Goal: Task Accomplishment & Management: Manage account settings

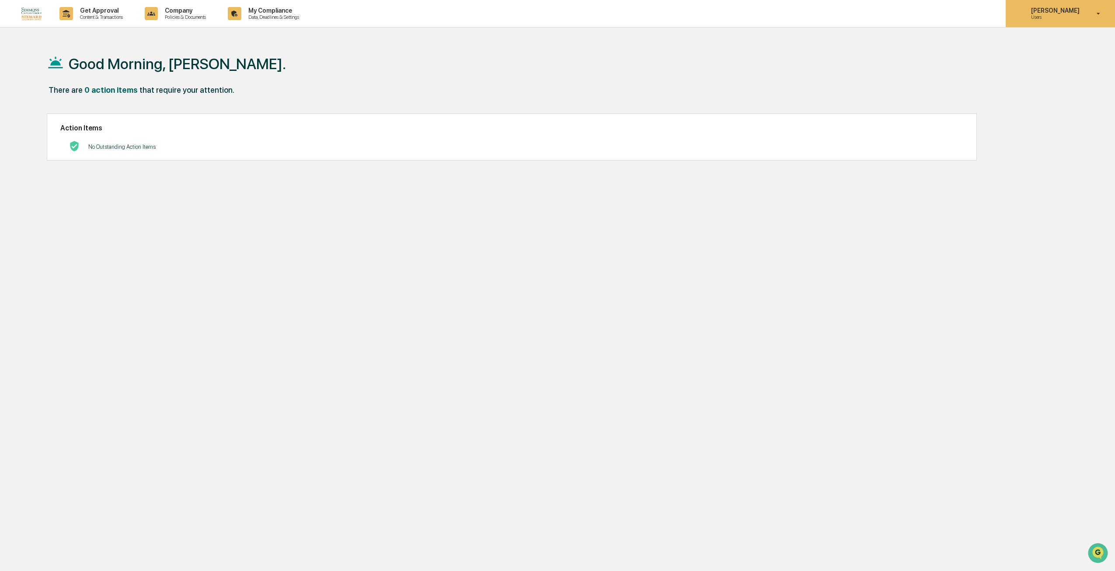
click at [1053, 17] on p "Users" at bounding box center [1054, 17] width 60 height 6
click at [284, 7] on div at bounding box center [560, 285] width 1120 height 571
click at [278, 10] on body "Get Approval Content & Transactions Company Policies & Documents My Compliance …" at bounding box center [557, 306] width 1115 height 612
click at [278, 18] on p "Data, Deadlines & Settings" at bounding box center [272, 17] width 62 height 6
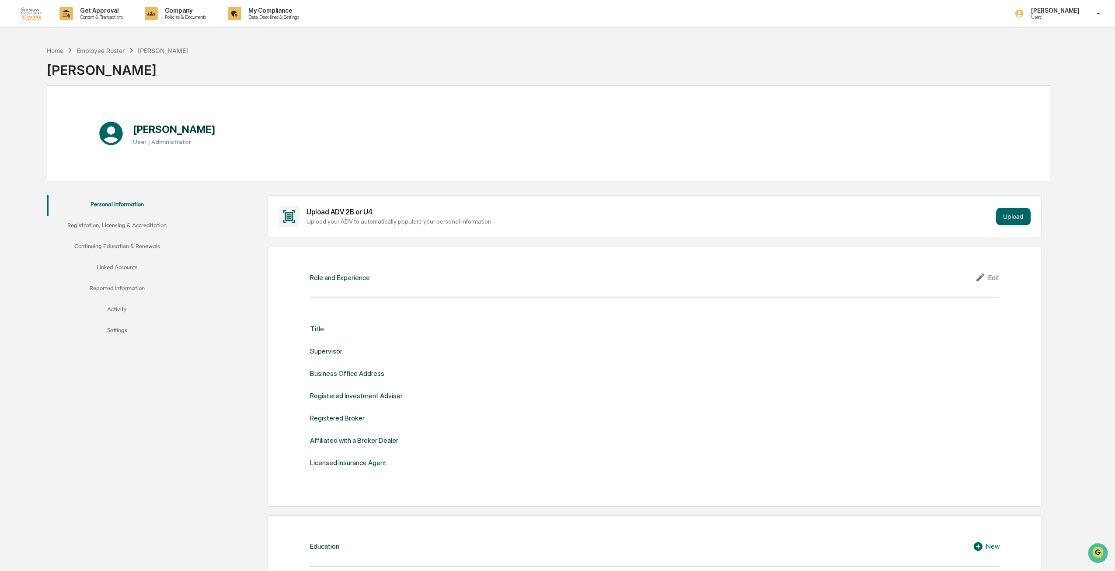
click at [132, 218] on button "Registration, Licensing & Accreditation" at bounding box center [117, 226] width 140 height 21
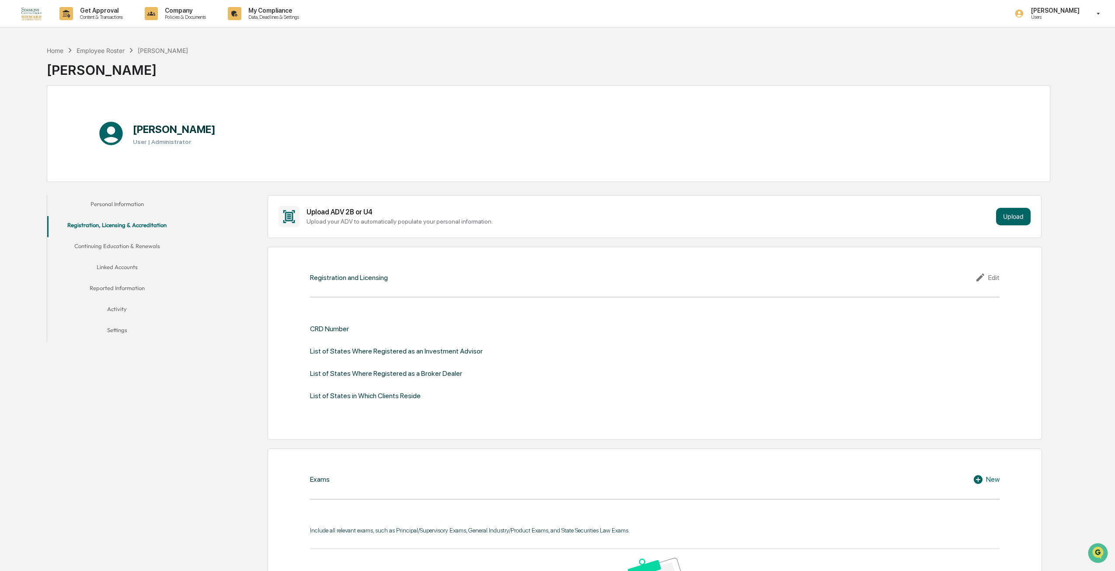
click at [121, 209] on button "Personal Information" at bounding box center [117, 205] width 140 height 21
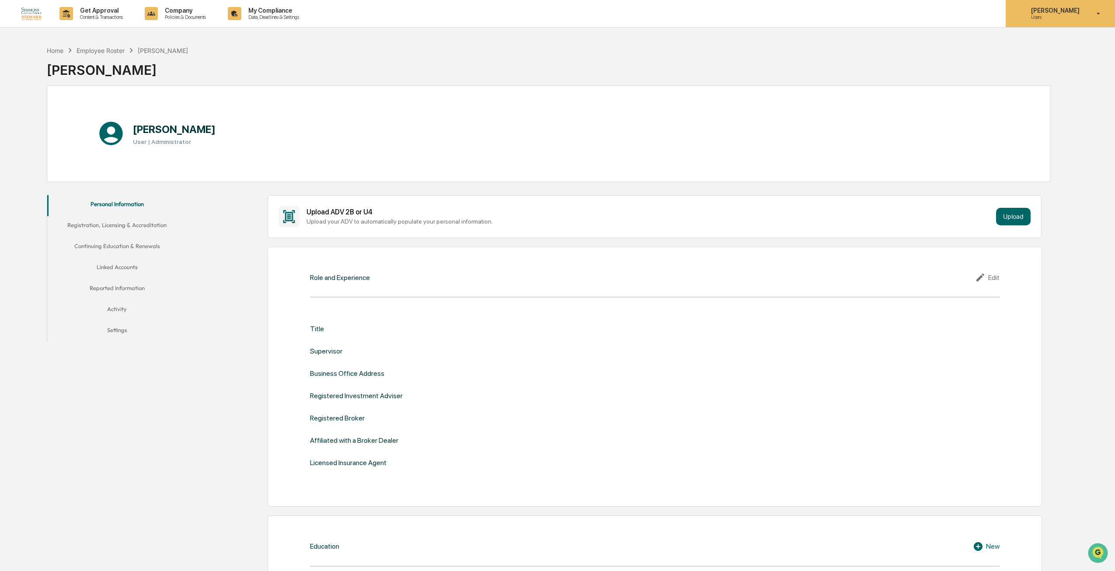
click at [1060, 12] on p "[PERSON_NAME]" at bounding box center [1054, 10] width 60 height 7
click at [1050, 46] on li "Switch to Admin view..." at bounding box center [1051, 44] width 122 height 16
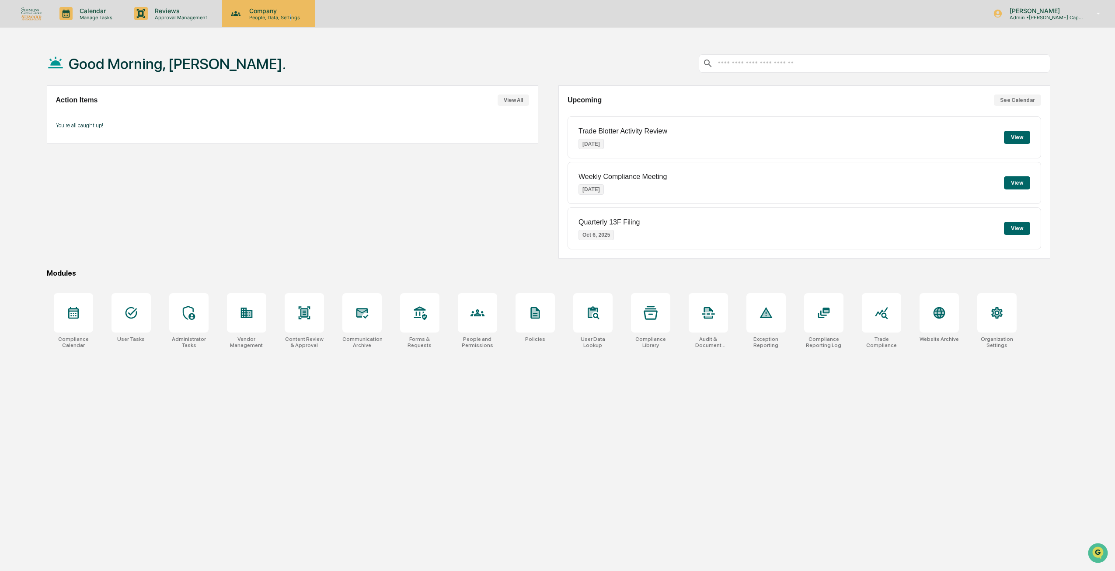
click at [289, 15] on p "People, Data, Settings" at bounding box center [273, 17] width 62 height 6
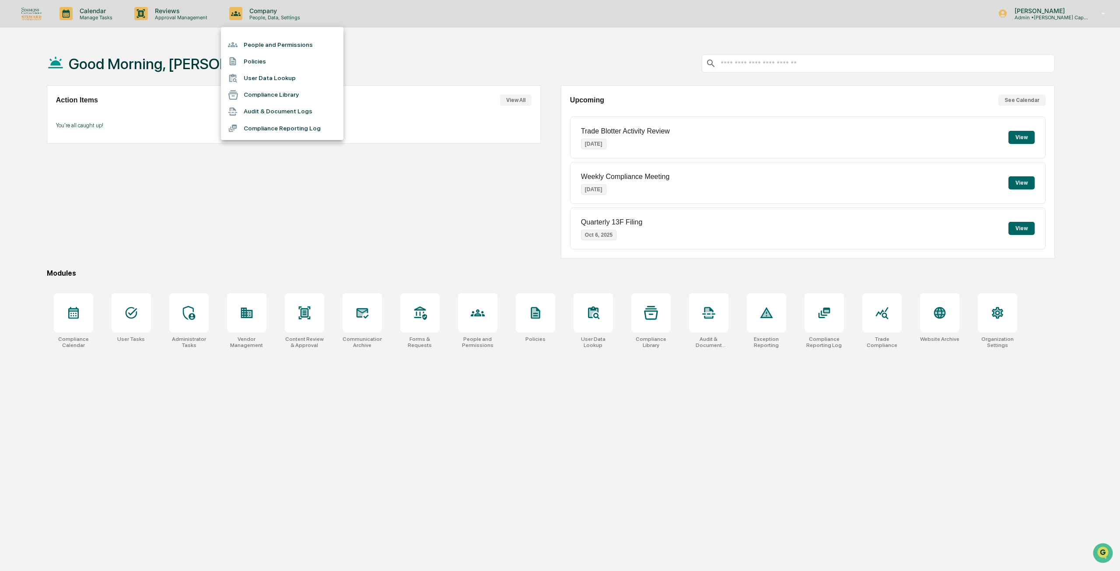
click at [290, 49] on li "People and Permissions" at bounding box center [282, 44] width 122 height 17
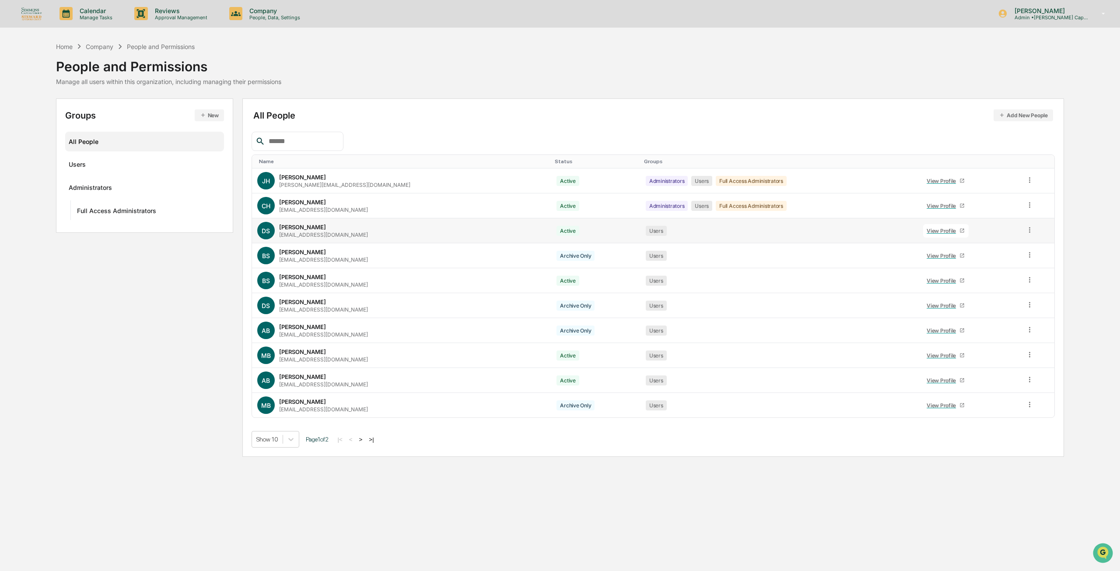
click at [934, 228] on div "View Profile" at bounding box center [942, 230] width 33 height 7
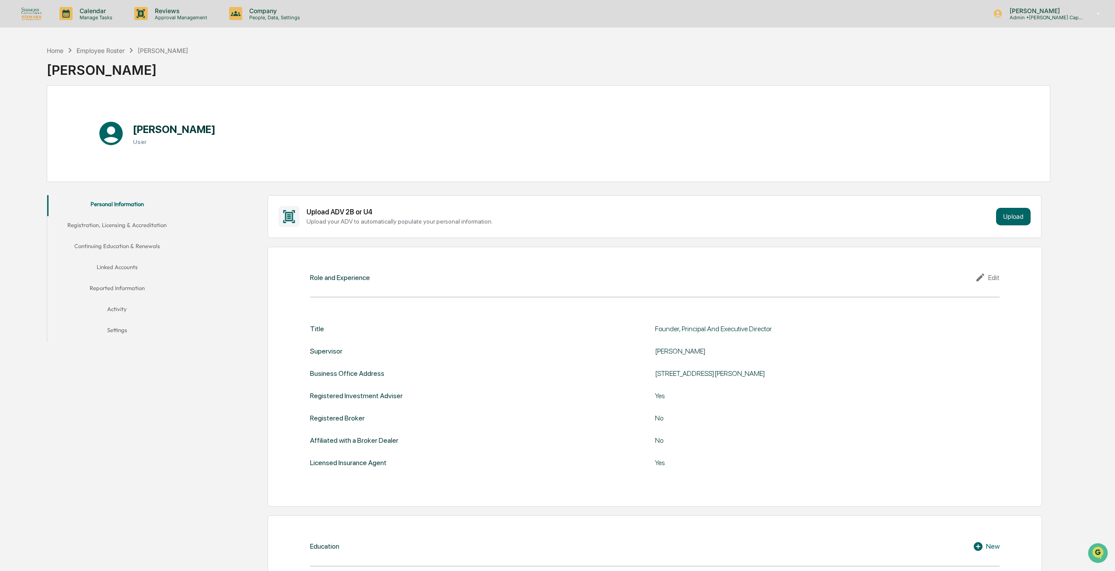
click at [115, 325] on button "Settings" at bounding box center [117, 331] width 140 height 21
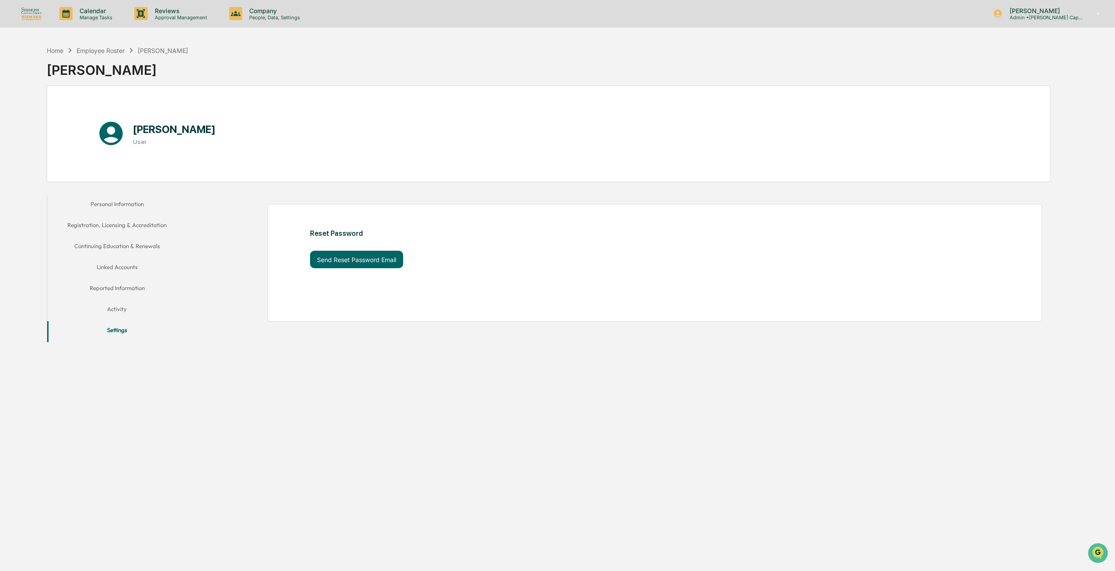
click at [112, 310] on button "Activity" at bounding box center [117, 310] width 140 height 21
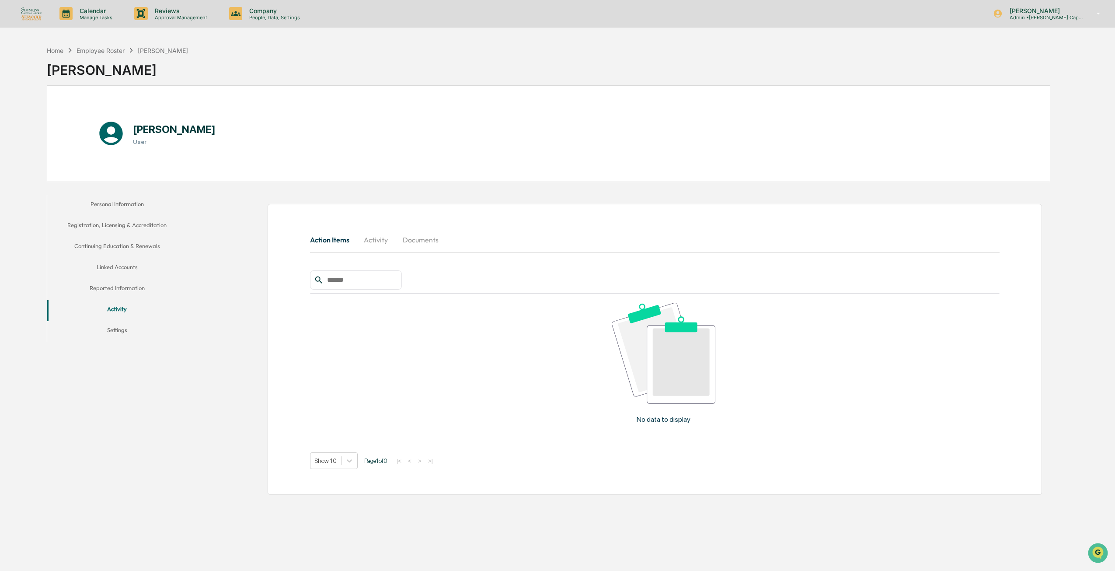
click at [112, 291] on button "Reported Information" at bounding box center [117, 289] width 140 height 21
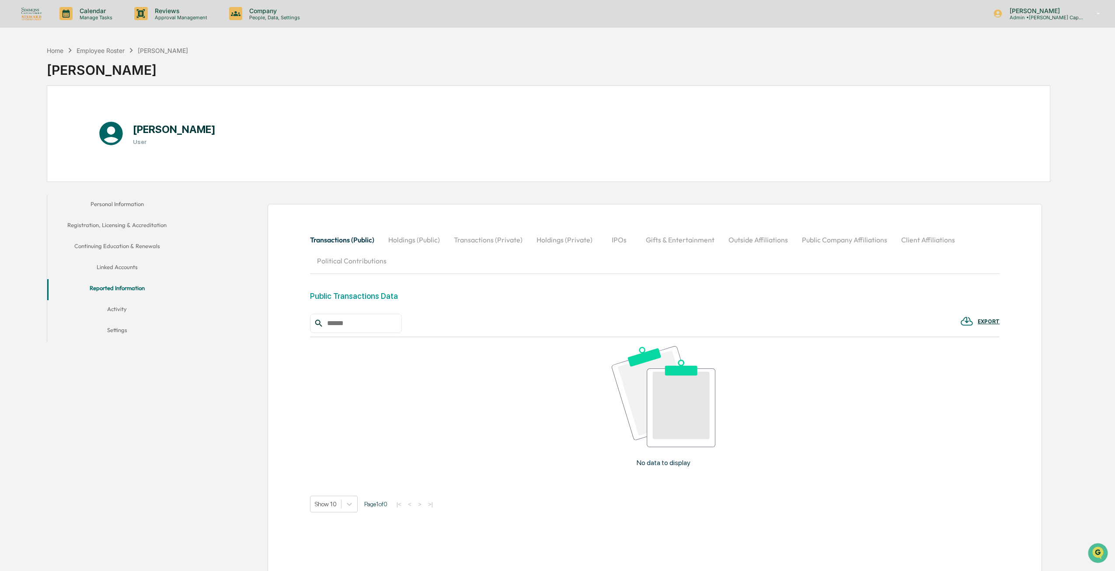
click at [115, 266] on button "Linked Accounts" at bounding box center [117, 268] width 140 height 21
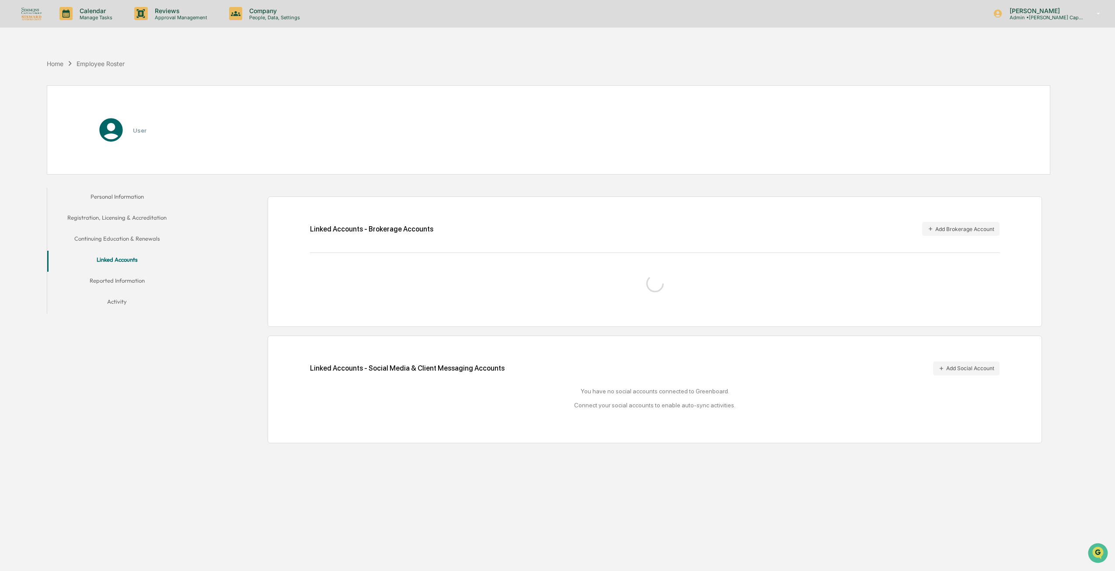
click at [113, 243] on button "Continuing Education & Renewals" at bounding box center [117, 240] width 140 height 21
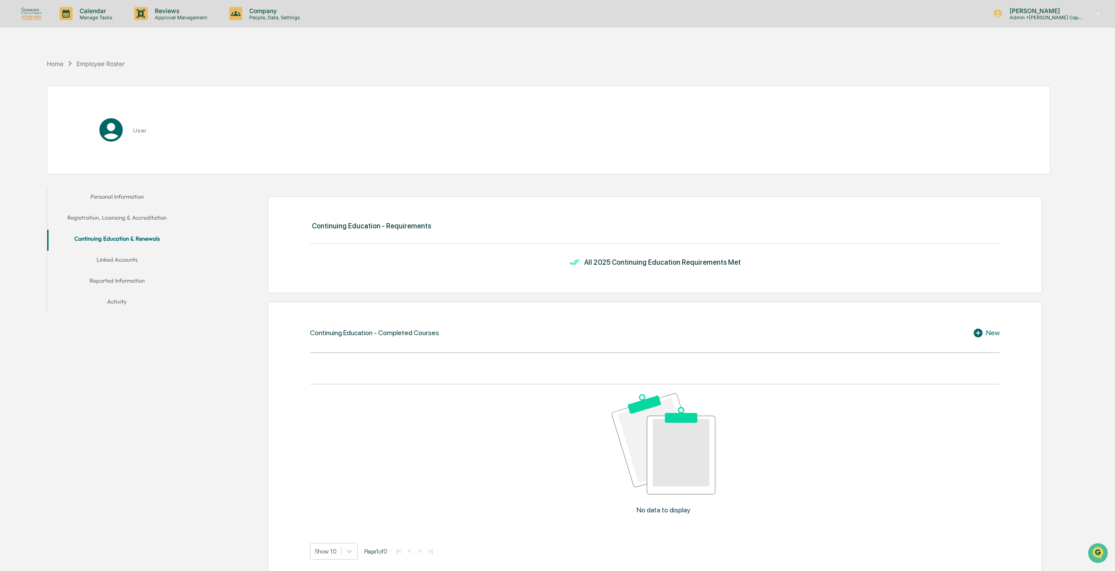
click at [117, 218] on button "Registration, Licensing & Accreditation" at bounding box center [117, 219] width 140 height 21
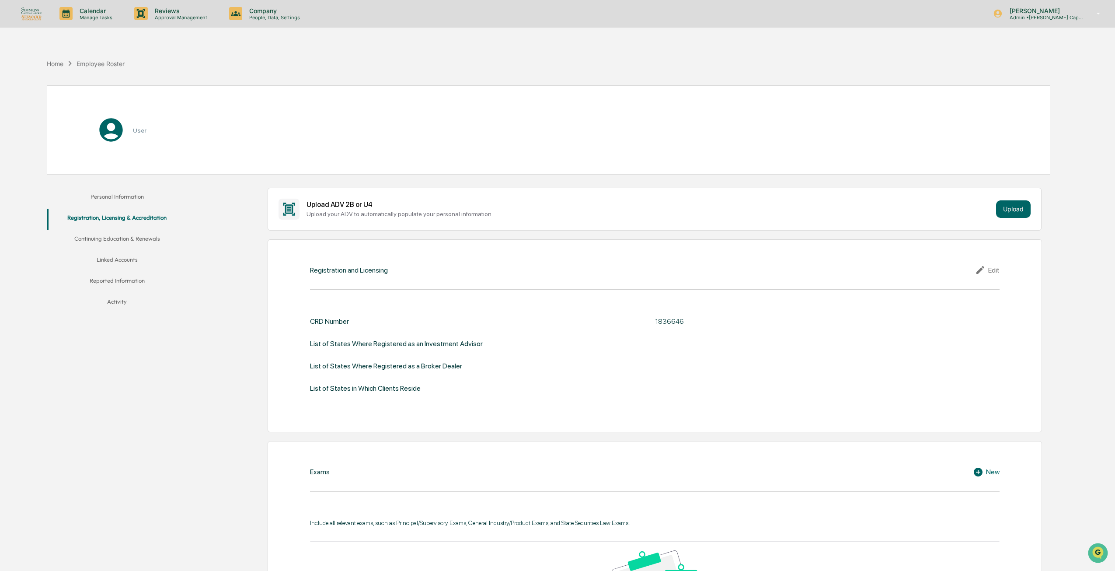
click at [111, 196] on button "Personal Information" at bounding box center [117, 198] width 140 height 21
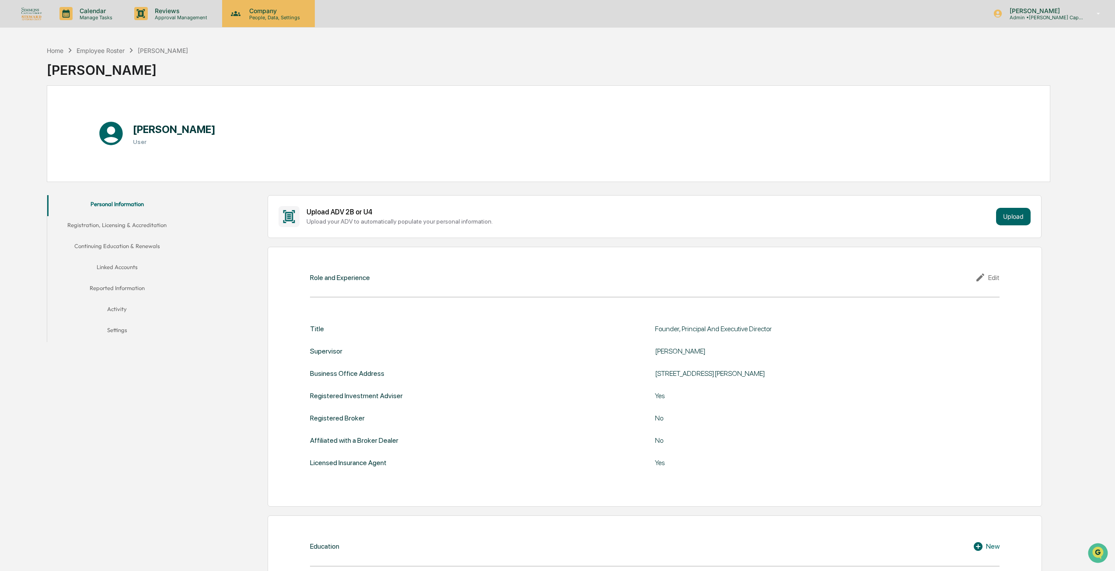
click at [273, 9] on p "Company" at bounding box center [273, 10] width 62 height 7
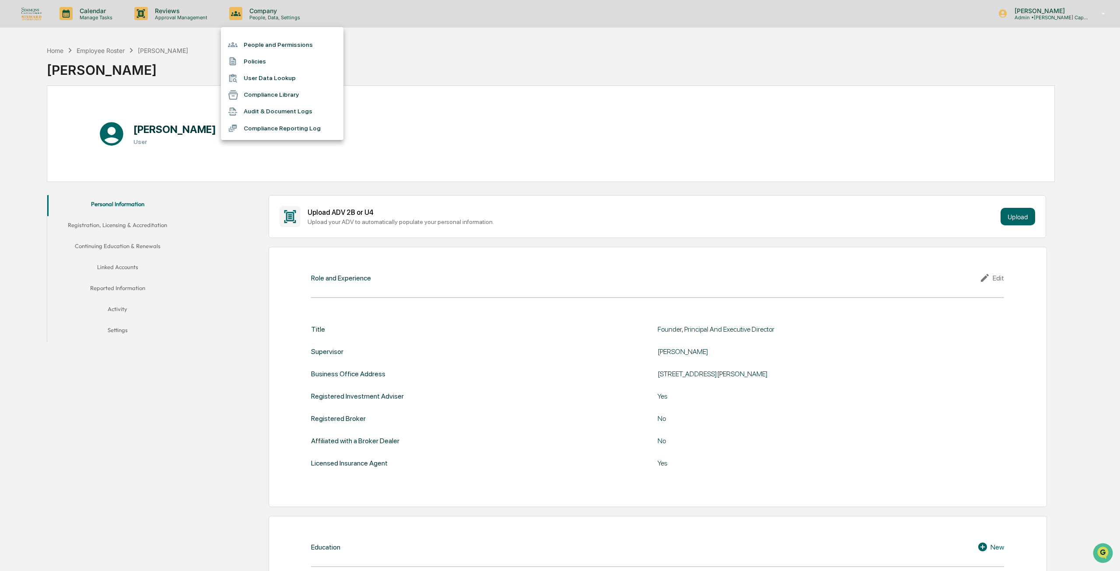
click at [106, 56] on div at bounding box center [560, 285] width 1120 height 571
click at [107, 45] on div "People and Permissions Policies User Data Lookup Compliance Library Audit & Doc…" at bounding box center [557, 285] width 1115 height 571
click at [107, 52] on div "Employee Roster" at bounding box center [101, 50] width 48 height 7
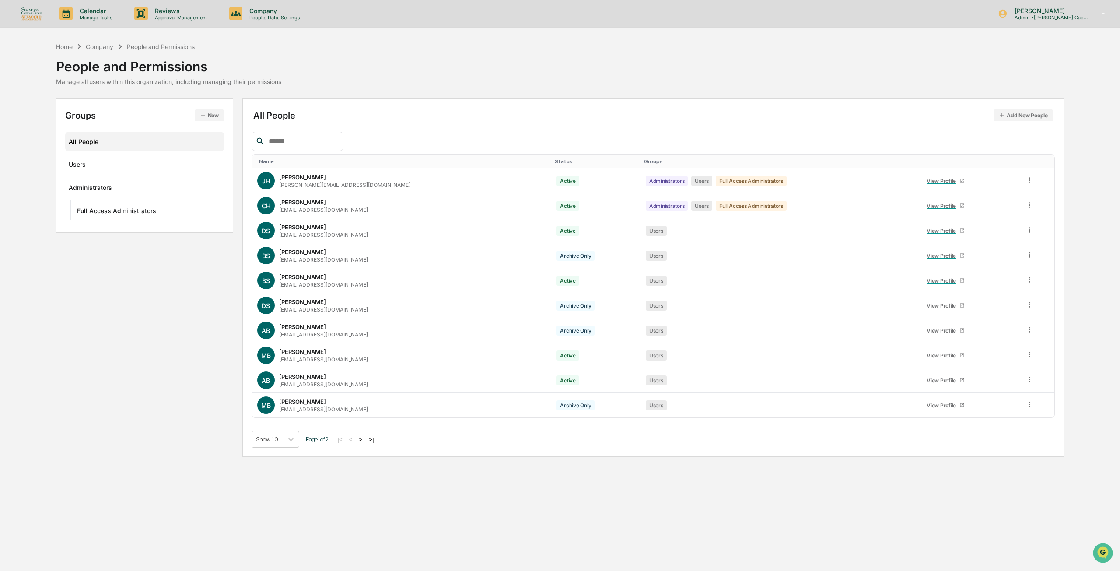
click at [364, 443] on button ">" at bounding box center [360, 439] width 9 height 7
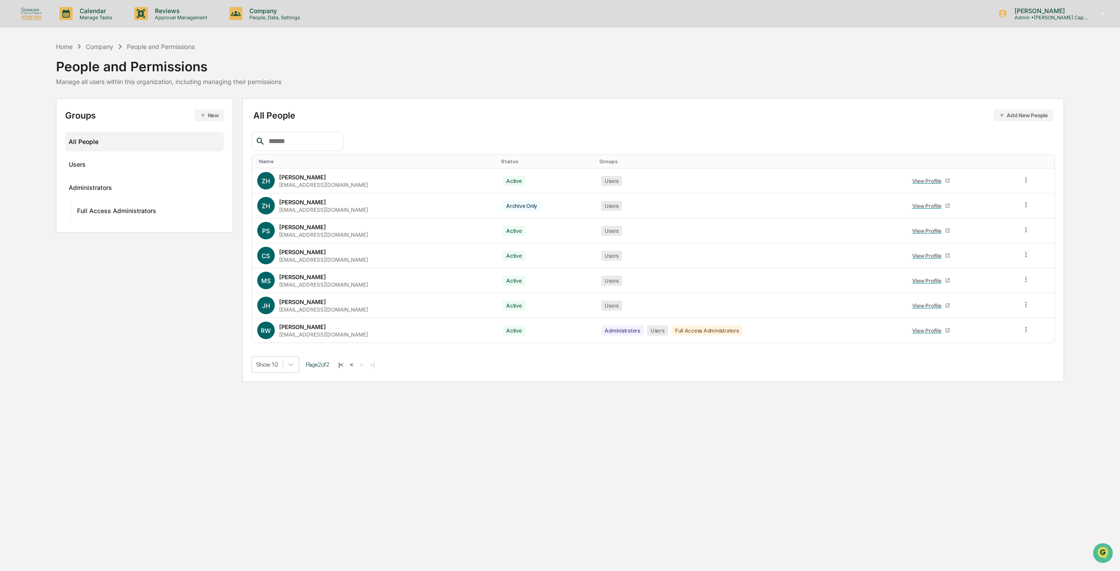
click at [353, 365] on button "<" at bounding box center [351, 364] width 9 height 7
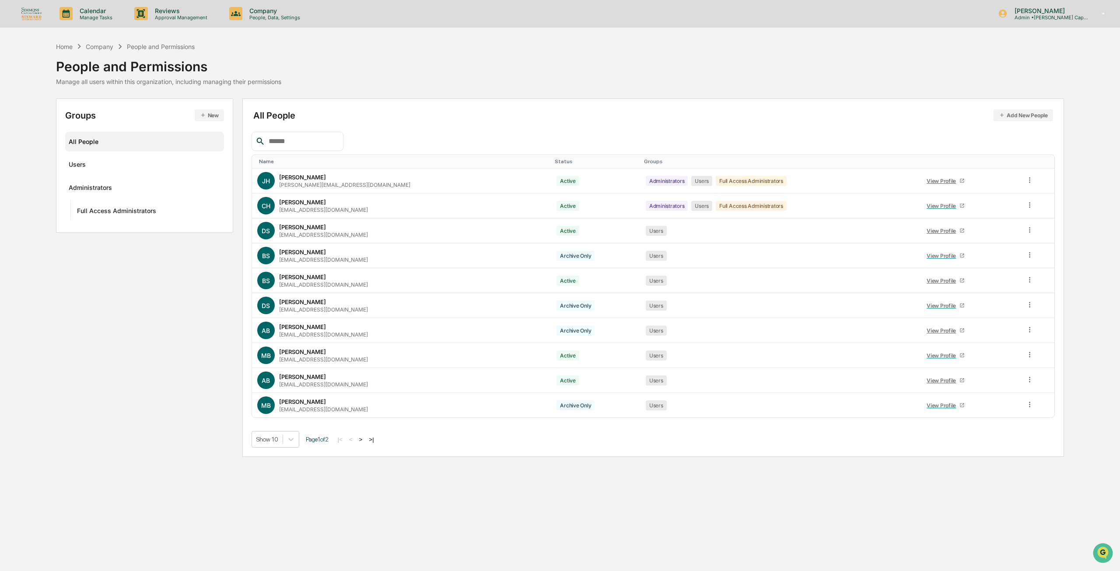
click at [29, 11] on img at bounding box center [31, 14] width 21 height 14
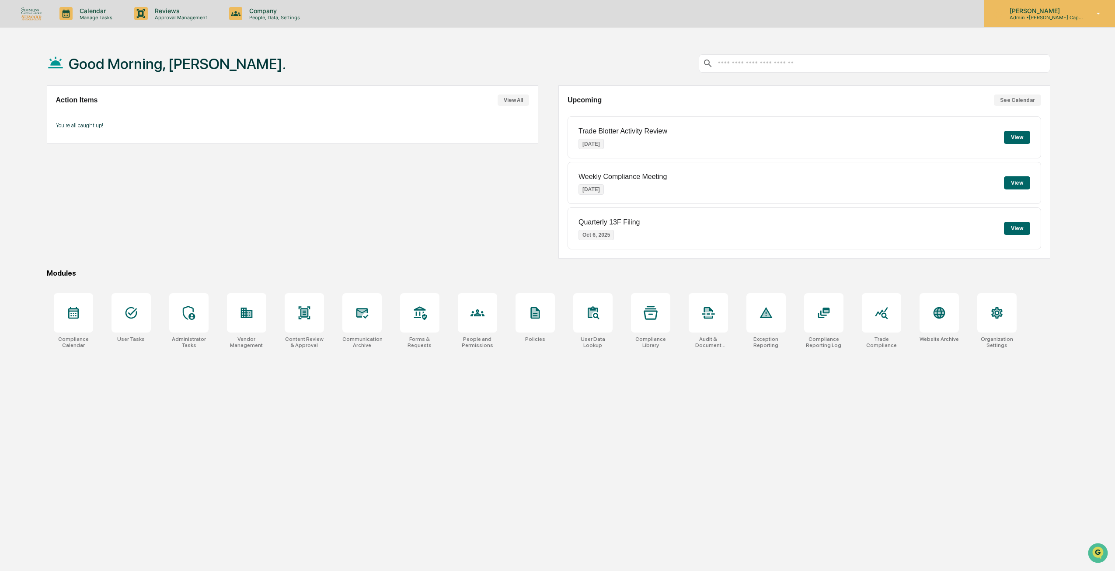
click at [1042, 11] on p "[PERSON_NAME]" at bounding box center [1043, 10] width 81 height 7
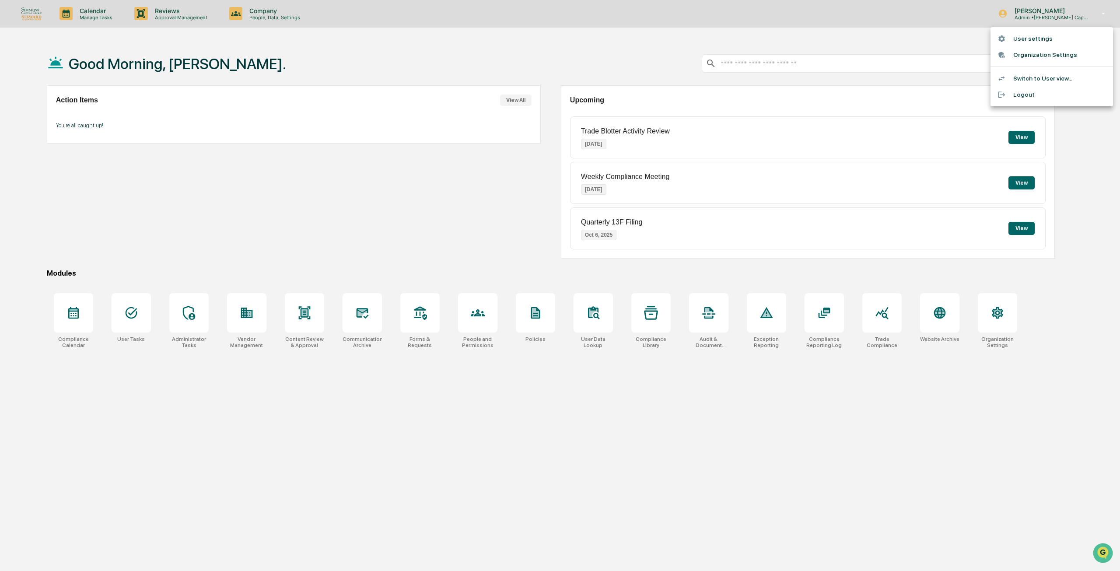
click at [545, 43] on div at bounding box center [560, 285] width 1120 height 571
click at [478, 194] on div "Action Items View All You're all caught up!" at bounding box center [293, 171] width 492 height 173
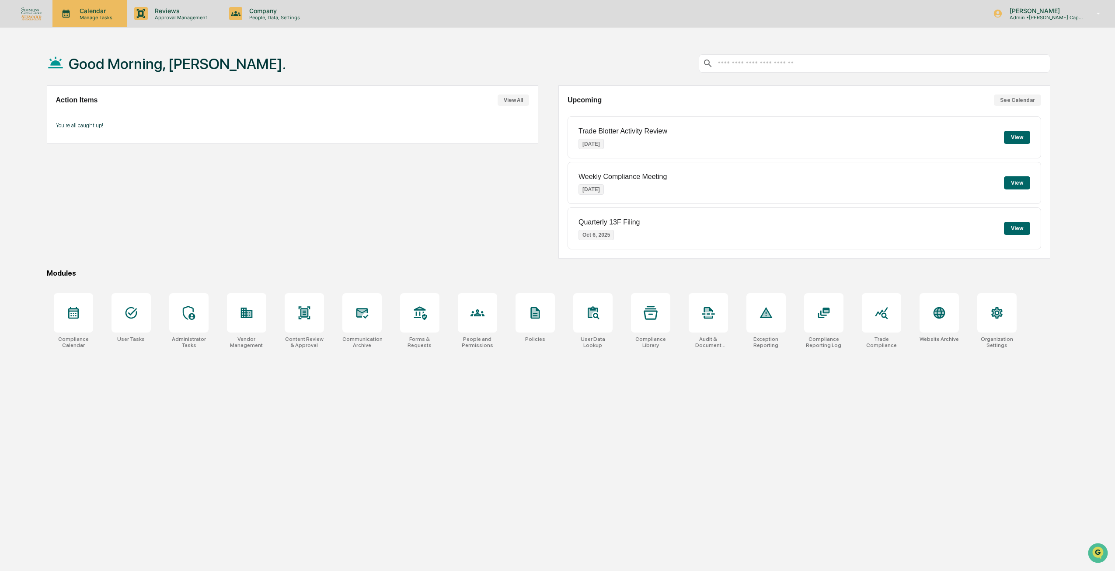
click at [92, 16] on p "Manage Tasks" at bounding box center [95, 17] width 44 height 6
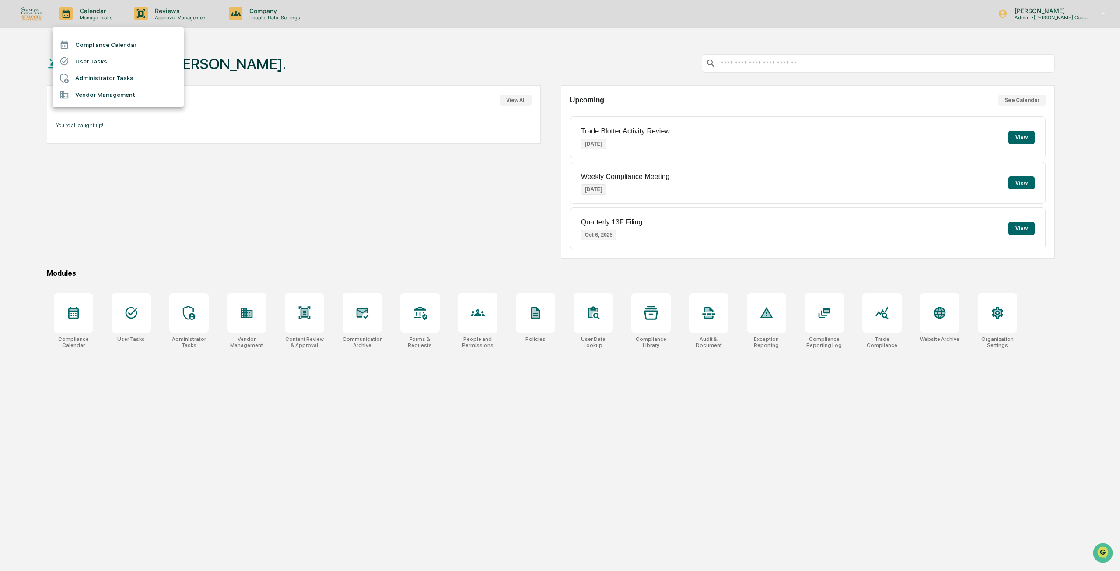
click at [168, 11] on div at bounding box center [560, 285] width 1120 height 571
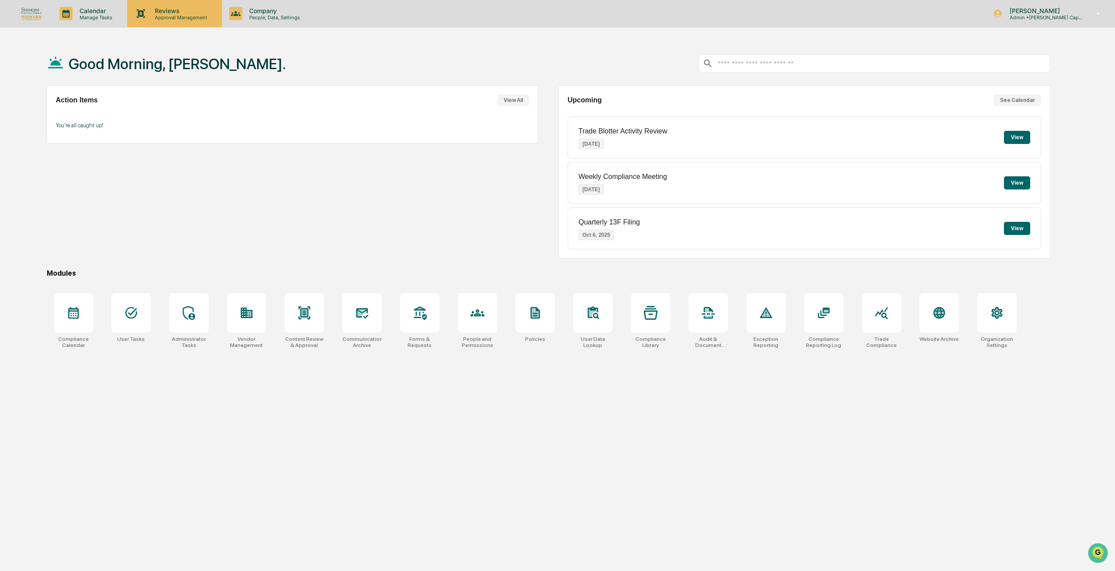
click at [183, 16] on p "Approval Management" at bounding box center [180, 17] width 64 height 6
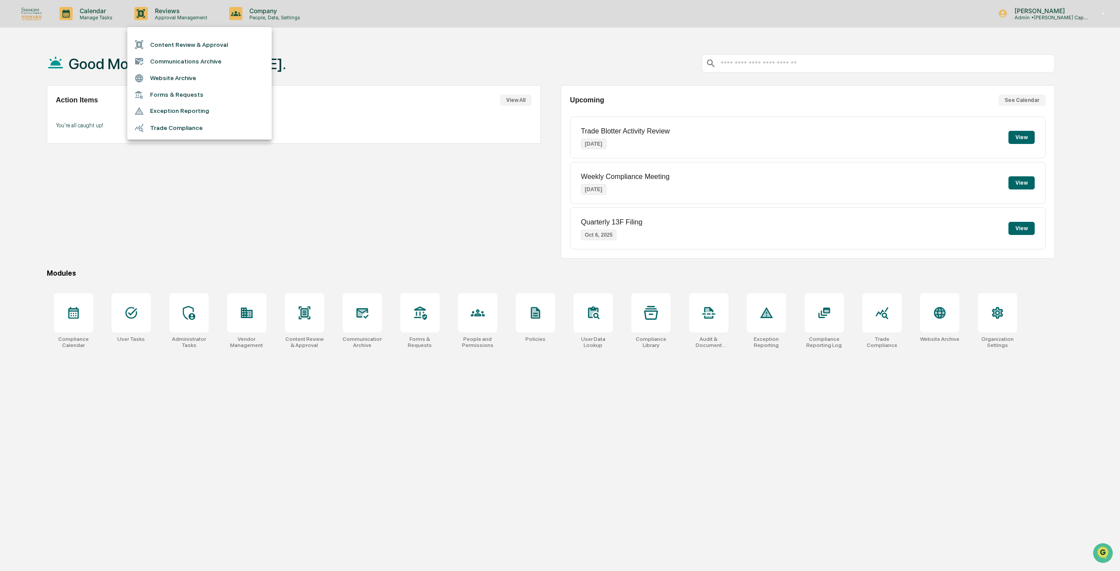
click at [252, 11] on div at bounding box center [560, 285] width 1120 height 571
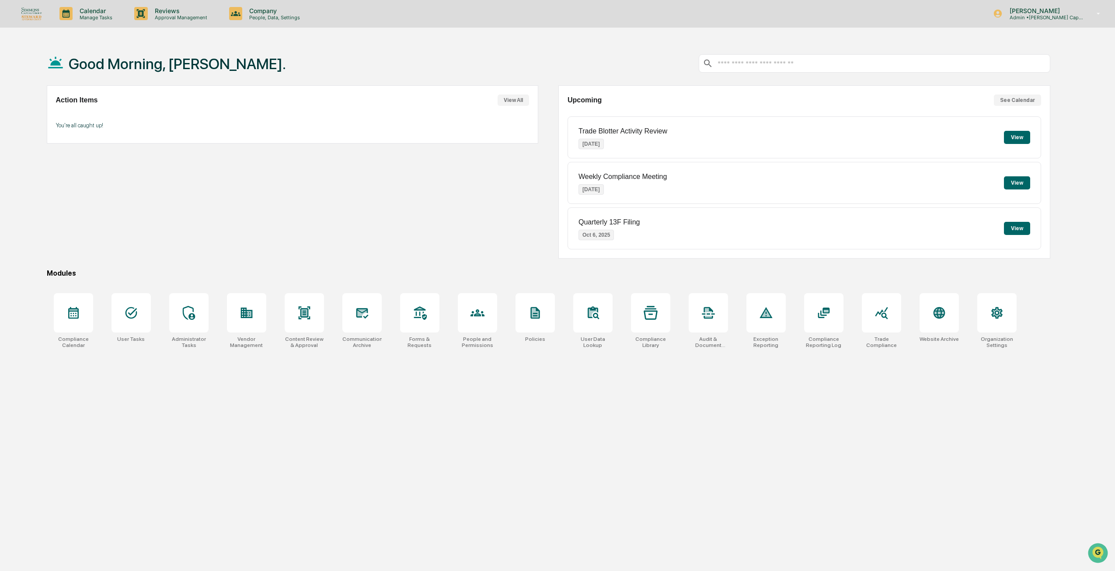
click at [259, 13] on p "Company" at bounding box center [273, 10] width 62 height 7
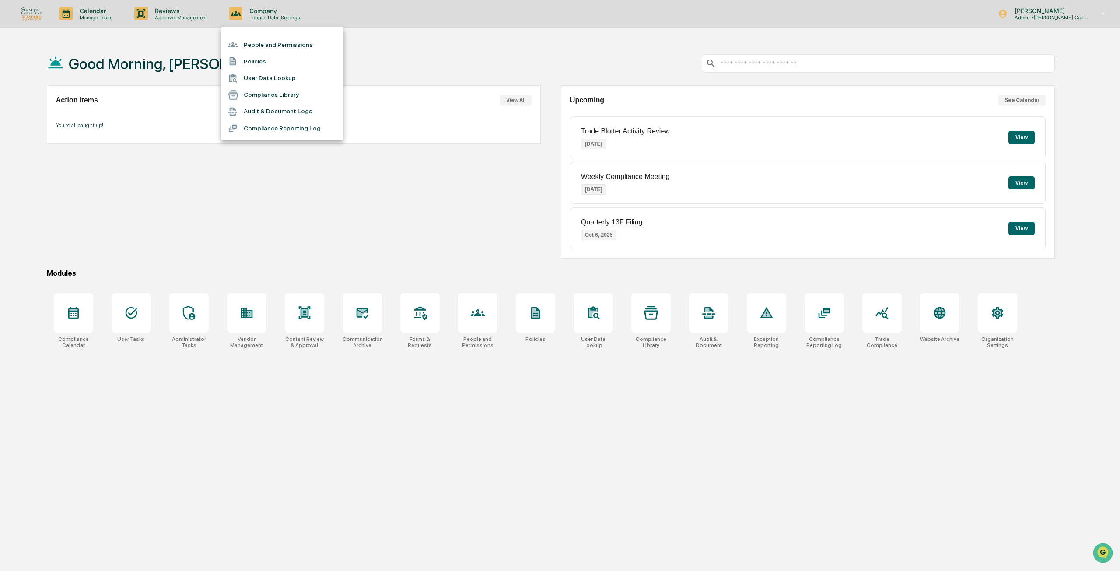
click at [388, 13] on div at bounding box center [560, 285] width 1120 height 571
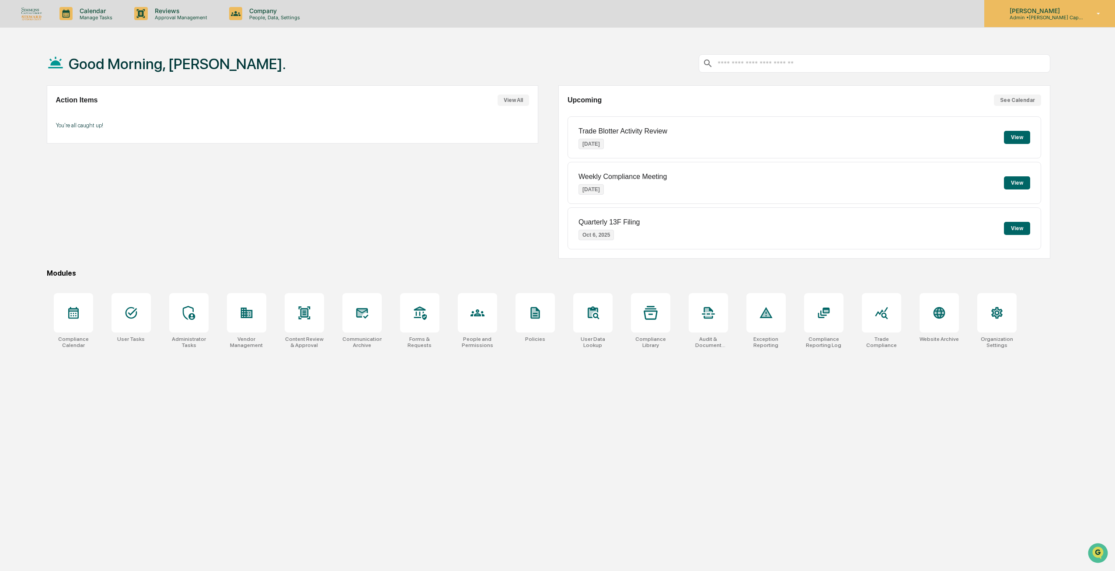
click at [1073, 17] on p "Admin • [PERSON_NAME] Capital / [PERSON_NAME] Advisors" at bounding box center [1043, 17] width 81 height 6
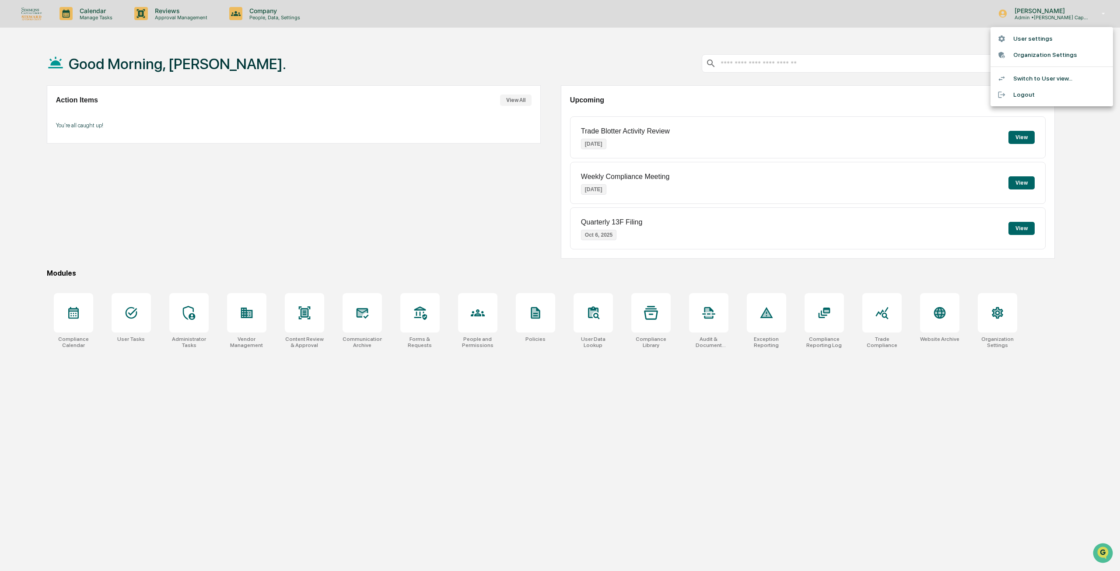
click at [1052, 75] on li "Switch to User view..." at bounding box center [1051, 78] width 122 height 16
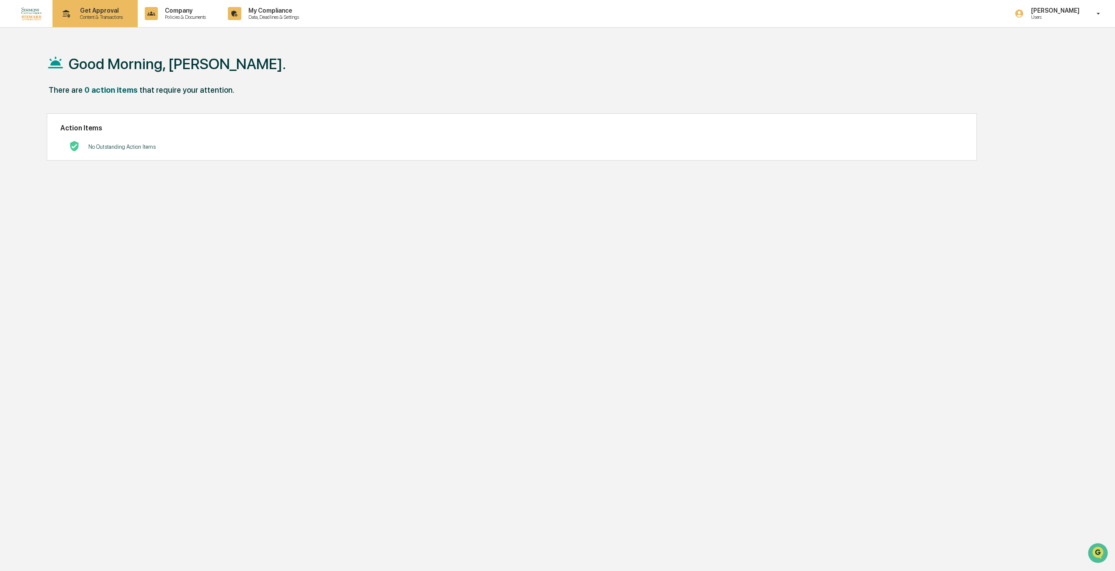
click at [91, 4] on div "Get Approval Content & Transactions" at bounding box center [94, 13] width 77 height 27
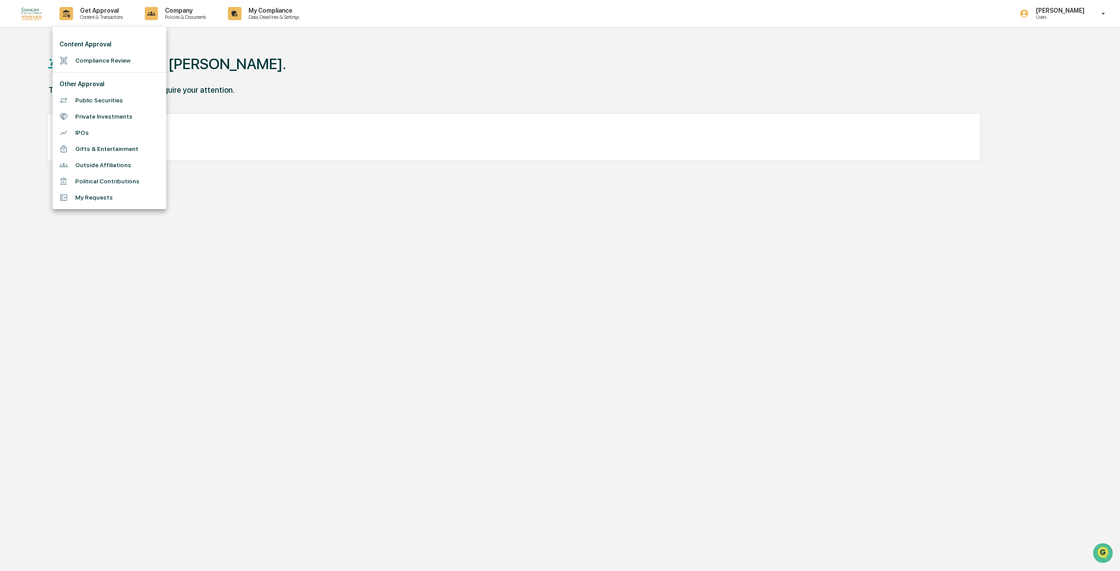
click at [277, 63] on div at bounding box center [560, 285] width 1120 height 571
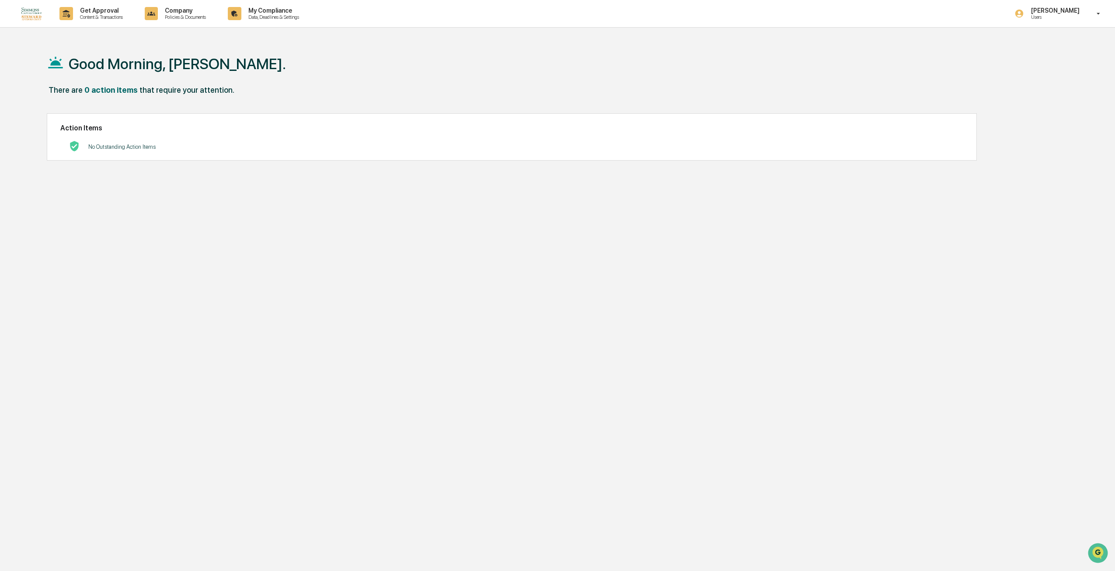
click at [171, 91] on div "that require your attention." at bounding box center [187, 89] width 95 height 9
click at [147, 91] on div "that require your attention." at bounding box center [187, 89] width 95 height 9
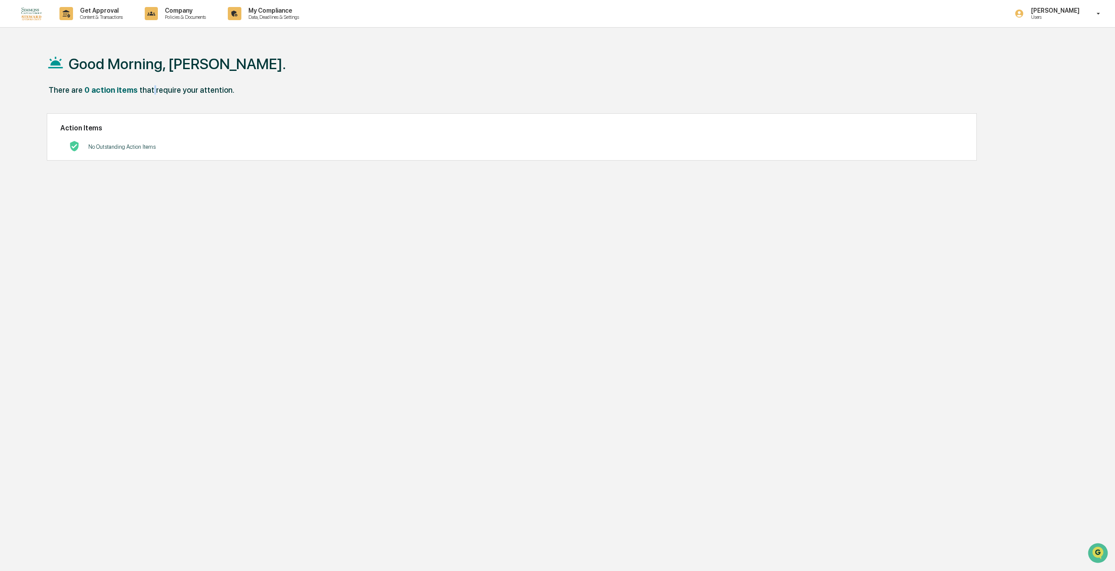
click at [147, 91] on div "that require your attention." at bounding box center [187, 89] width 95 height 9
click at [123, 91] on div "0 action items" at bounding box center [110, 89] width 53 height 9
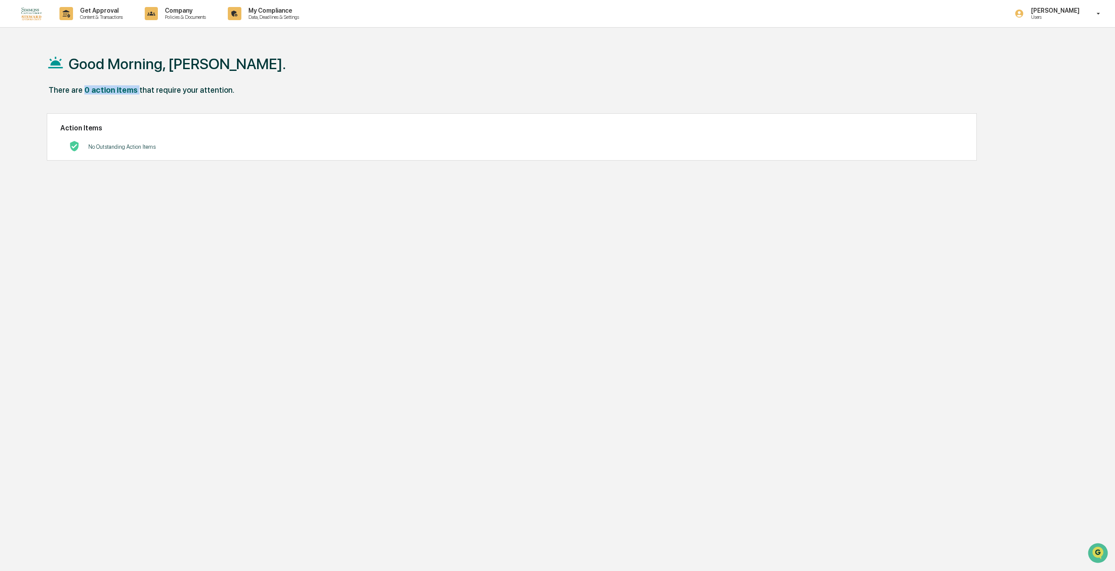
click at [123, 91] on div "0 action items" at bounding box center [110, 89] width 53 height 9
click at [168, 89] on div "that require your attention." at bounding box center [187, 89] width 95 height 9
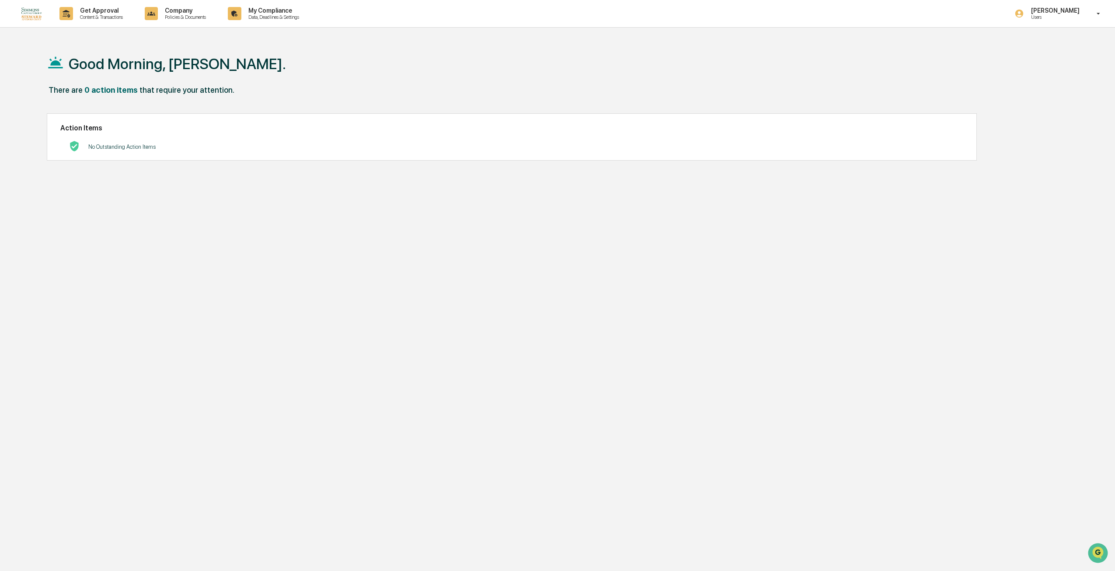
click at [188, 75] on div "Good Morning, [PERSON_NAME]." at bounding box center [549, 64] width 1004 height 44
click at [524, 325] on div "Good Morning, [PERSON_NAME]. There are 0 action items that require your attenti…" at bounding box center [549, 327] width 1030 height 571
click at [123, 144] on p "No Outstanding Action Items" at bounding box center [121, 146] width 67 height 7
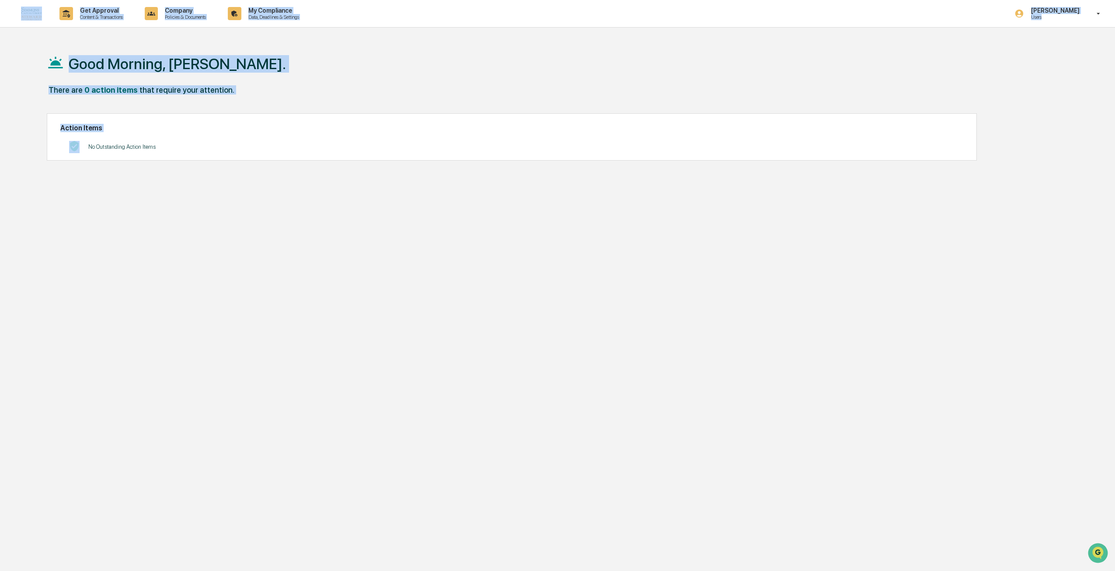
click at [123, 144] on p "No Outstanding Action Items" at bounding box center [121, 146] width 67 height 7
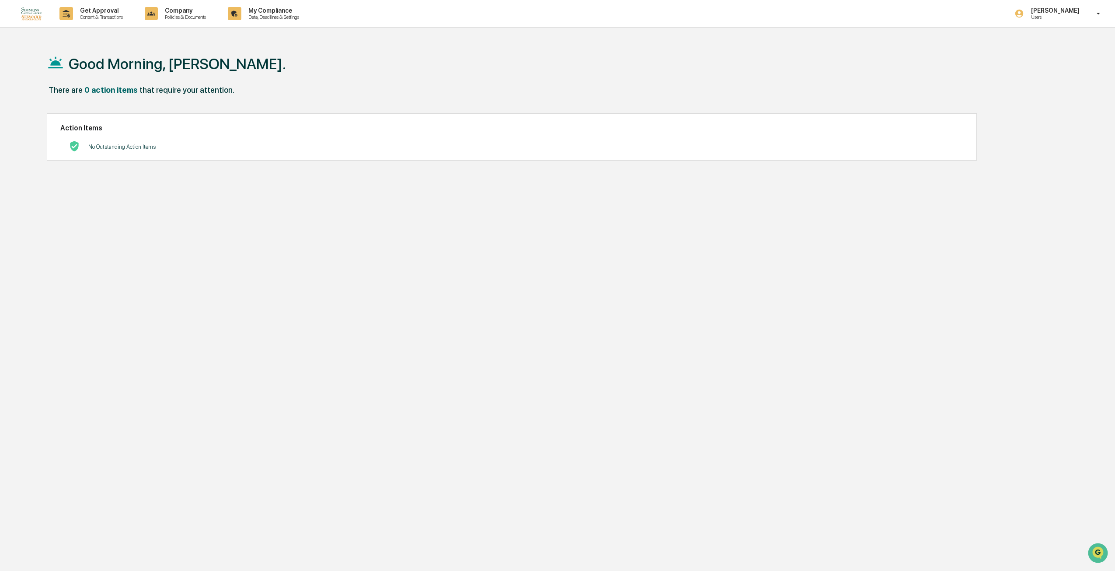
click at [216, 208] on div "Good Morning, [PERSON_NAME]. There are 0 action items that require your attenti…" at bounding box center [549, 327] width 1030 height 571
click at [126, 144] on p "No Outstanding Action Items" at bounding box center [121, 146] width 67 height 7
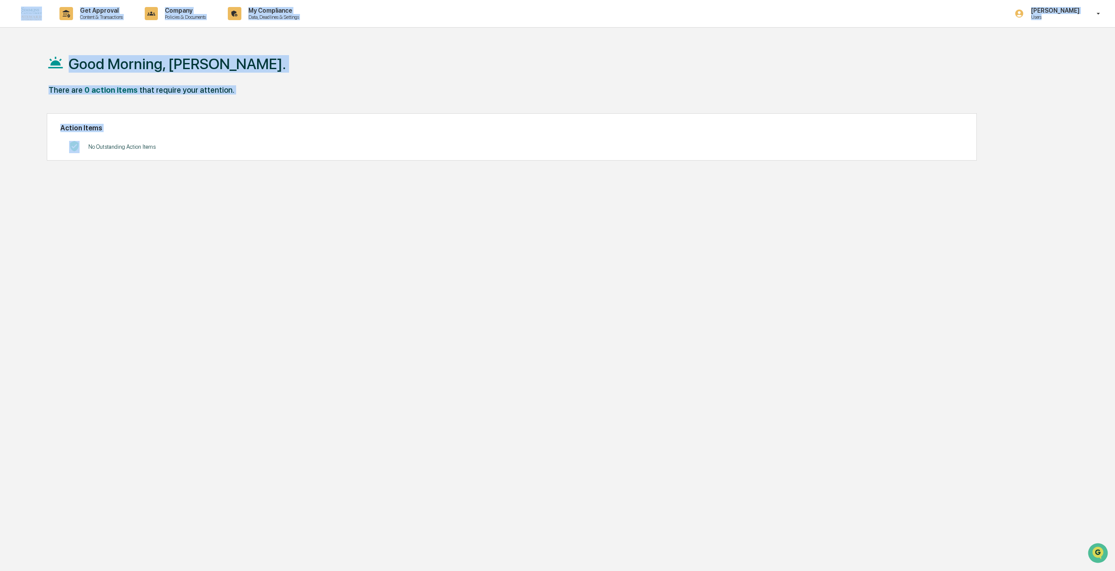
click at [126, 144] on p "No Outstanding Action Items" at bounding box center [121, 146] width 67 height 7
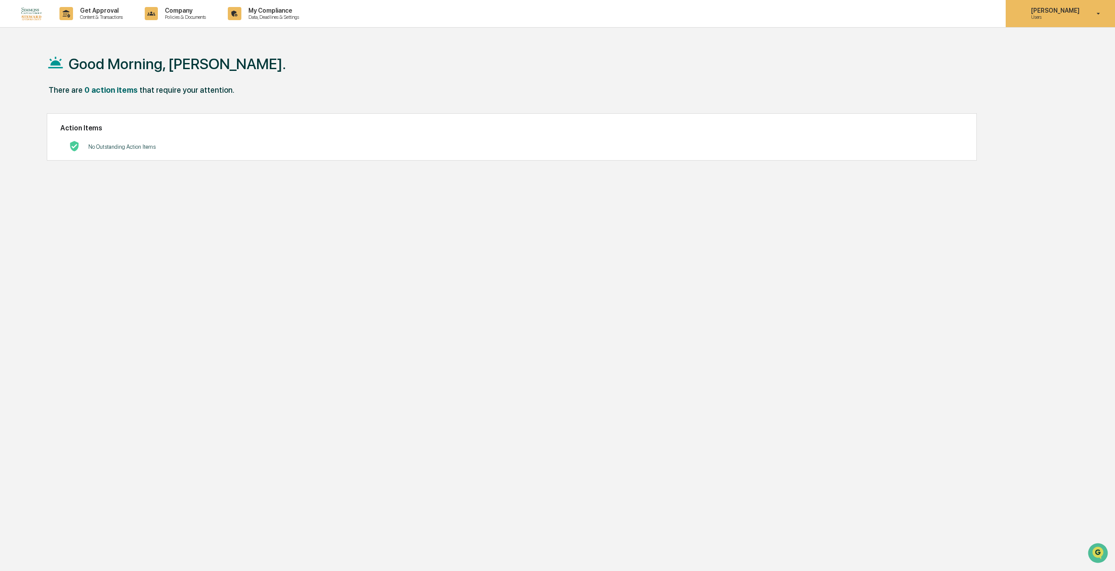
click at [1058, 13] on p "[PERSON_NAME]" at bounding box center [1054, 10] width 60 height 7
click at [437, 131] on div at bounding box center [560, 285] width 1120 height 571
click at [146, 64] on h1 "Good Morning, [PERSON_NAME]." at bounding box center [177, 63] width 217 height 17
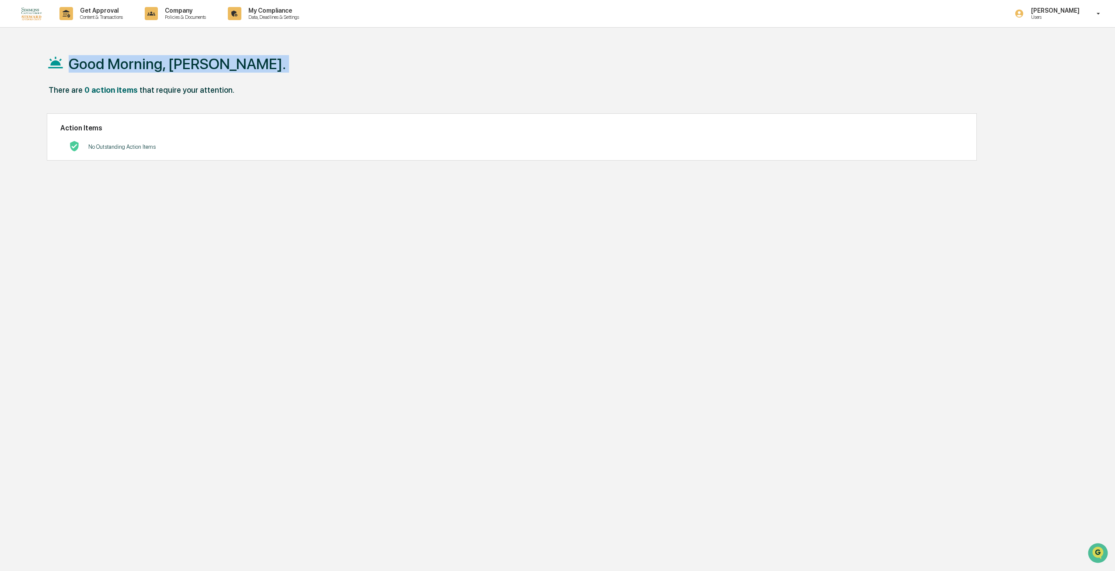
click at [146, 64] on h1 "Good Morning, [PERSON_NAME]." at bounding box center [177, 63] width 217 height 17
click at [124, 64] on h1 "Good Morning, [PERSON_NAME]." at bounding box center [177, 63] width 217 height 17
click at [563, 248] on div "Good Morning, [PERSON_NAME]. There are 0 action items that require your attenti…" at bounding box center [549, 327] width 1030 height 571
click at [517, 228] on div "Good Morning, [PERSON_NAME]. There are 0 action items that require your attenti…" at bounding box center [549, 327] width 1030 height 571
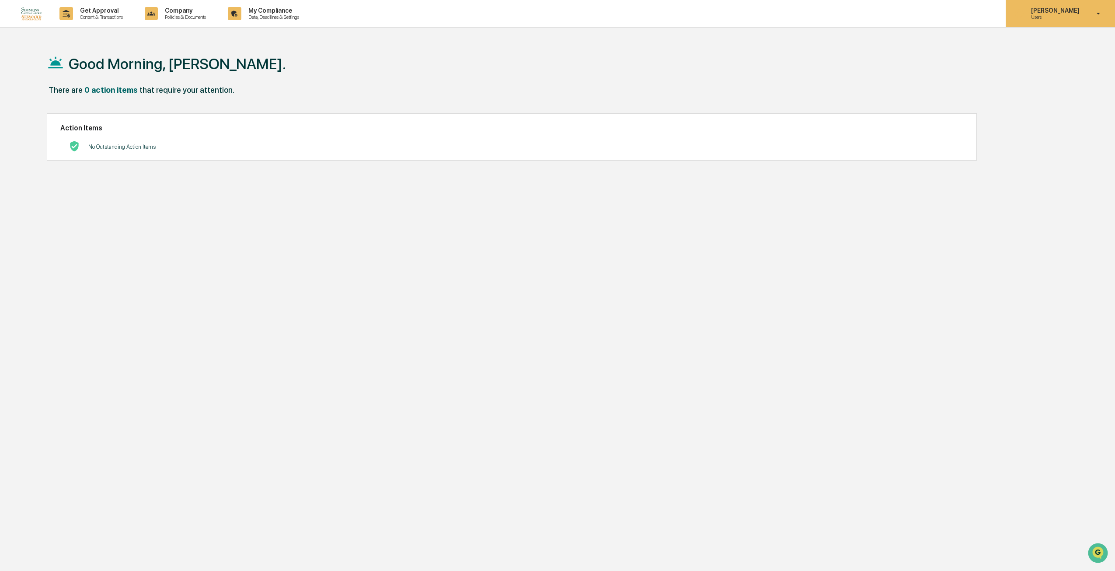
click at [1043, 14] on p "Users" at bounding box center [1054, 17] width 60 height 6
click at [1038, 46] on li "Switch to Admin view..." at bounding box center [1051, 44] width 122 height 16
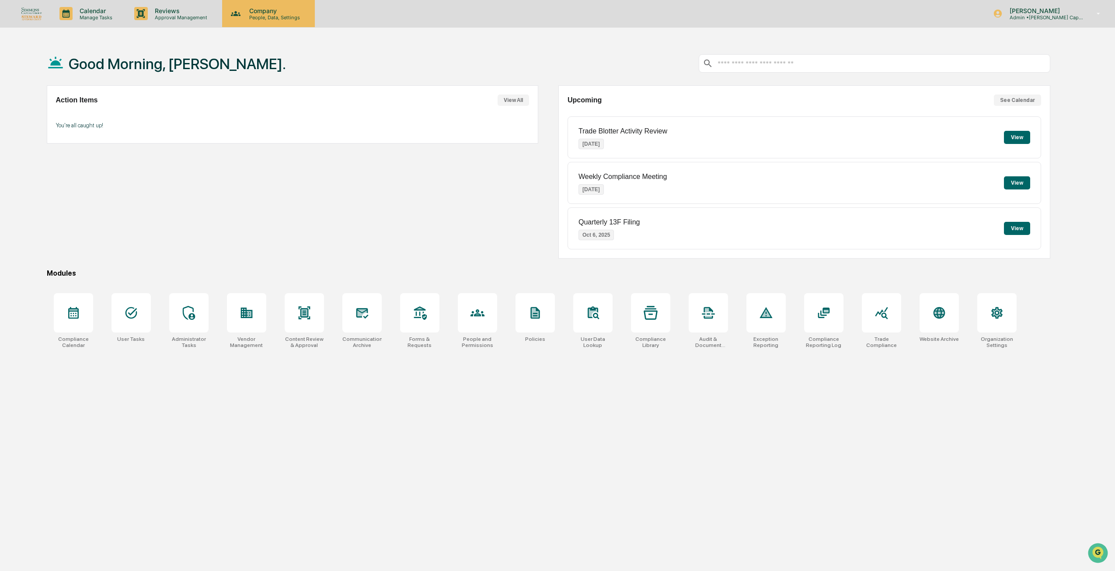
click at [242, 15] on p "People, Data, Settings" at bounding box center [273, 17] width 62 height 6
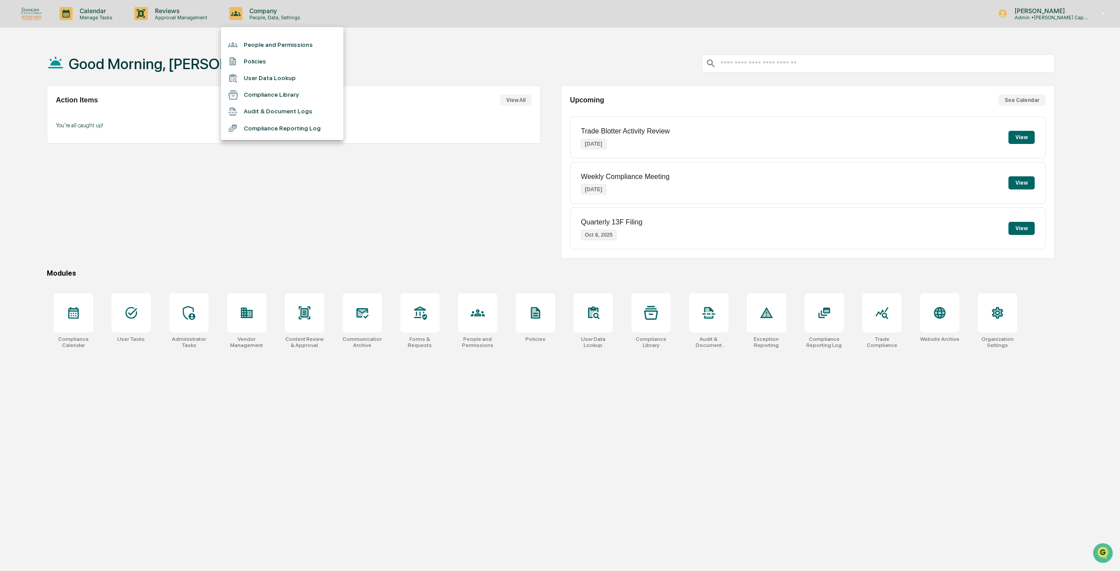
click at [262, 43] on li "People and Permissions" at bounding box center [282, 44] width 122 height 17
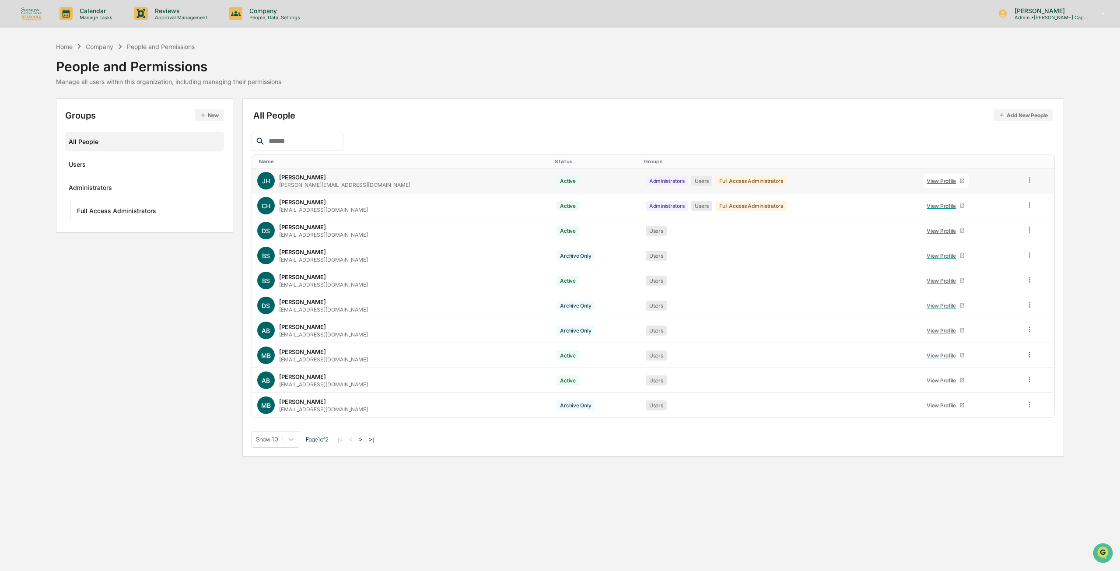
click at [959, 180] on icon at bounding box center [961, 180] width 5 height 5
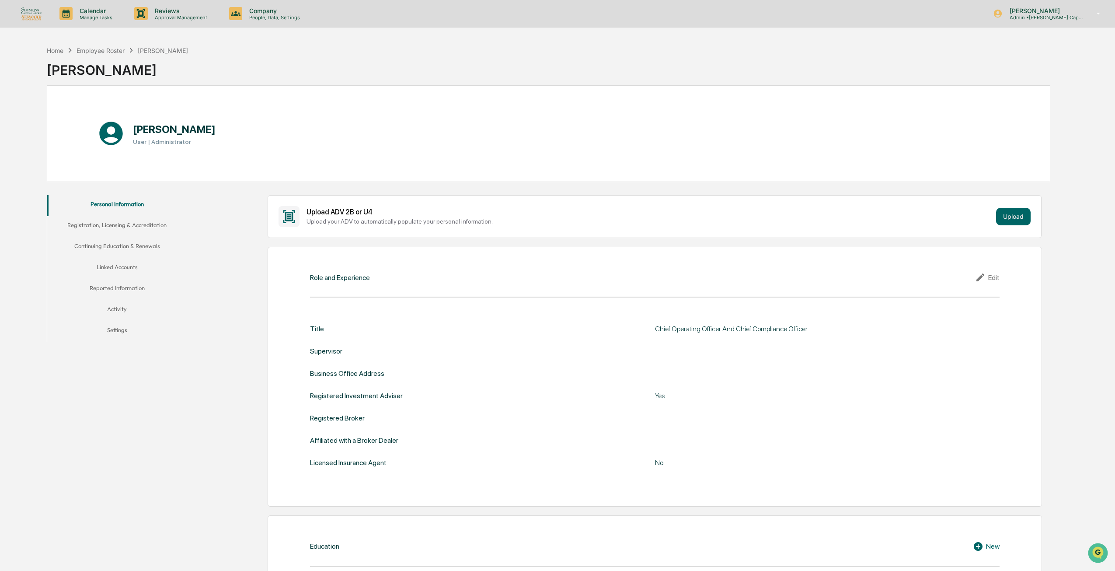
click at [145, 224] on button "Registration, Licensing & Accreditation" at bounding box center [117, 226] width 140 height 21
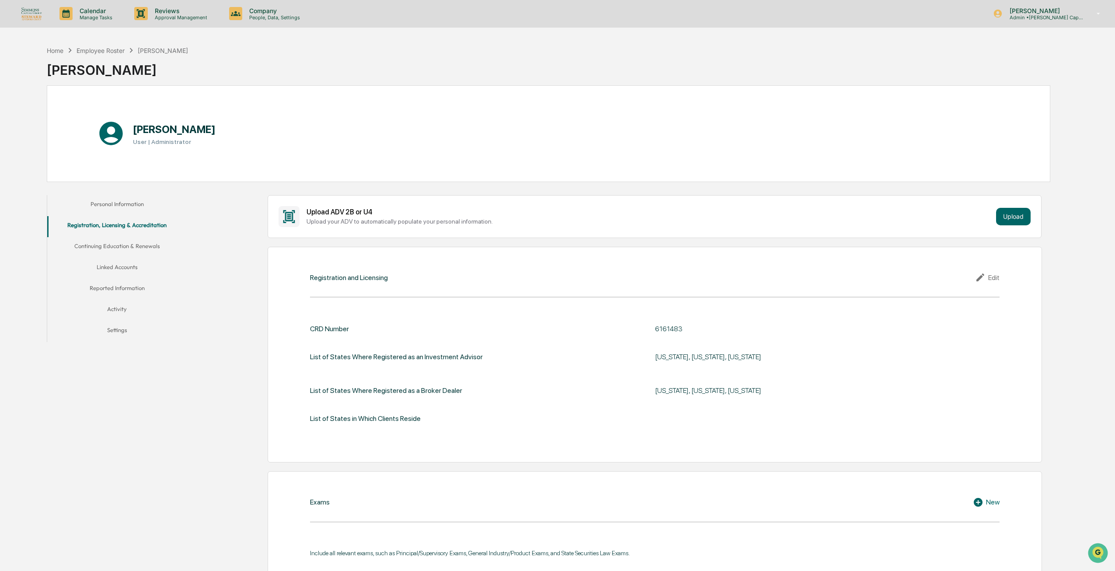
click at [105, 245] on button "Continuing Education & Renewals" at bounding box center [117, 247] width 140 height 21
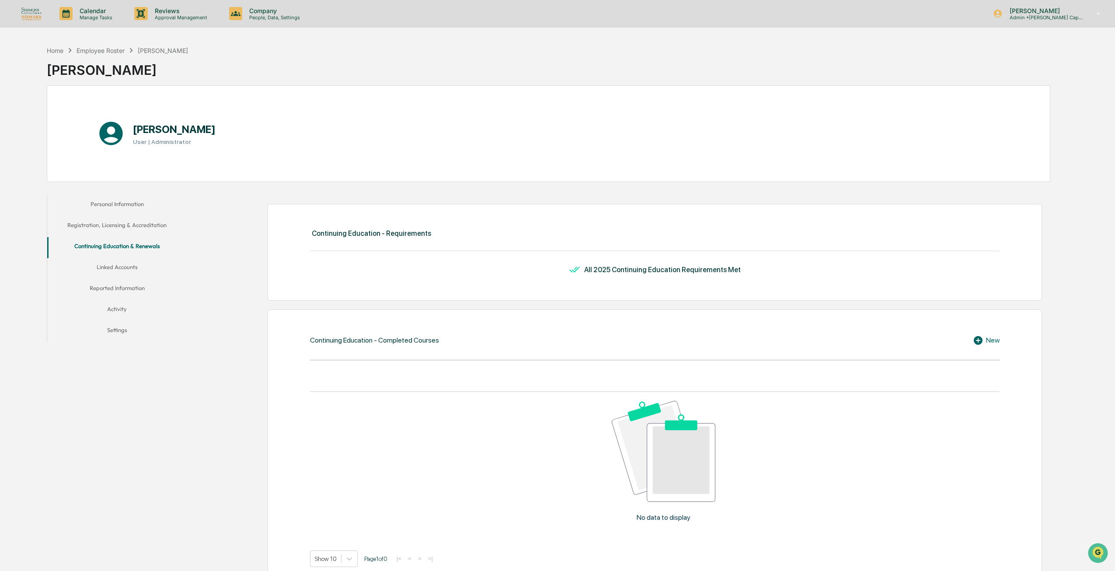
click at [105, 263] on button "Linked Accounts" at bounding box center [117, 268] width 140 height 21
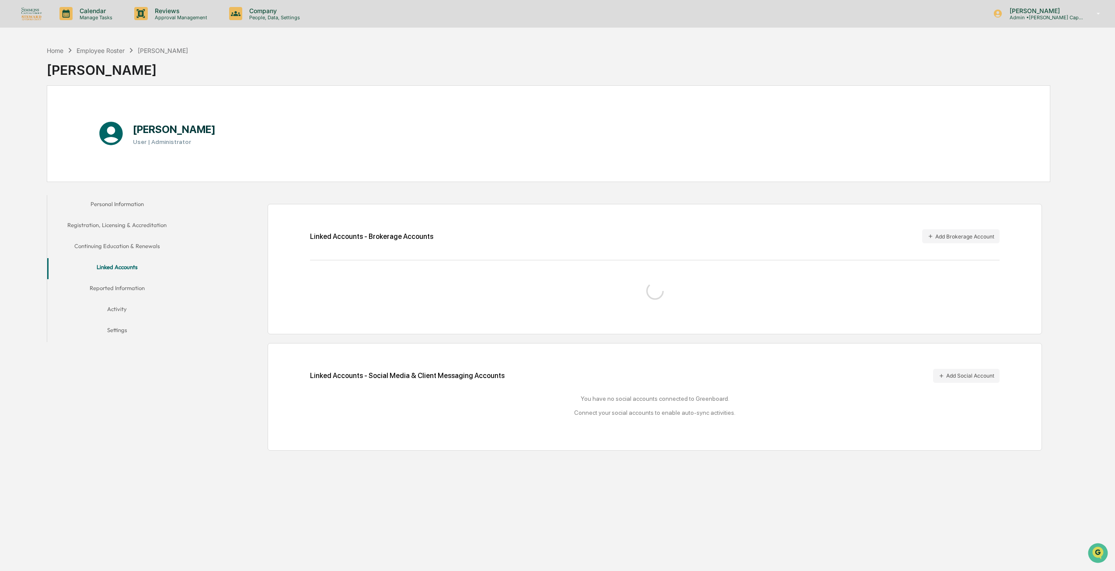
click at [115, 287] on button "Reported Information" at bounding box center [117, 289] width 140 height 21
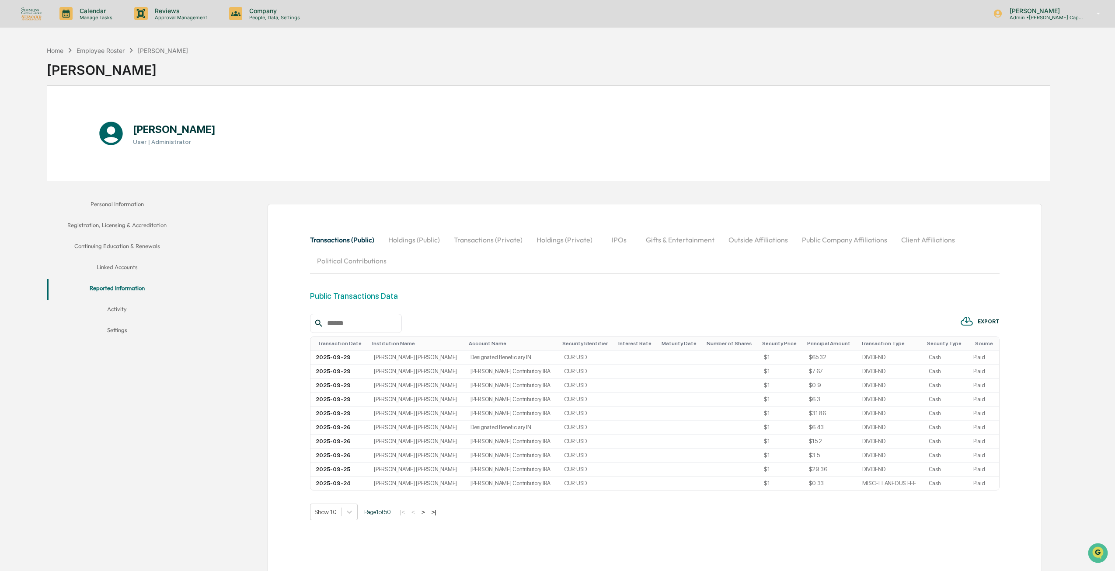
click at [111, 266] on button "Linked Accounts" at bounding box center [117, 268] width 140 height 21
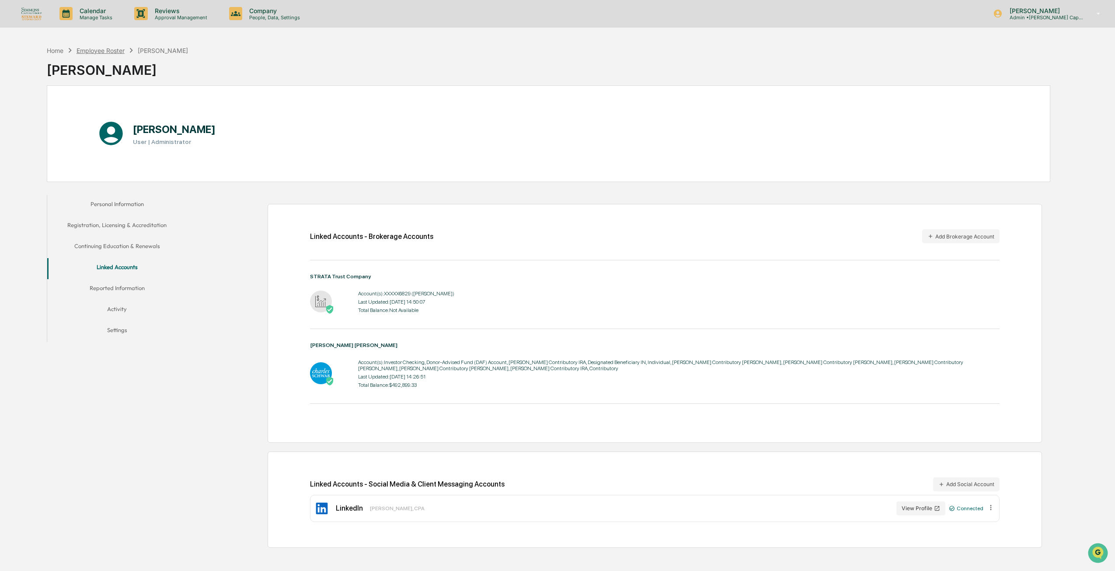
click at [108, 49] on div "Employee Roster" at bounding box center [101, 50] width 48 height 7
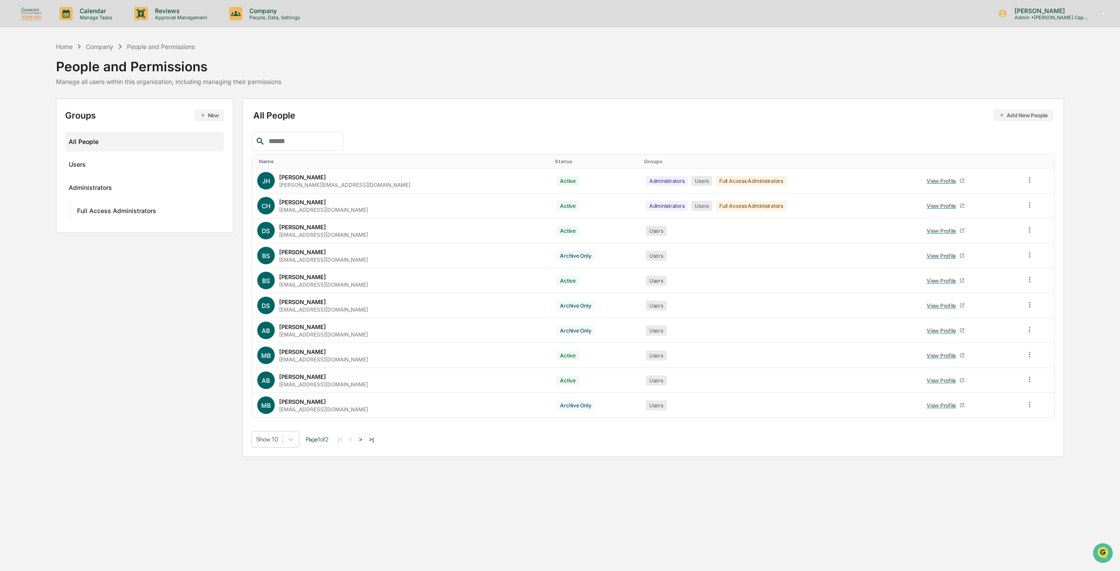
click at [482, 125] on div "All People Add New People Name Status Groups [PERSON_NAME] Hein [EMAIL_ADDRESS]…" at bounding box center [654, 278] width 804 height 340
click at [223, 72] on div "People and Permissions" at bounding box center [168, 63] width 225 height 23
click at [178, 80] on div "Manage all users within this organization, including managing their permissions" at bounding box center [168, 81] width 225 height 7
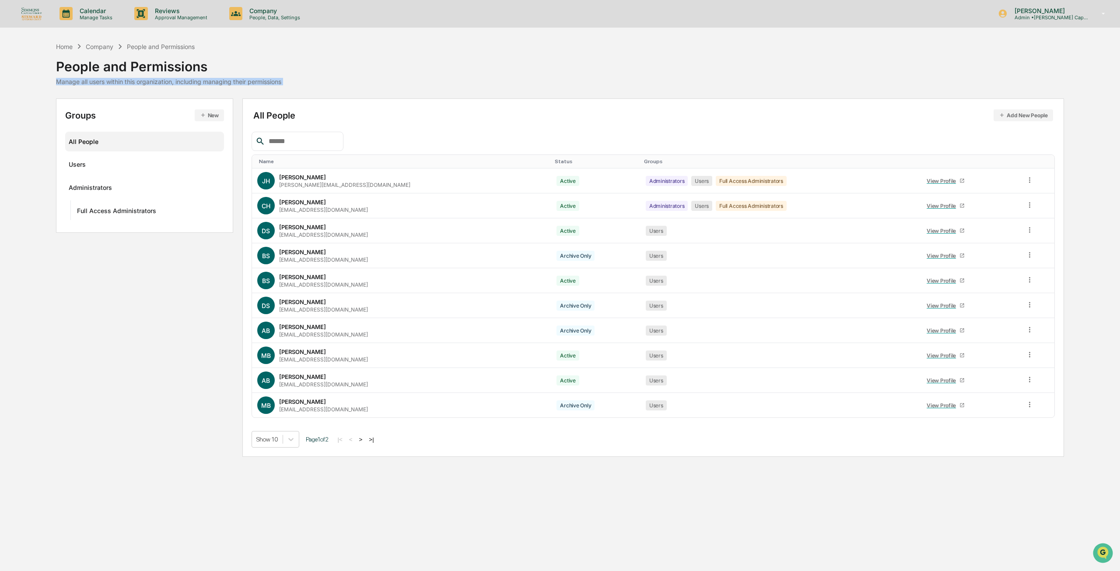
click at [178, 80] on div "Manage all users within this organization, including managing their permissions" at bounding box center [168, 81] width 225 height 7
click at [175, 81] on div "Manage all users within this organization, including managing their permissions" at bounding box center [168, 81] width 225 height 7
click at [364, 442] on button ">" at bounding box center [360, 439] width 9 height 7
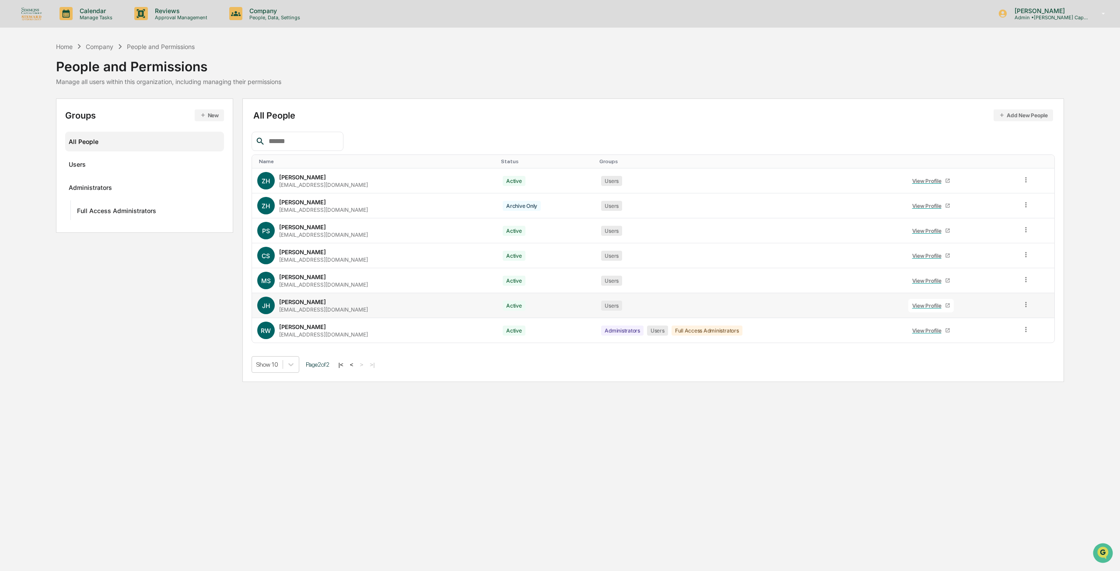
click at [310, 306] on div "[EMAIL_ADDRESS][DOMAIN_NAME]" at bounding box center [323, 309] width 89 height 7
click at [949, 304] on icon at bounding box center [947, 306] width 4 height 4
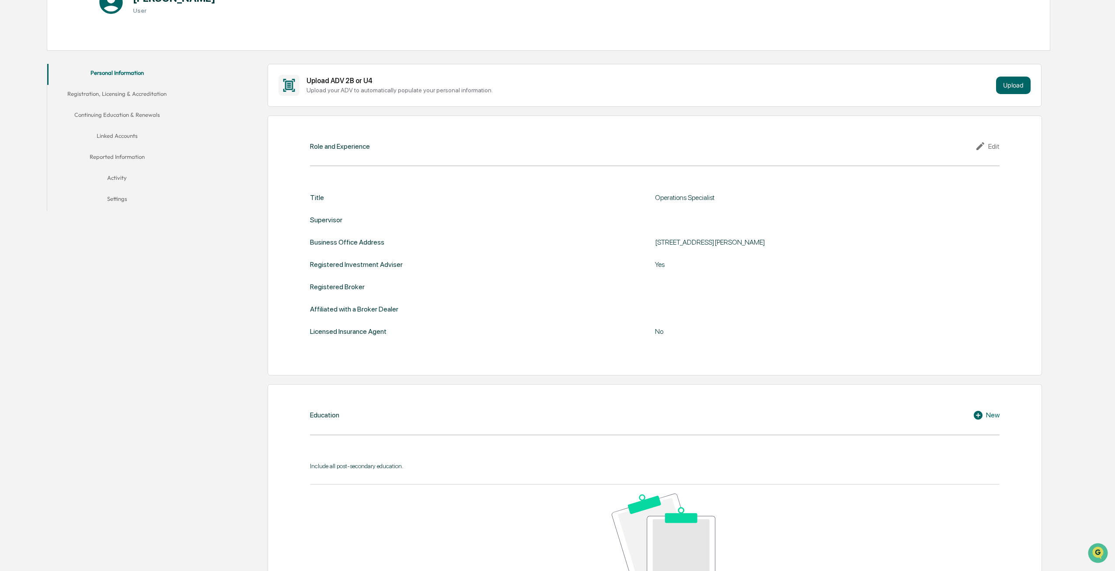
click at [121, 138] on button "Linked Accounts" at bounding box center [117, 137] width 140 height 21
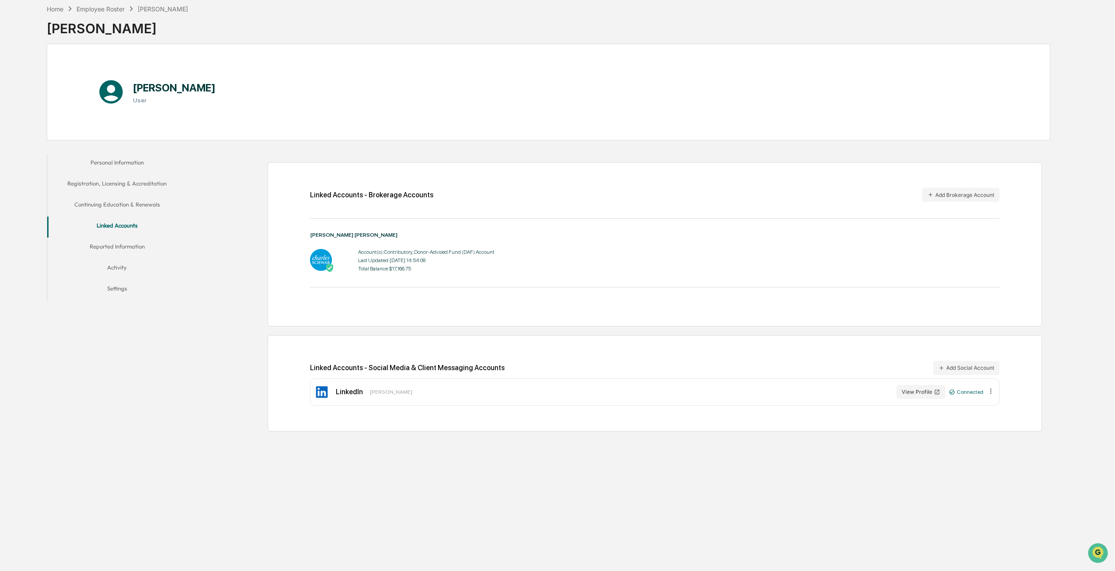
click at [115, 159] on button "Personal Information" at bounding box center [117, 164] width 140 height 21
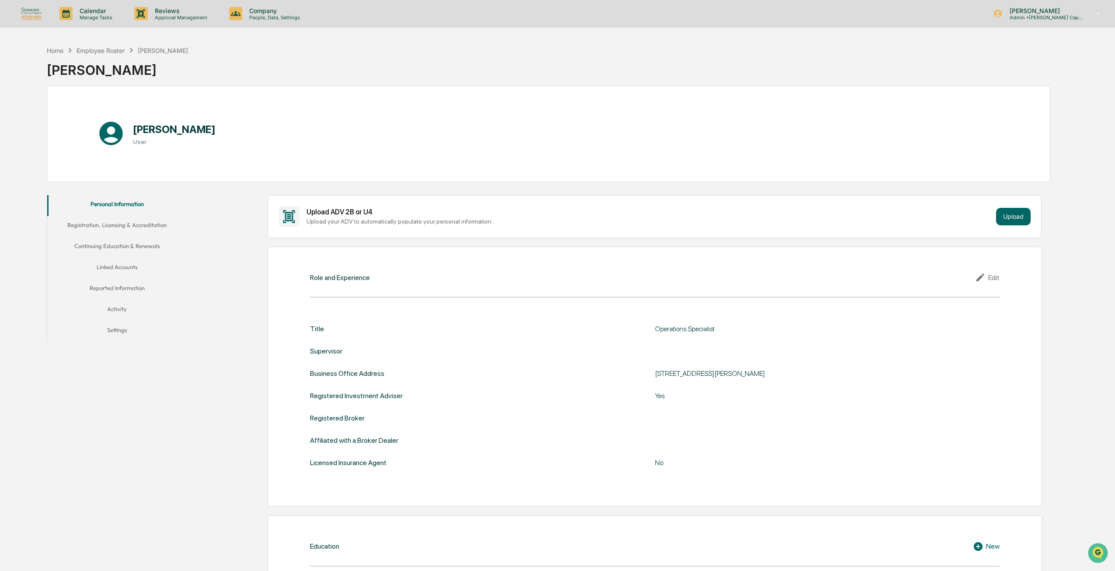
click at [76, 220] on button "Registration, Licensing & Accreditation" at bounding box center [117, 226] width 140 height 21
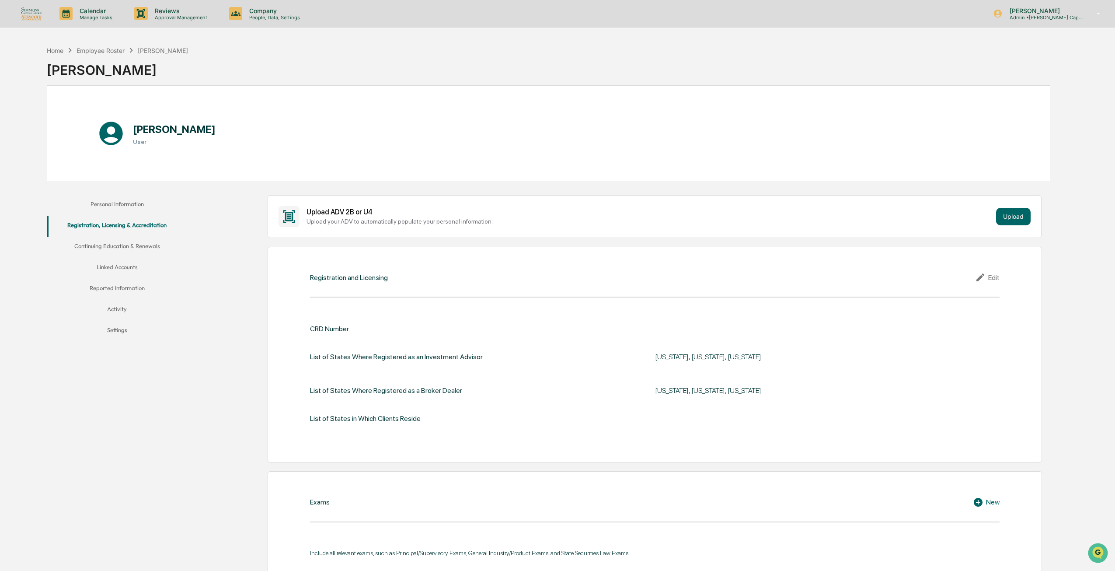
click at [114, 246] on button "Continuing Education & Renewals" at bounding box center [117, 247] width 140 height 21
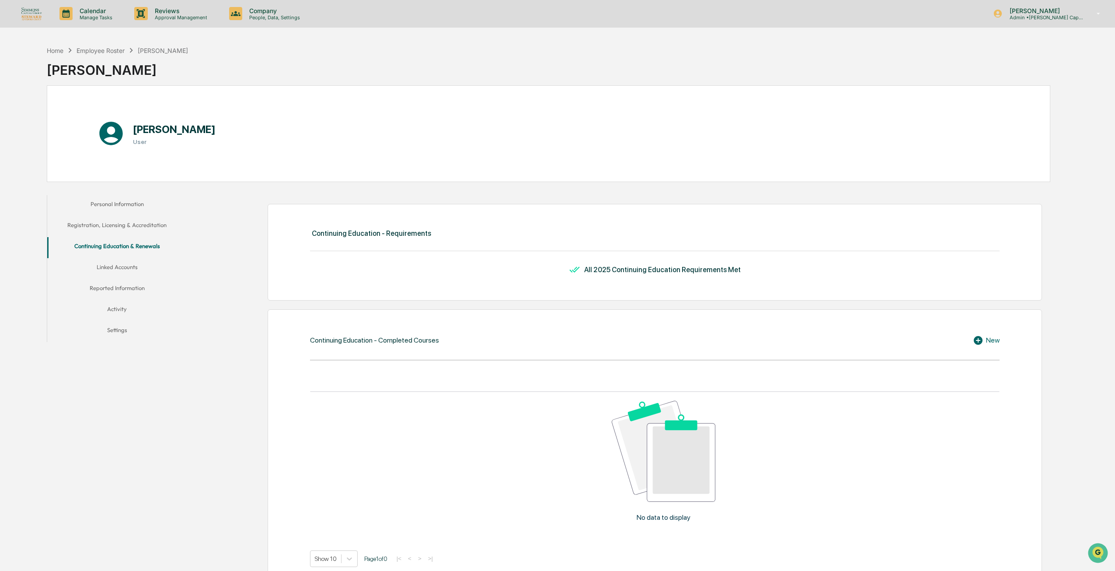
click at [113, 264] on button "Linked Accounts" at bounding box center [117, 268] width 140 height 21
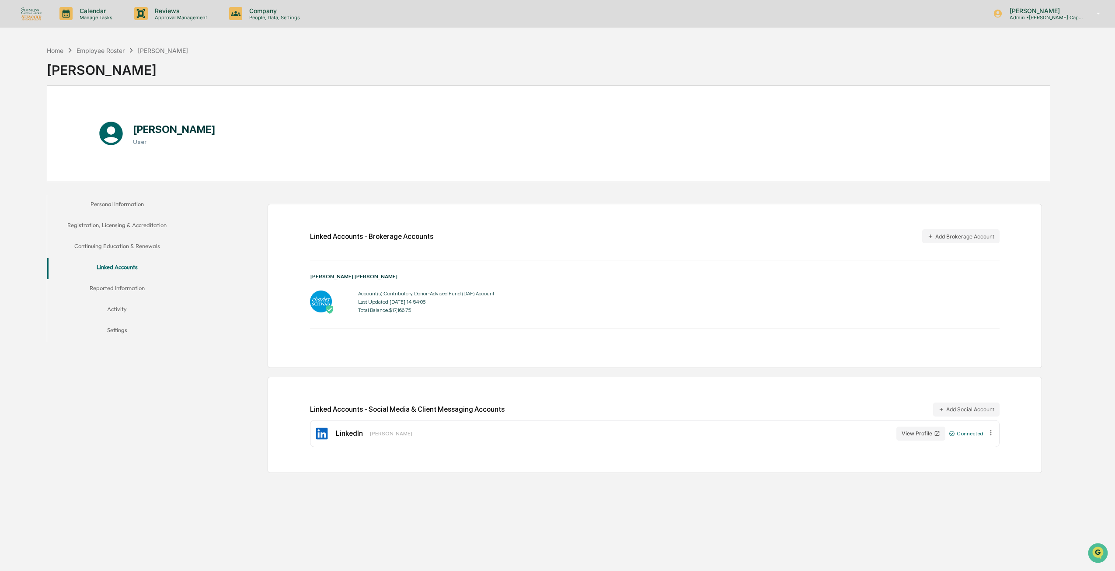
click at [116, 243] on button "Continuing Education & Renewals" at bounding box center [117, 247] width 140 height 21
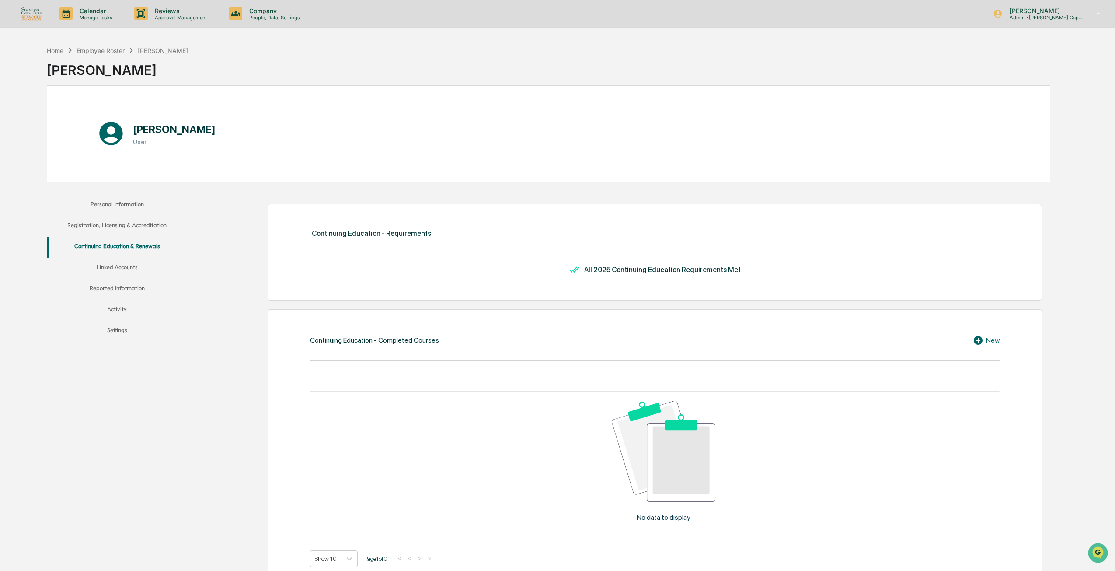
click at [117, 196] on button "Personal Information" at bounding box center [117, 205] width 140 height 21
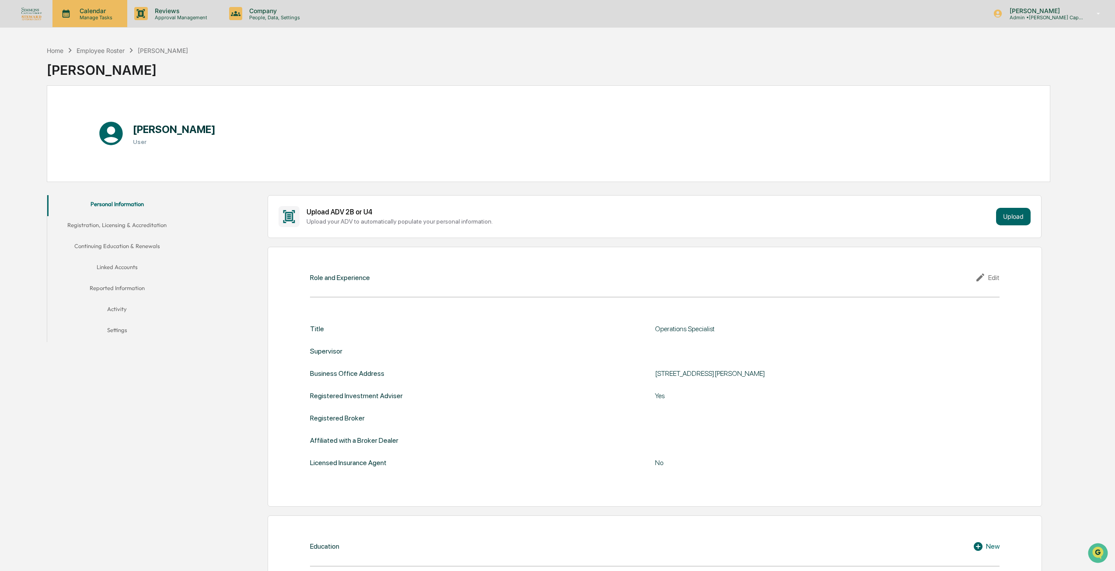
click at [80, 11] on p "Calendar" at bounding box center [95, 10] width 44 height 7
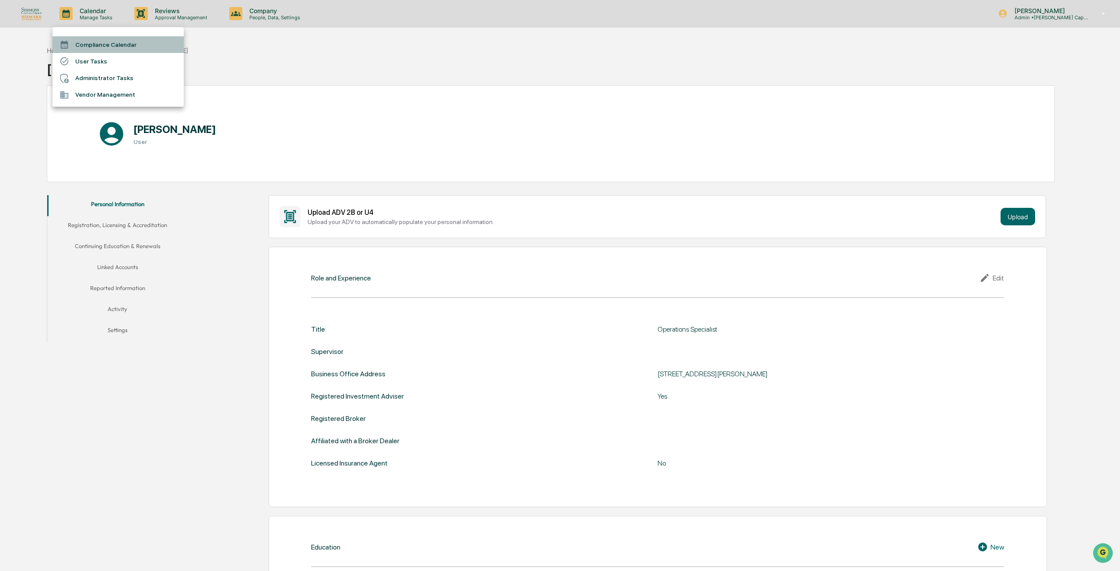
click at [96, 41] on li "Compliance Calendar" at bounding box center [117, 44] width 131 height 17
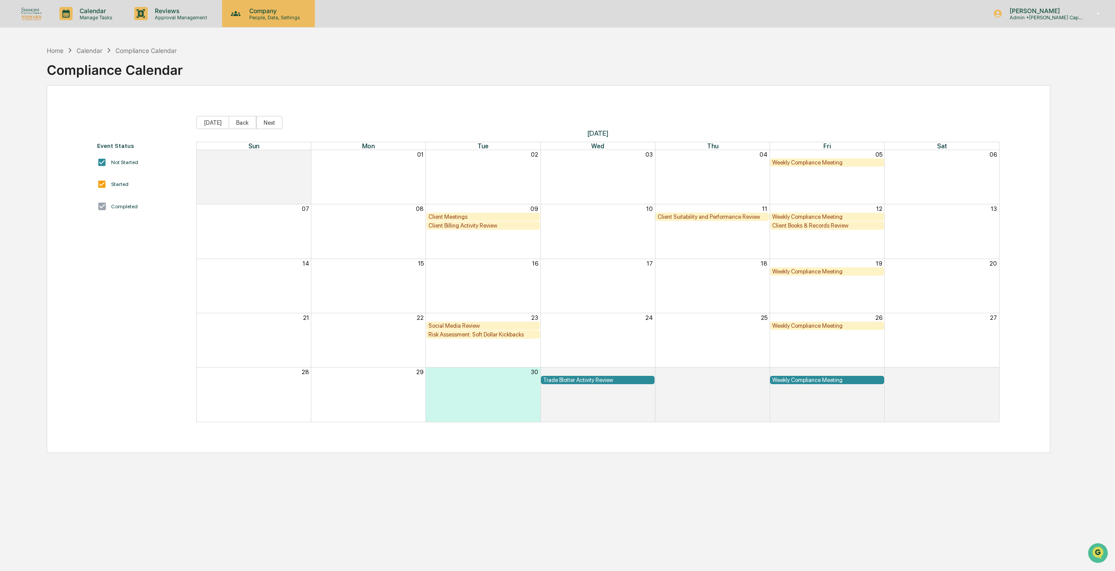
click at [274, 24] on div "Company People, Data, Settings" at bounding box center [268, 13] width 93 height 27
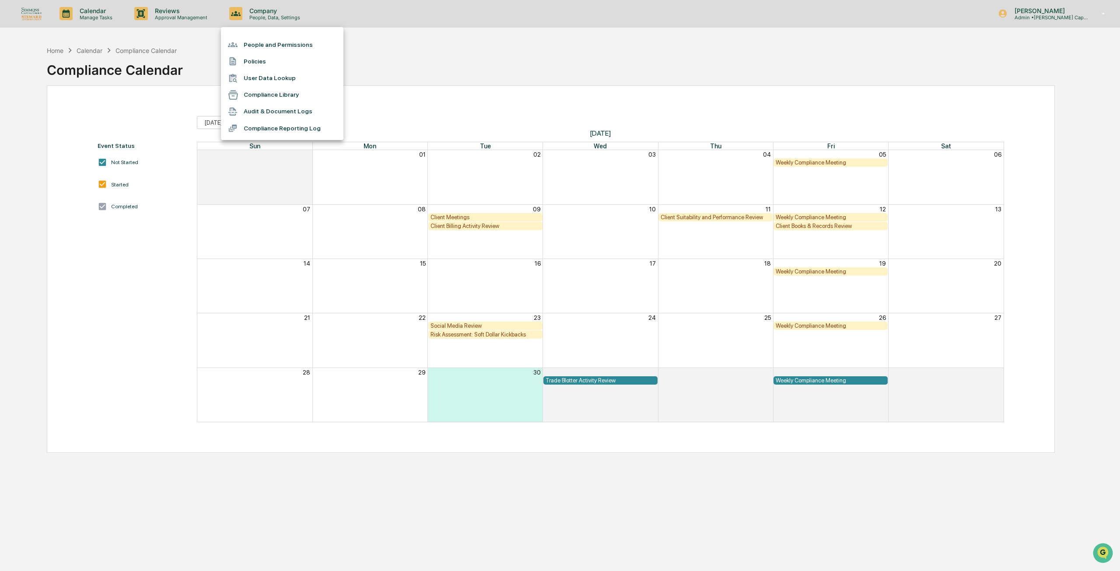
click at [448, 65] on div at bounding box center [560, 285] width 1120 height 571
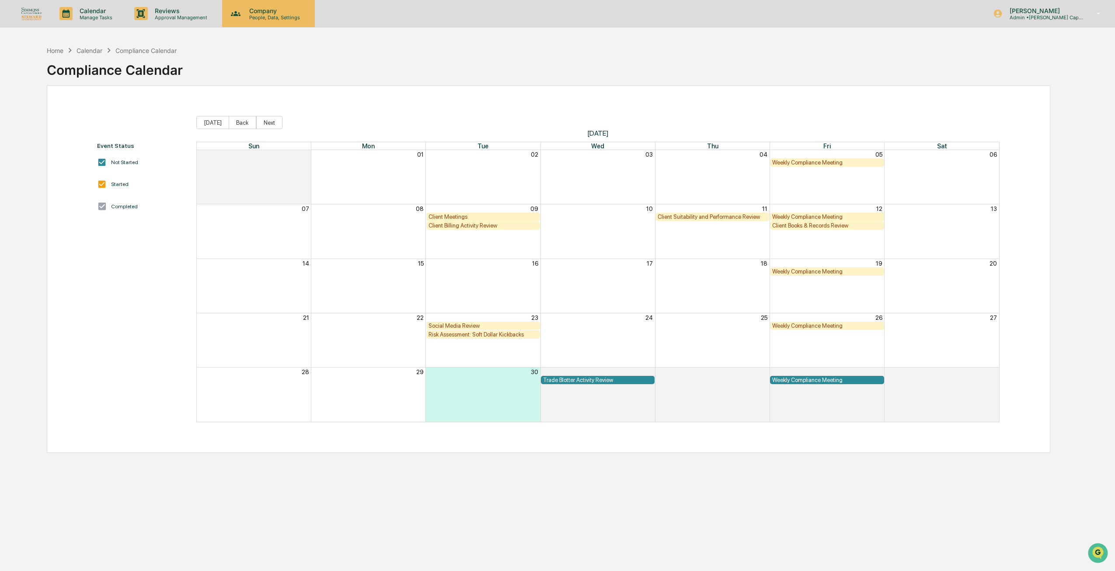
click at [278, 10] on p "Company" at bounding box center [273, 10] width 62 height 7
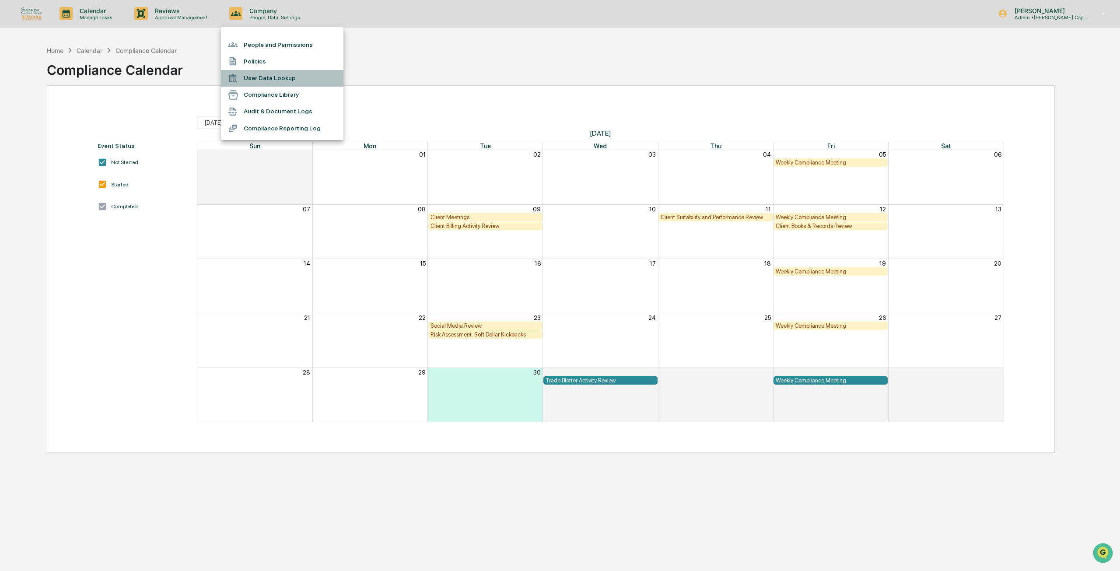
click at [288, 80] on li "User Data Lookup" at bounding box center [282, 78] width 122 height 17
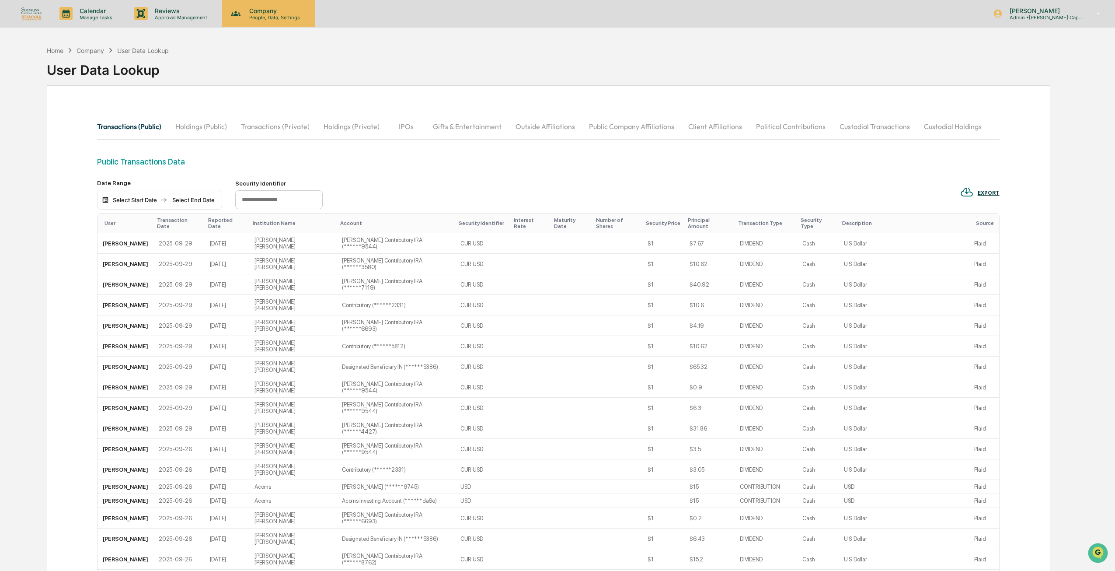
click at [266, 10] on p "Company" at bounding box center [273, 10] width 62 height 7
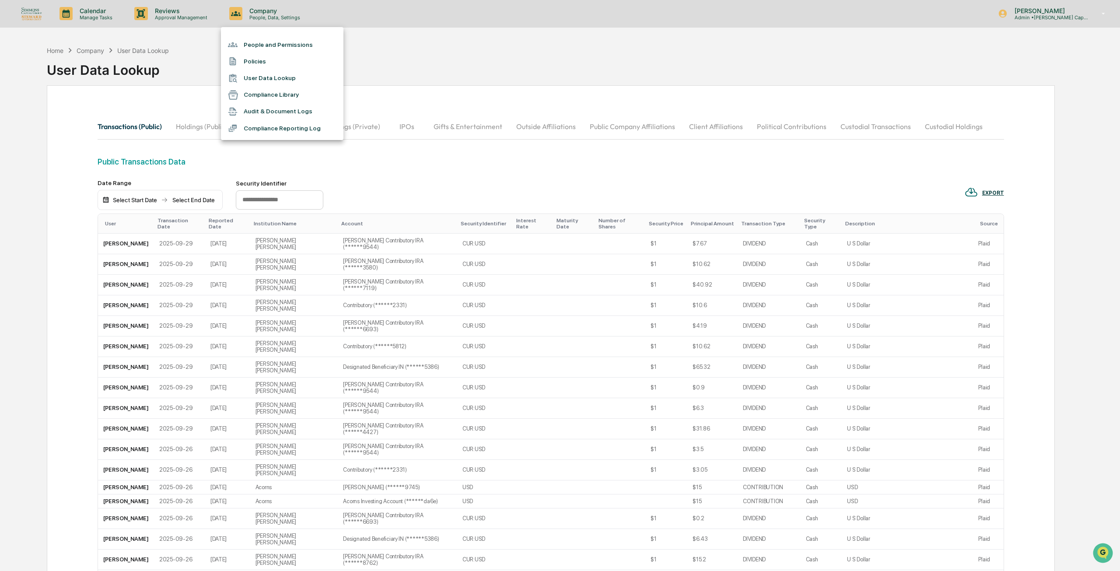
click at [186, 8] on div at bounding box center [560, 285] width 1120 height 571
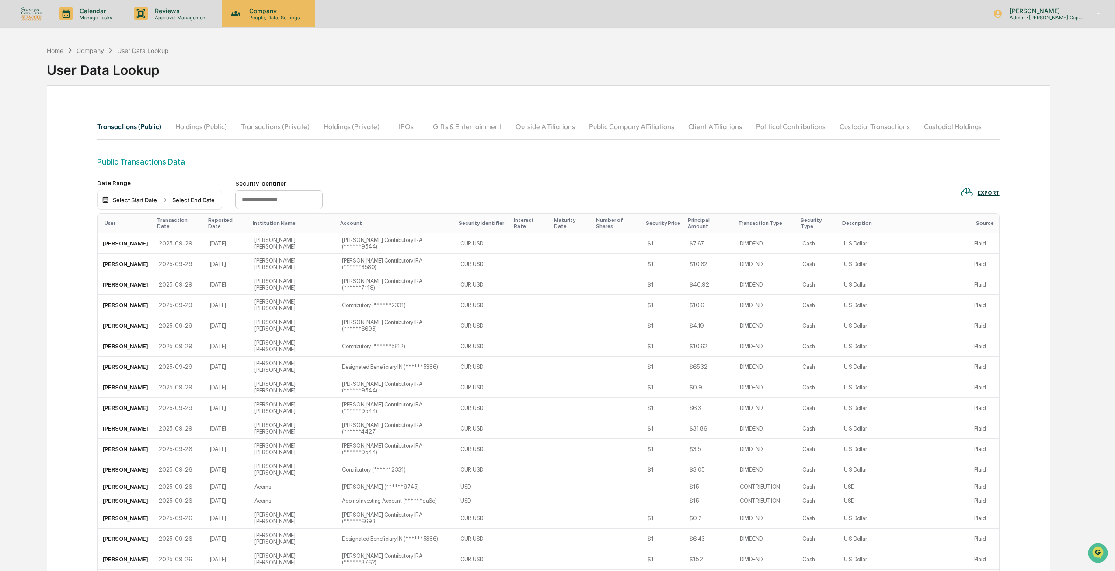
click at [264, 12] on p "Company" at bounding box center [273, 10] width 62 height 7
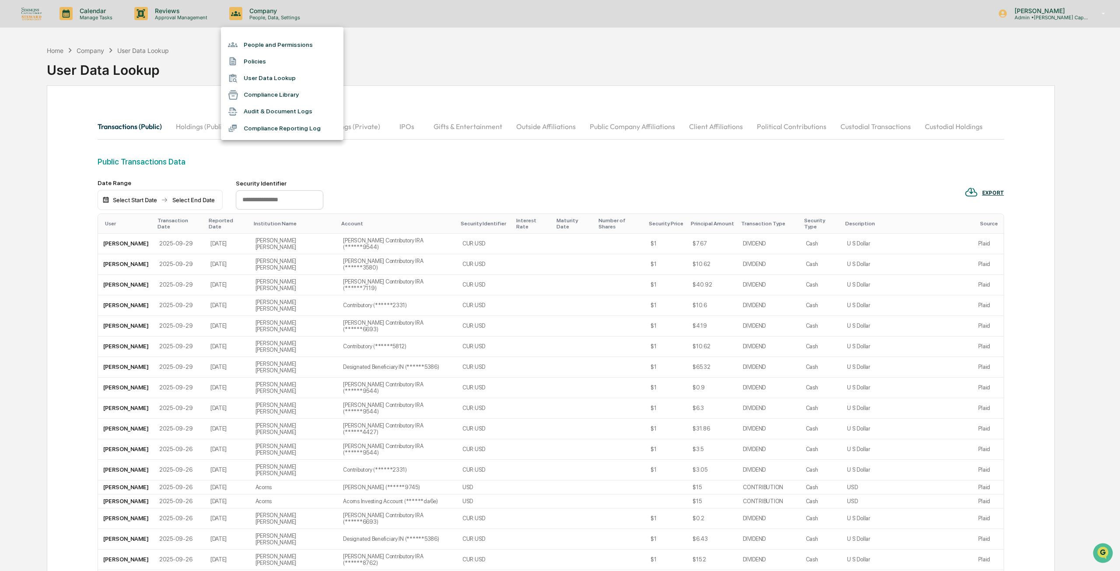
click at [522, 91] on div at bounding box center [560, 285] width 1120 height 571
click at [198, 123] on button "Holdings (Public)" at bounding box center [201, 126] width 66 height 21
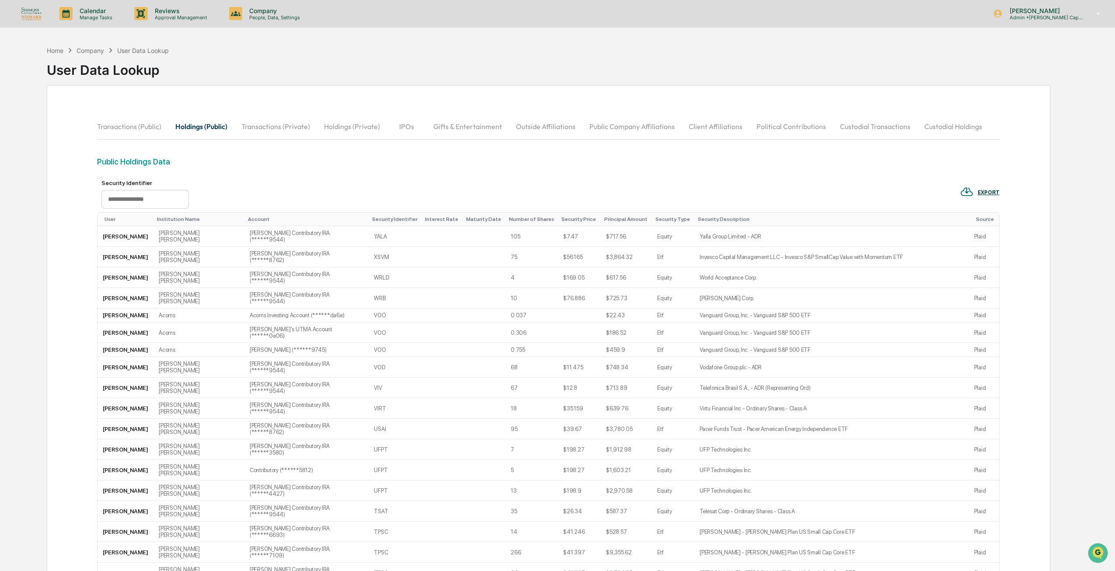
click at [622, 222] on div "Principal Amount" at bounding box center [627, 219] width 44 height 6
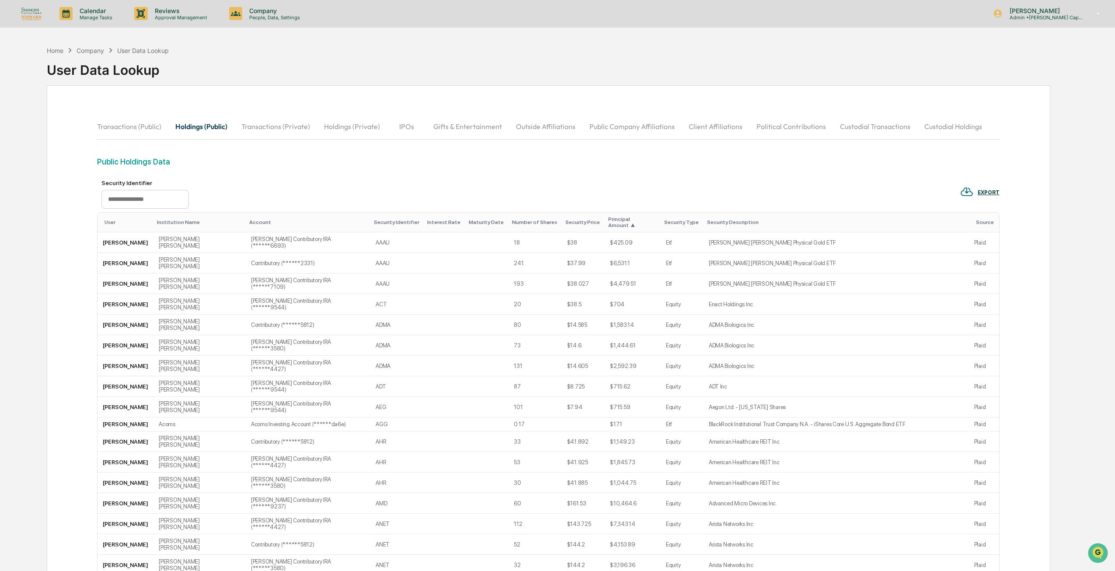
click at [622, 222] on div "Principal Amount ▲" at bounding box center [632, 222] width 49 height 12
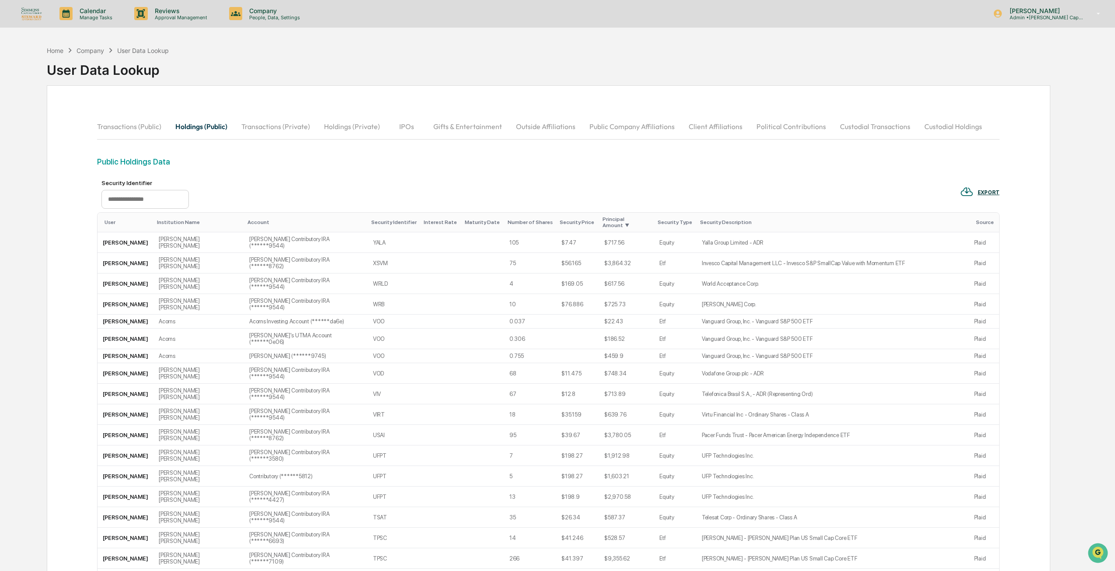
click at [524, 219] on div "Number of Shares" at bounding box center [530, 222] width 45 height 6
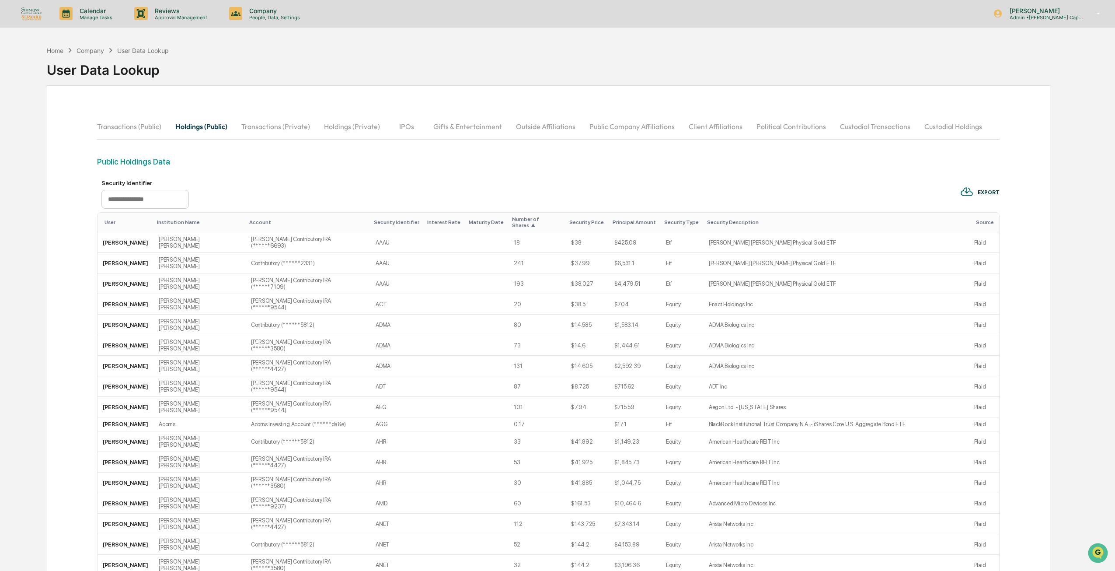
click at [524, 216] on div "Number of Shares ▲" at bounding box center [537, 222] width 50 height 12
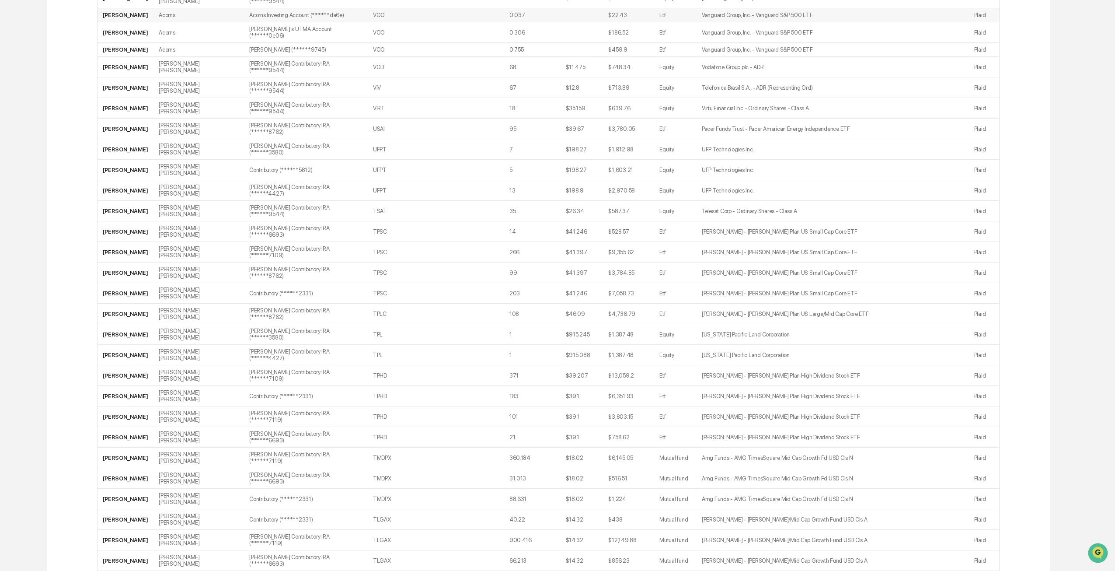
scroll to position [506, 0]
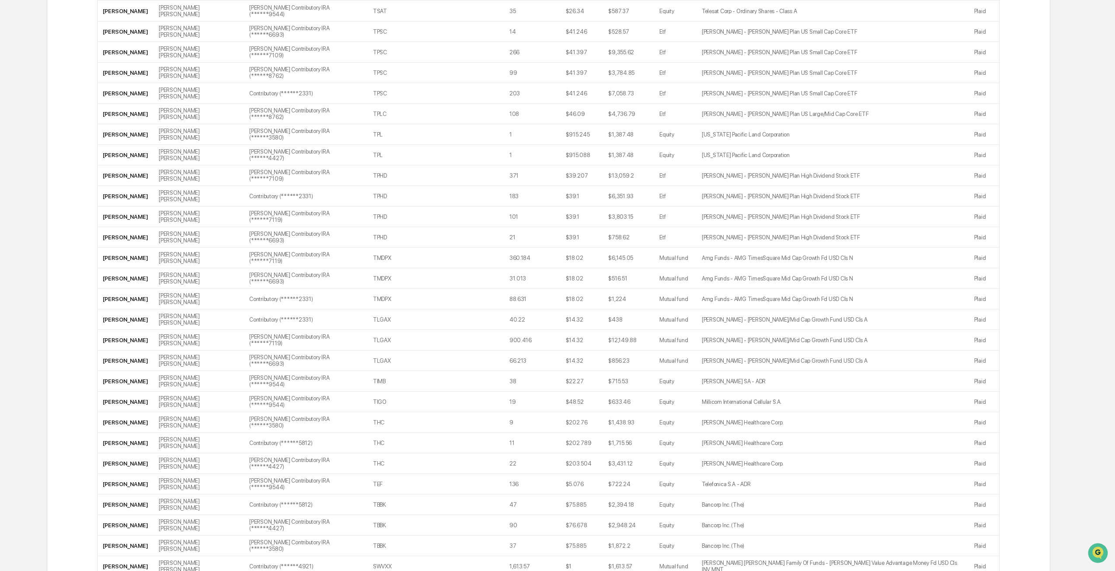
click at [455, 479] on div "Public Holdings Data Security Identifier EXPORT User Institution Name Account S…" at bounding box center [548, 256] width 903 height 1210
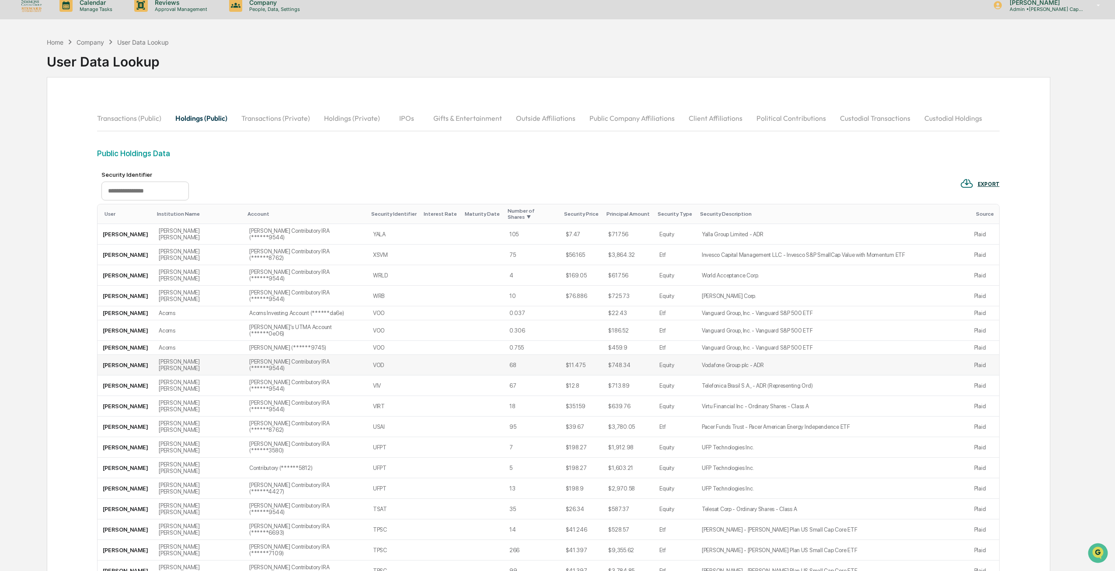
scroll to position [0, 0]
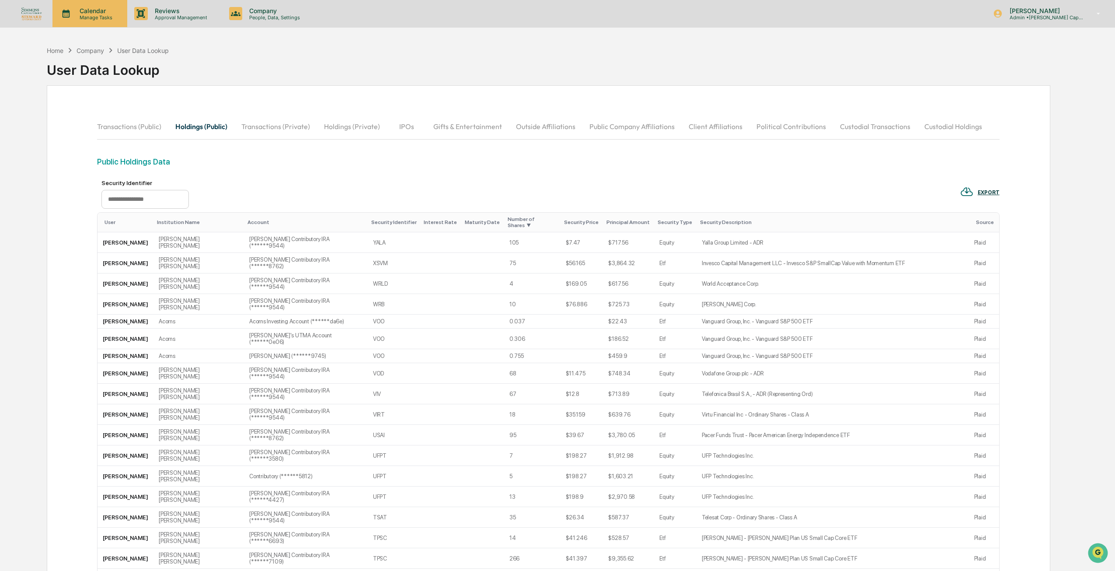
click at [73, 16] on p "Manage Tasks" at bounding box center [95, 17] width 44 height 6
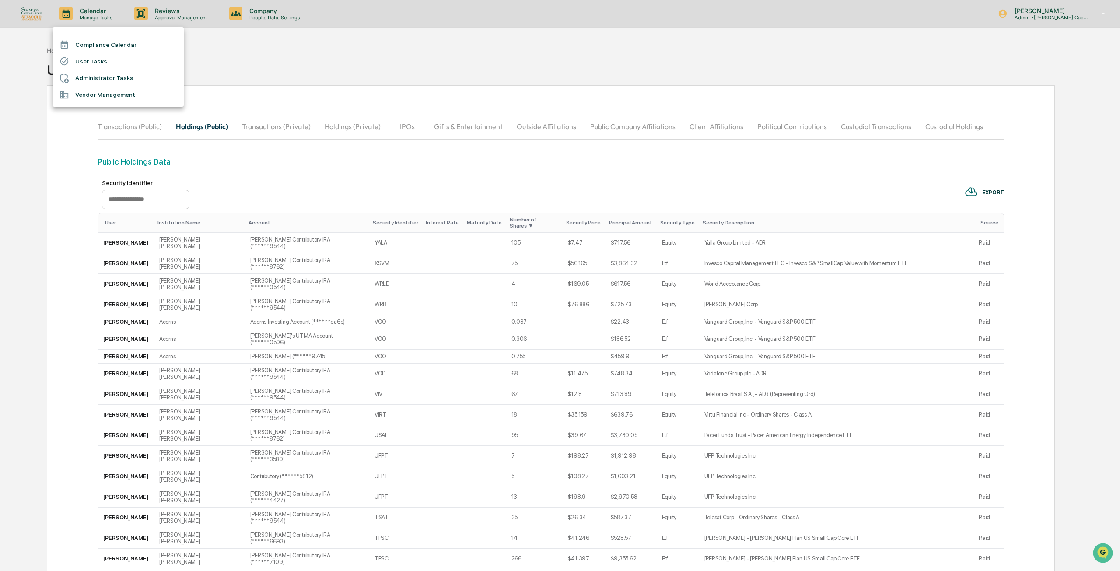
click at [109, 39] on li "Compliance Calendar" at bounding box center [117, 44] width 131 height 17
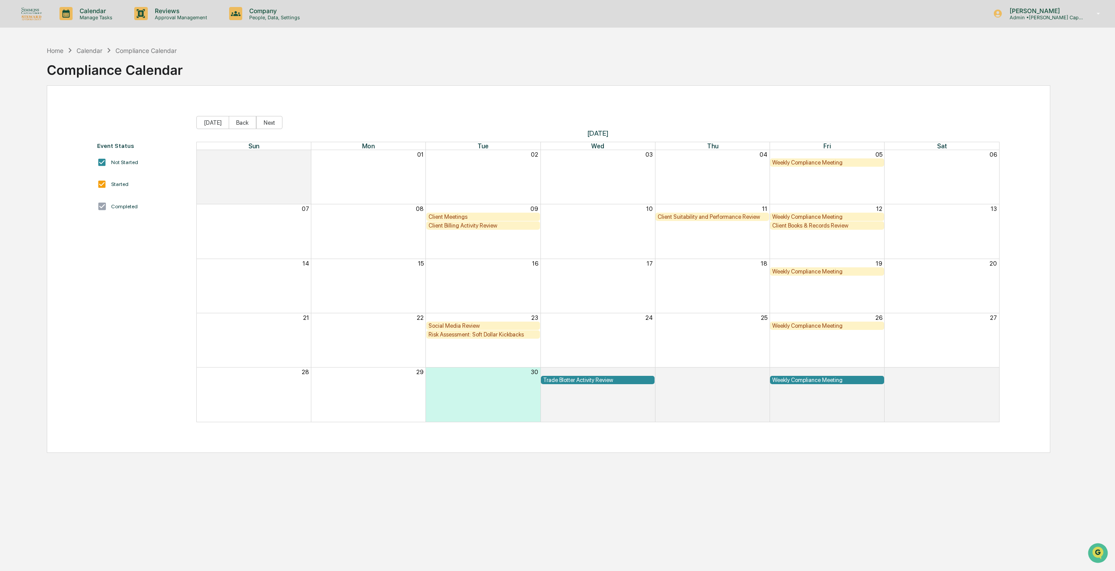
click at [268, 62] on div "Home Calendar Compliance Calendar Compliance Calendar" at bounding box center [549, 64] width 1004 height 44
click at [230, 78] on div "Home Calendar Compliance Calendar Compliance Calendar" at bounding box center [549, 64] width 1004 height 44
click at [256, 18] on p "People, Data, Settings" at bounding box center [273, 17] width 62 height 6
click at [263, 44] on li "People and Permissions" at bounding box center [282, 44] width 122 height 17
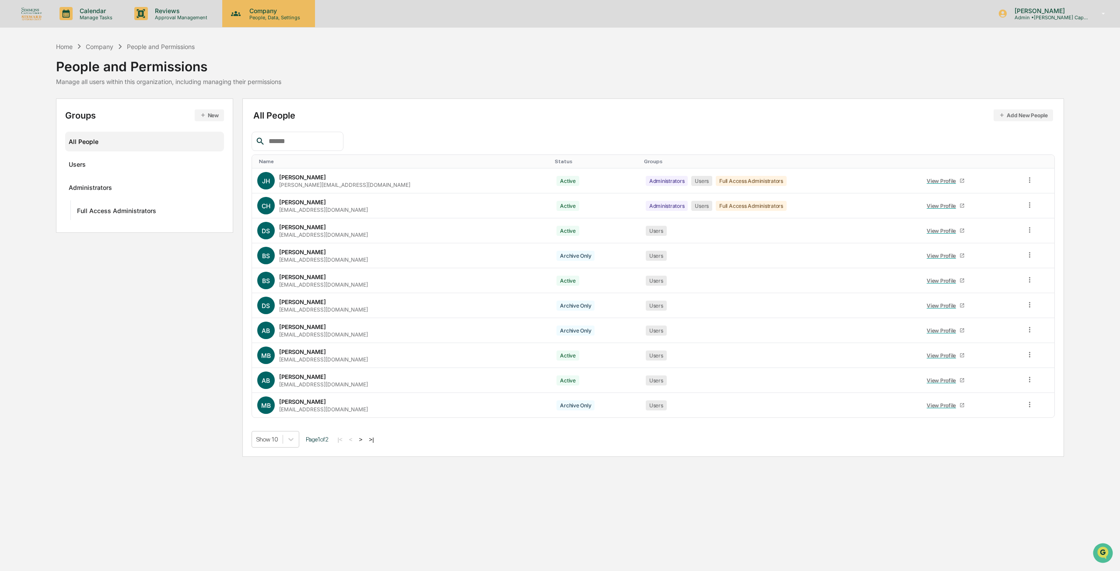
click at [259, 11] on p "Company" at bounding box center [273, 10] width 62 height 7
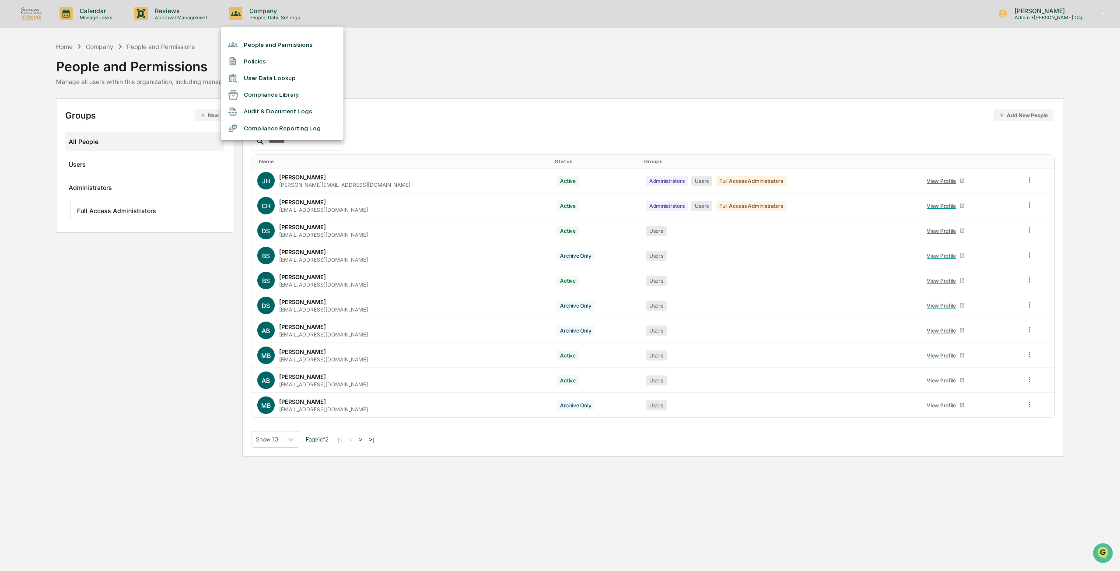
click at [270, 125] on li "Compliance Reporting Log" at bounding box center [282, 128] width 122 height 17
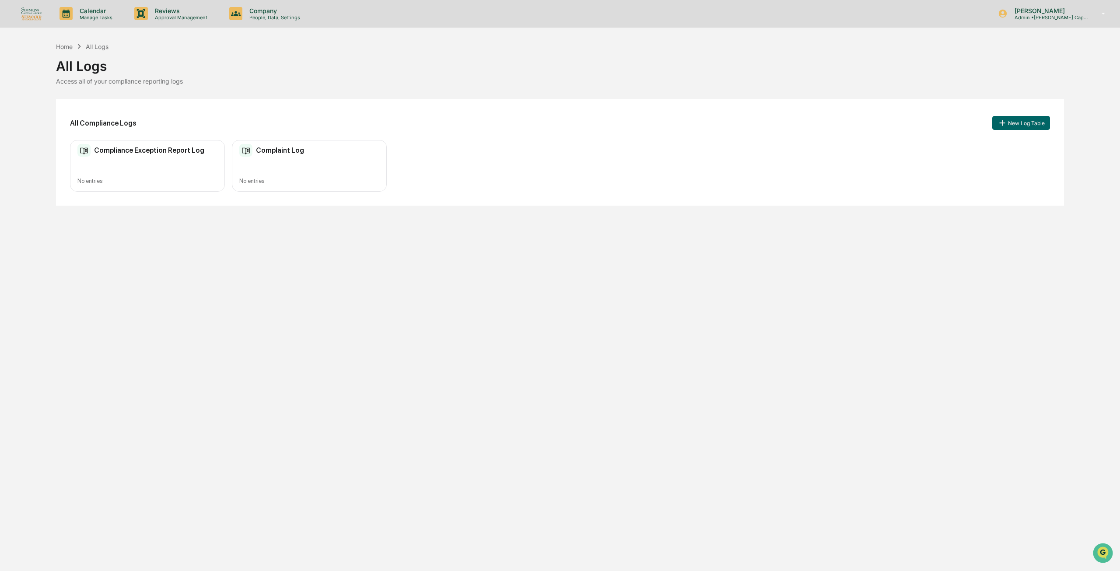
click at [172, 151] on h2 "Compliance Exception Report Log" at bounding box center [149, 150] width 110 height 8
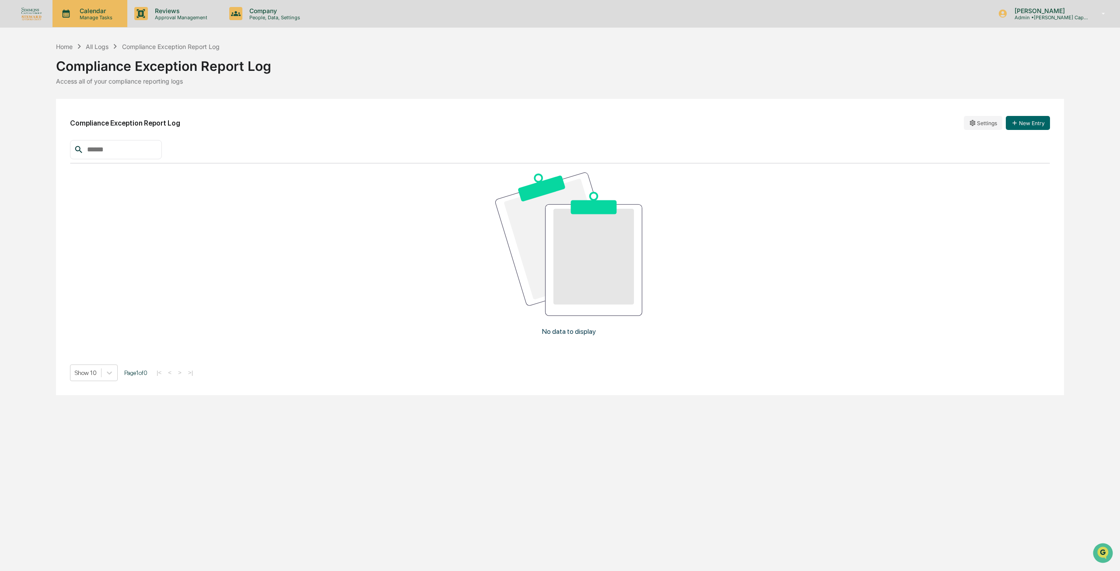
click at [116, 11] on p "Calendar" at bounding box center [95, 10] width 44 height 7
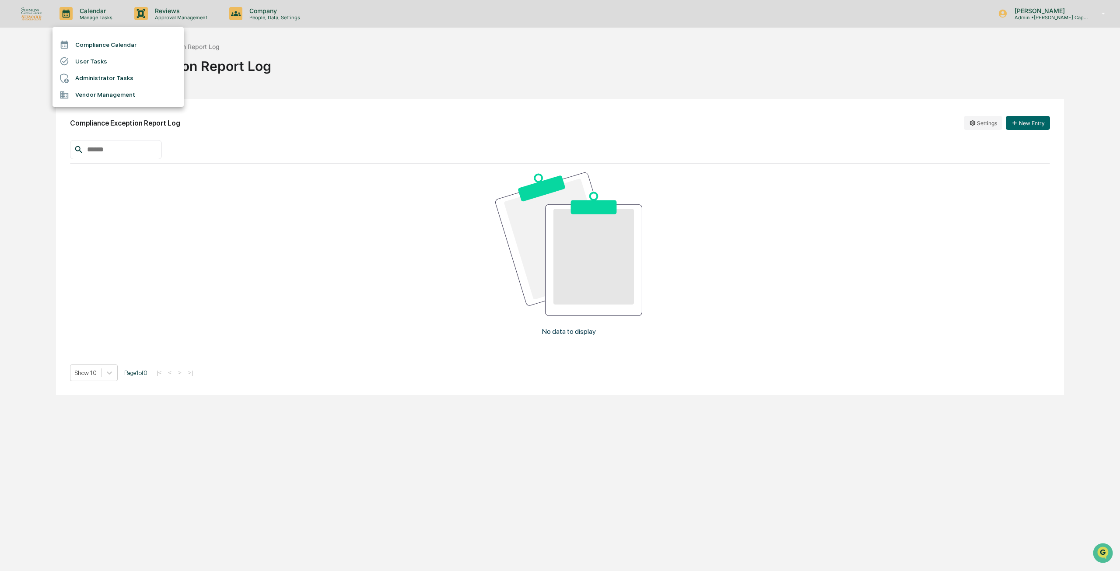
click at [107, 44] on li "Compliance Calendar" at bounding box center [117, 44] width 131 height 17
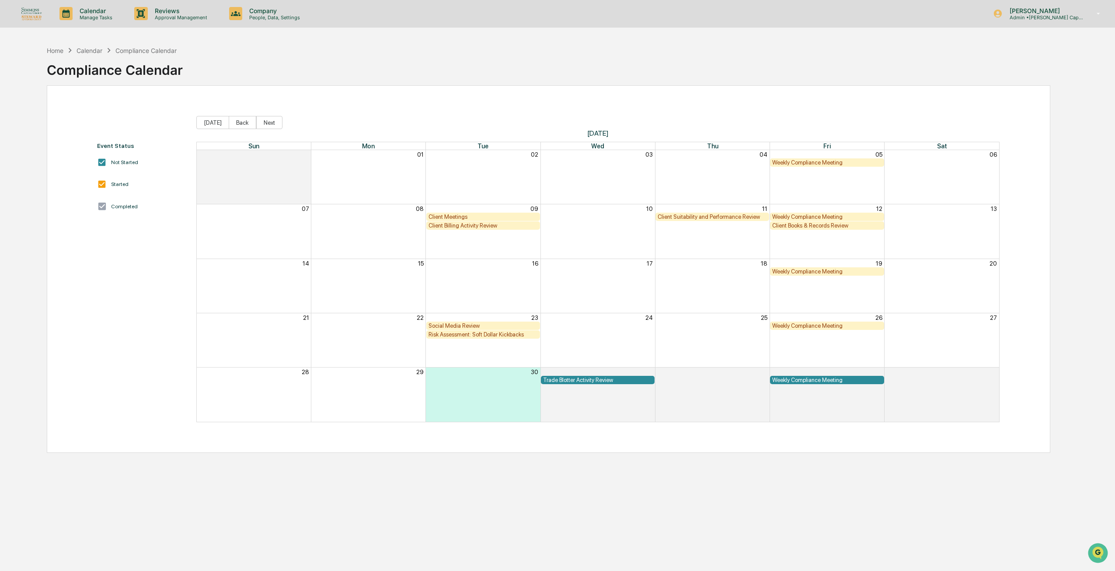
click at [105, 34] on div "Calendar Manage Tasks Reviews Approval Management Company People, Data, Setting…" at bounding box center [557, 306] width 1115 height 612
click at [351, 97] on div "Event Status Not Started Started Completed [DATE] Back Next [DATE] Sun Mon Tue …" at bounding box center [549, 268] width 1004 height 367
click at [329, 61] on div "Home Calendar Compliance Calendar Compliance Calendar" at bounding box center [549, 64] width 1004 height 44
click at [265, 2] on div "Company People, Data, Settings" at bounding box center [268, 13] width 93 height 27
click at [269, 43] on li "People and Permissions" at bounding box center [282, 44] width 122 height 17
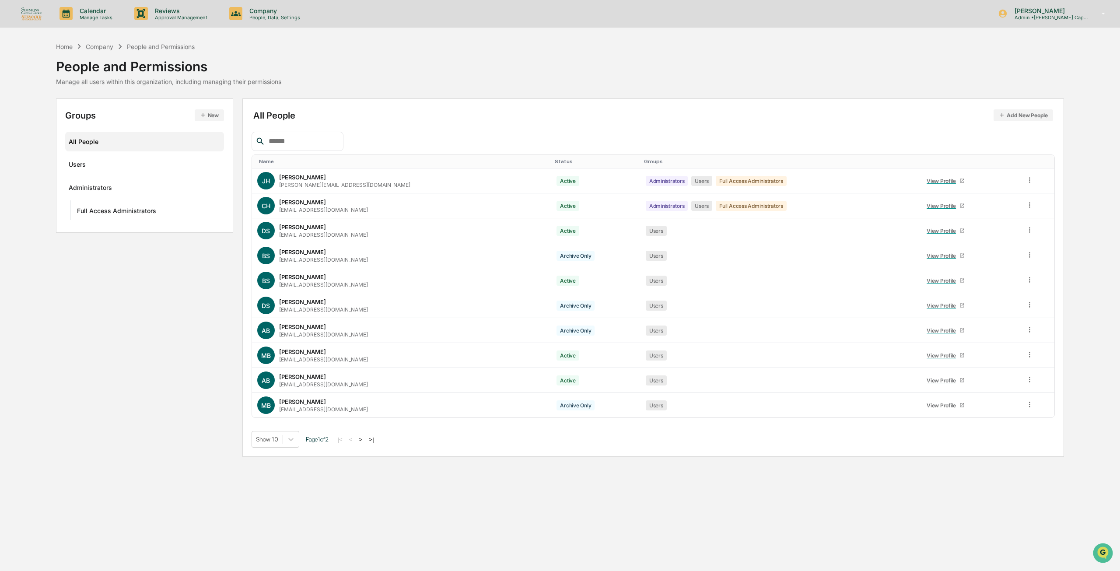
click at [436, 113] on div "All People Add New People" at bounding box center [653, 115] width 800 height 12
click at [281, 10] on p "Company" at bounding box center [273, 10] width 62 height 7
click at [469, 60] on div at bounding box center [560, 285] width 1120 height 571
click at [104, 161] on div "Users" at bounding box center [145, 164] width 152 height 14
click at [110, 181] on div "Administrators ···" at bounding box center [145, 187] width 152 height 14
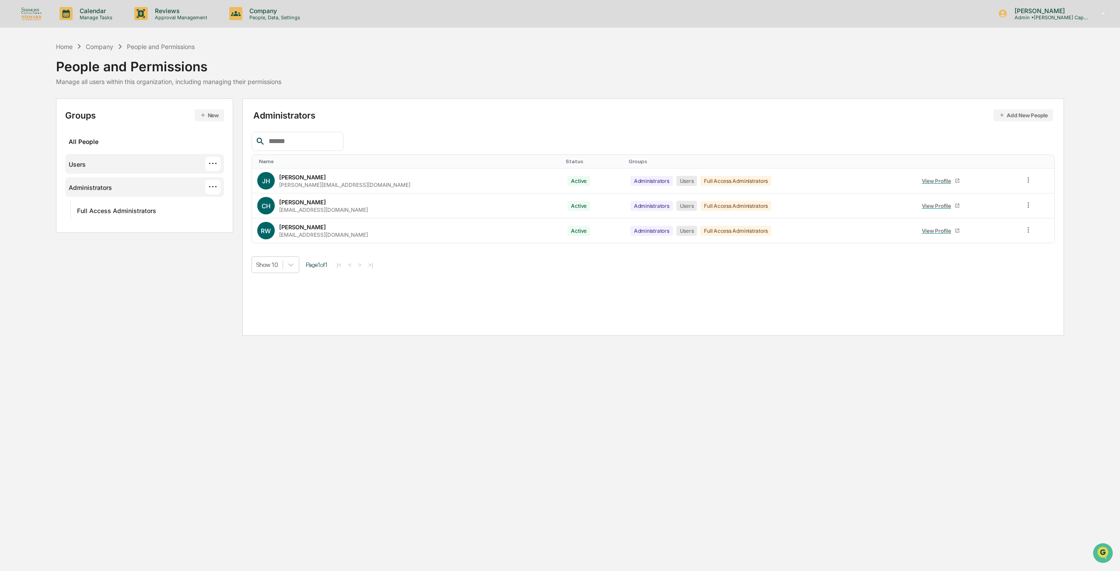
click at [107, 170] on div "Users ···" at bounding box center [145, 164] width 152 height 14
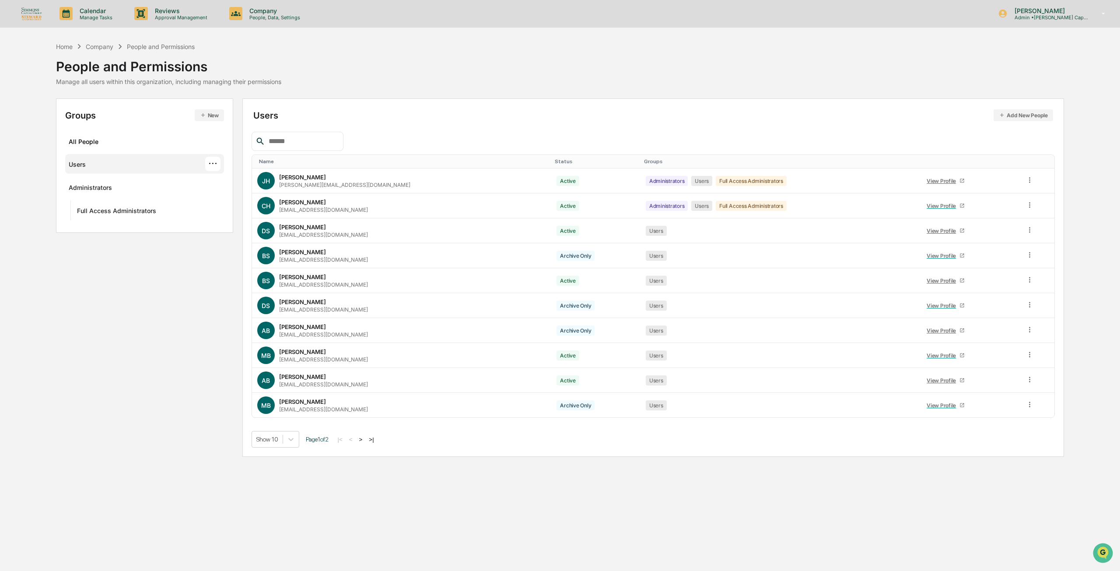
click at [364, 436] on button ">" at bounding box center [360, 439] width 9 height 7
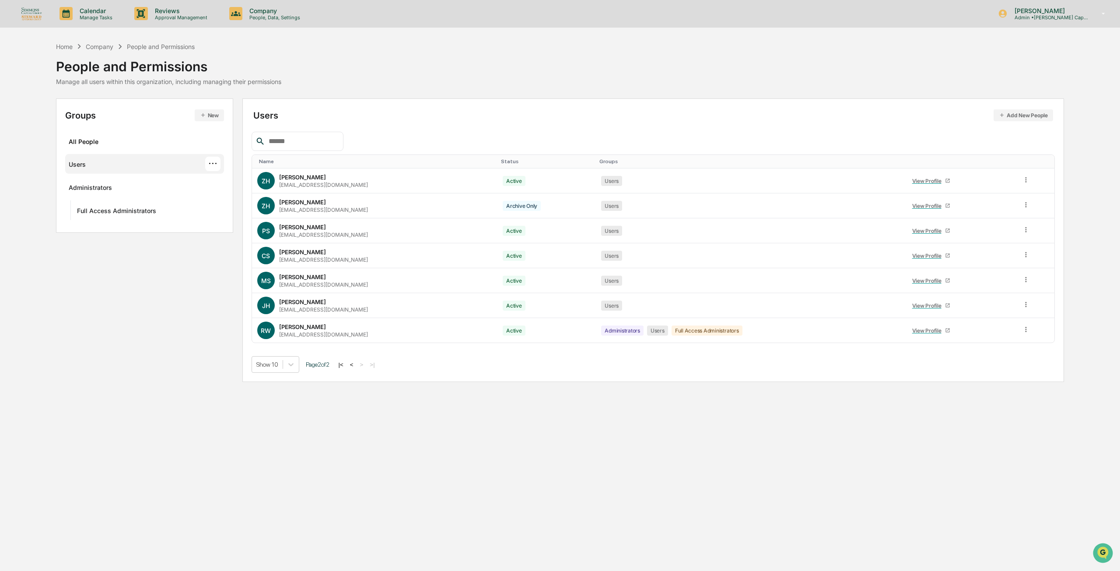
click at [354, 364] on button "<" at bounding box center [351, 364] width 9 height 7
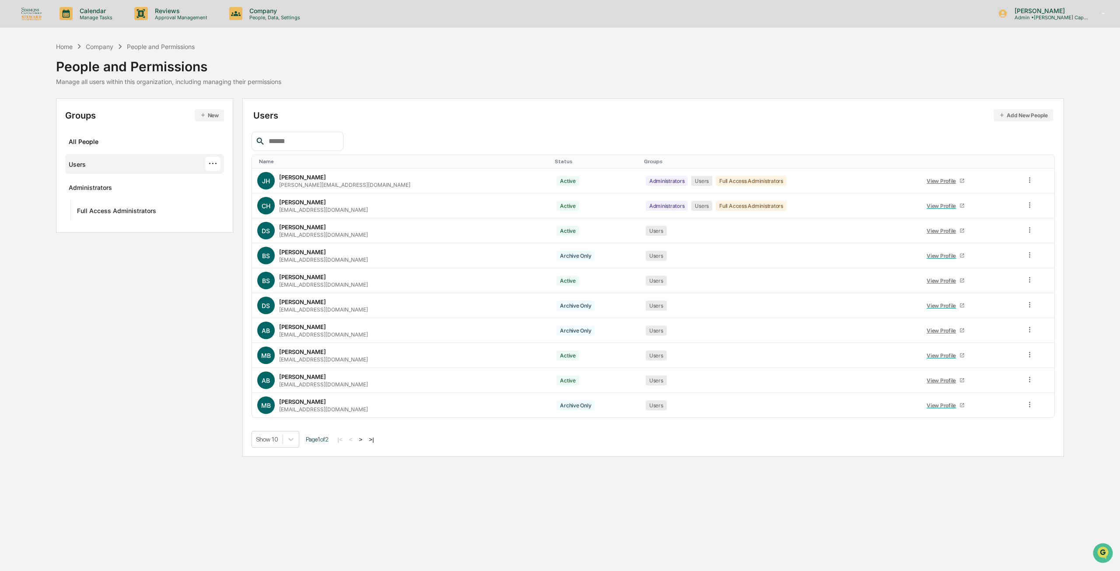
click at [108, 48] on div "Company" at bounding box center [100, 46] width 28 height 7
click at [87, 15] on p "Manage Tasks" at bounding box center [95, 17] width 44 height 6
click at [159, 12] on div at bounding box center [560, 285] width 1120 height 571
click at [164, 12] on p "Reviews" at bounding box center [180, 10] width 64 height 7
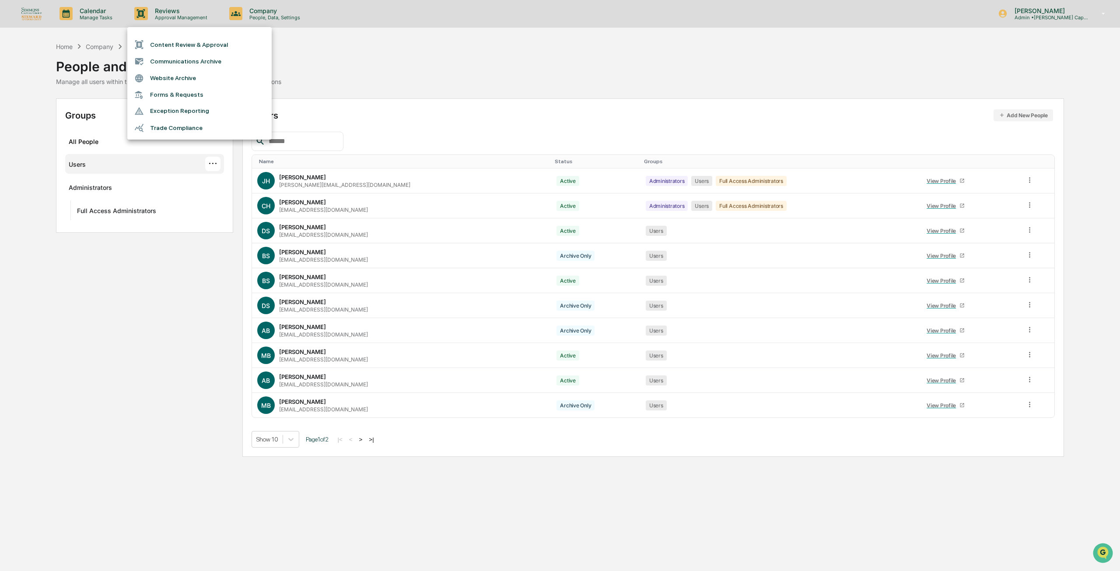
click at [1074, 14] on div at bounding box center [560, 285] width 1120 height 571
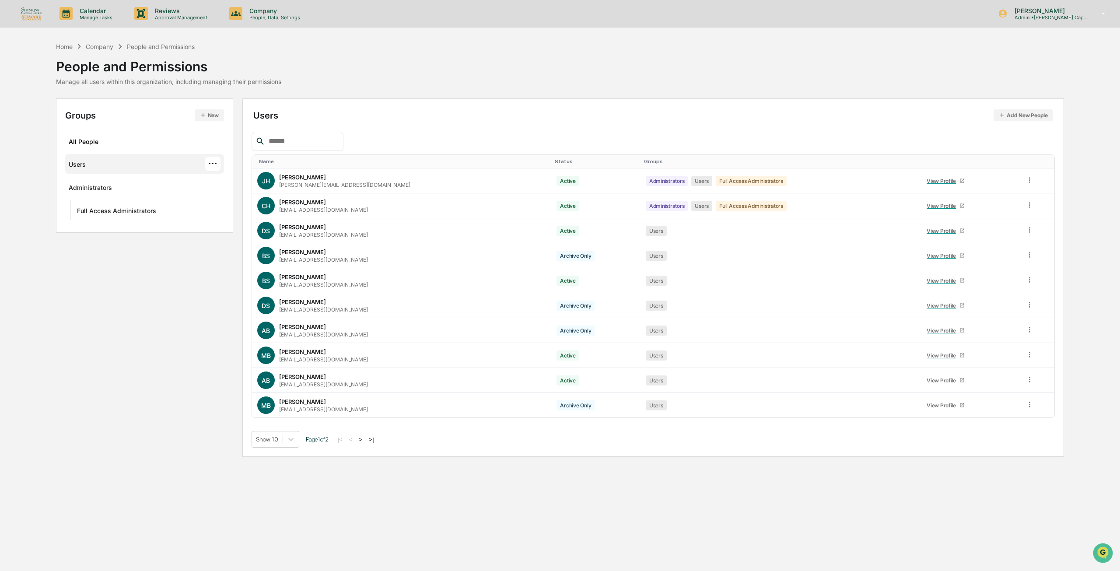
click at [1055, 10] on p "[PERSON_NAME]" at bounding box center [1047, 10] width 81 height 7
click at [1040, 76] on li "Switch to User view..." at bounding box center [1051, 78] width 122 height 16
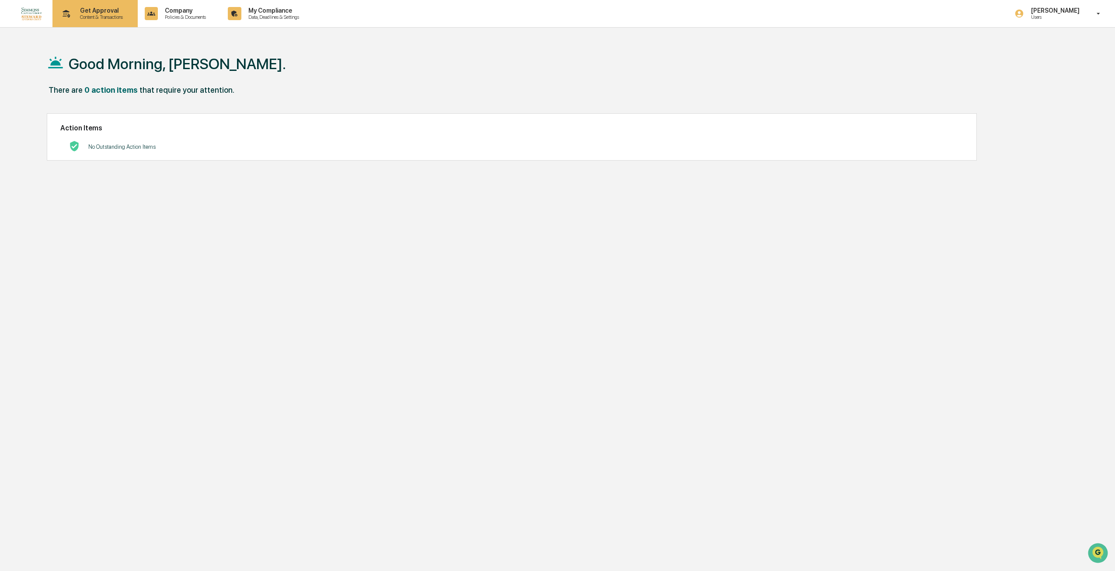
click at [86, 5] on div "Get Approval Content & Transactions" at bounding box center [94, 13] width 77 height 27
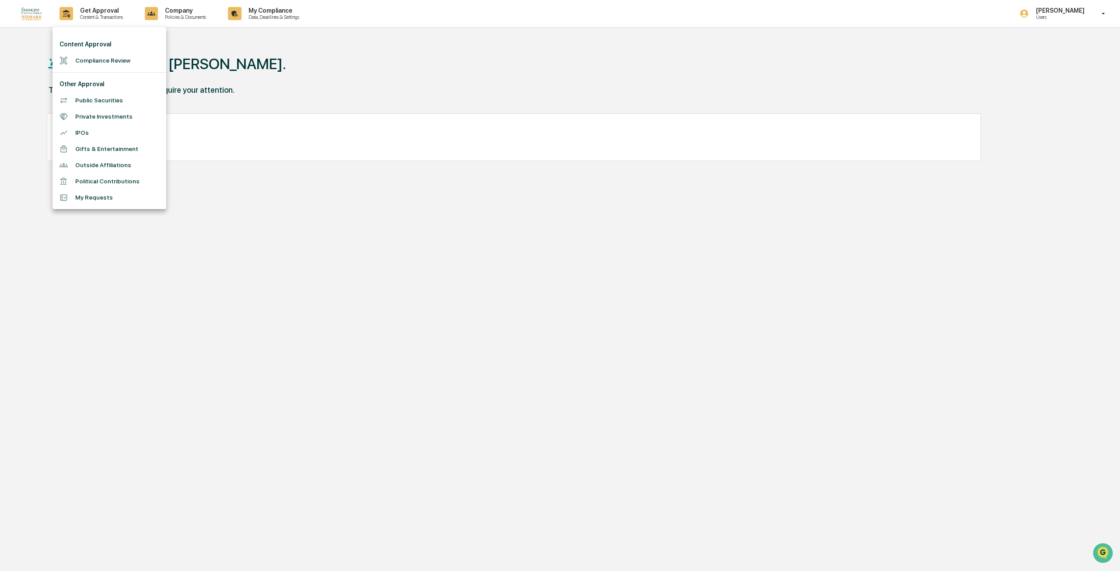
click at [94, 185] on li "Political Contributions" at bounding box center [109, 181] width 114 height 16
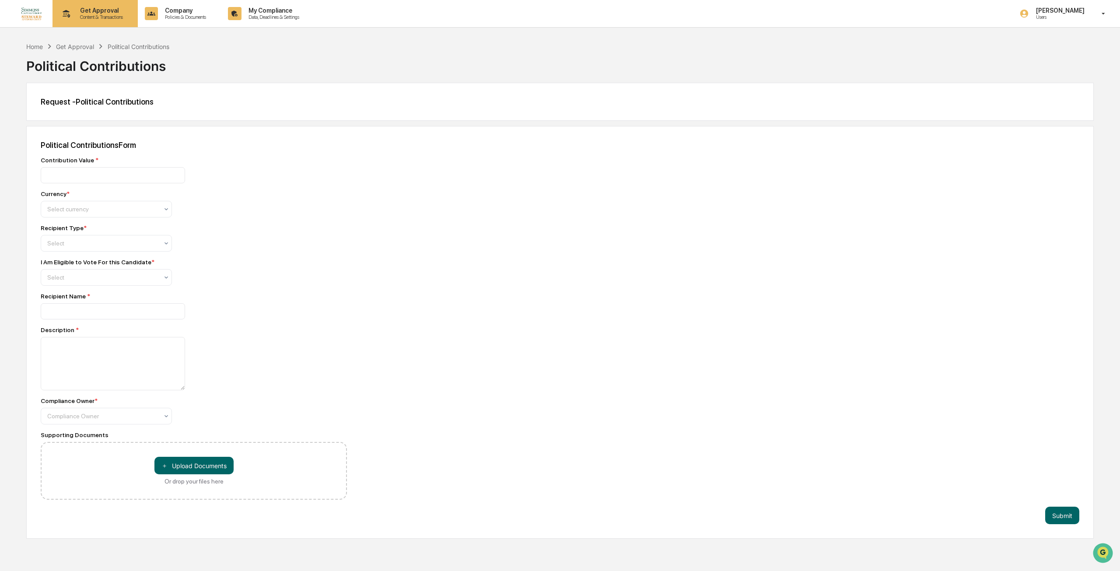
click at [80, 6] on div "Get Approval Content & Transactions" at bounding box center [94, 13] width 77 height 27
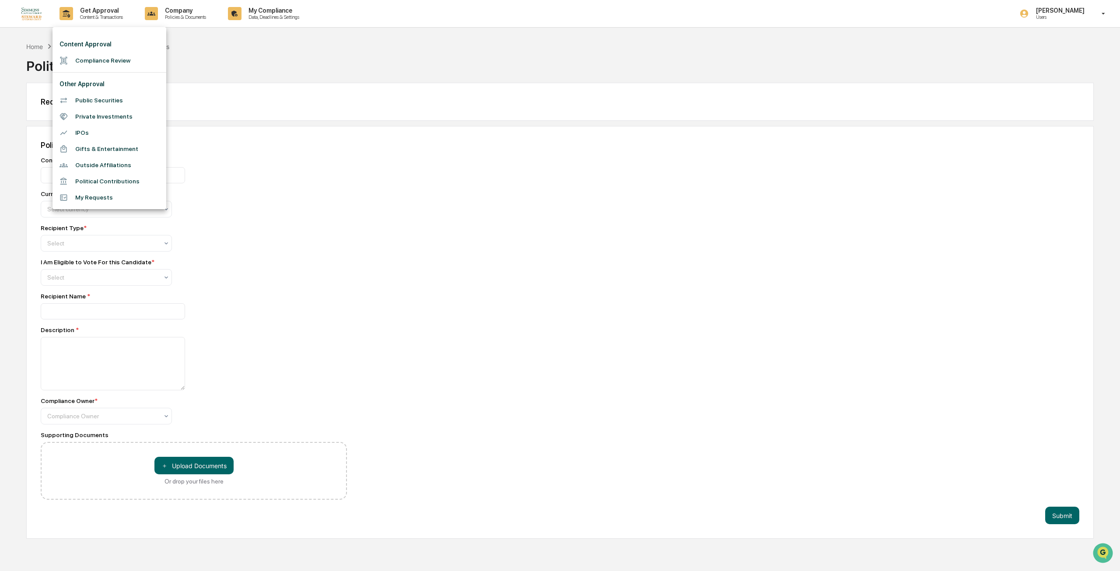
click at [101, 150] on li "Gifts & Entertainment" at bounding box center [109, 149] width 114 height 16
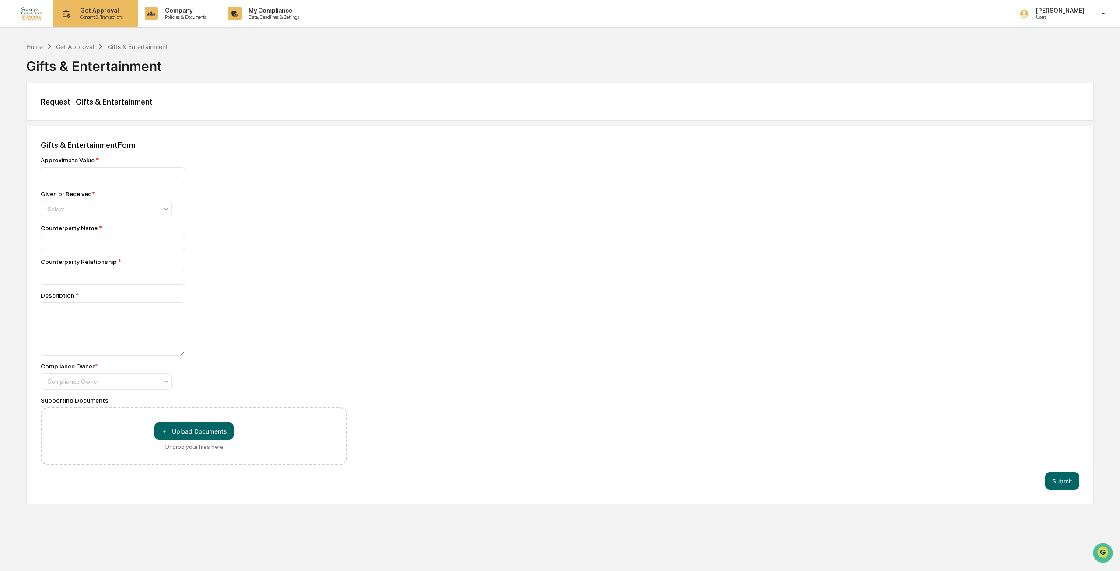
click at [110, 7] on p "Get Approval" at bounding box center [100, 10] width 54 height 7
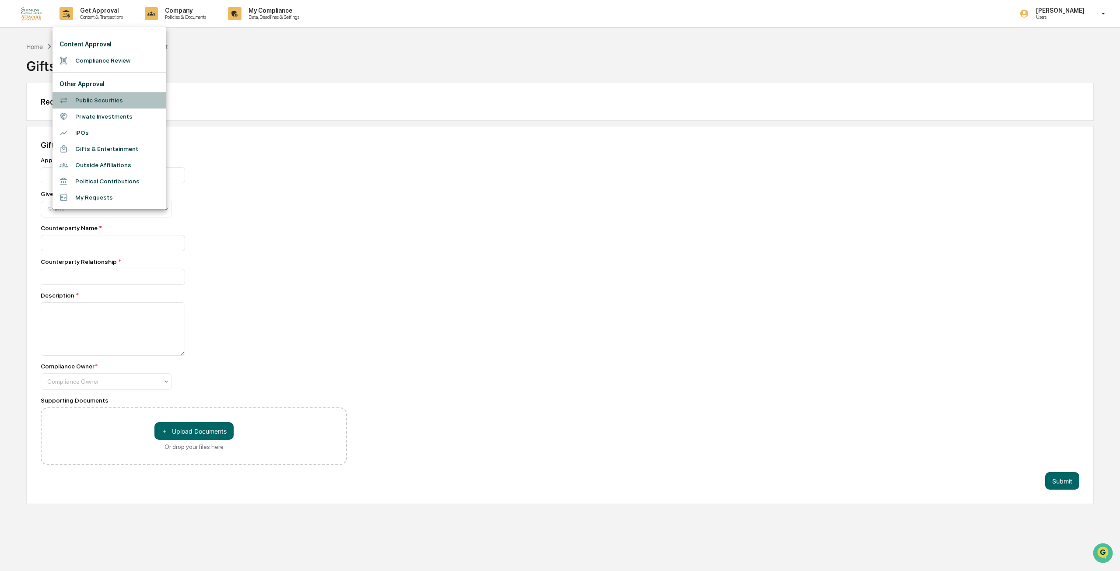
click at [100, 104] on li "Public Securities" at bounding box center [109, 100] width 114 height 16
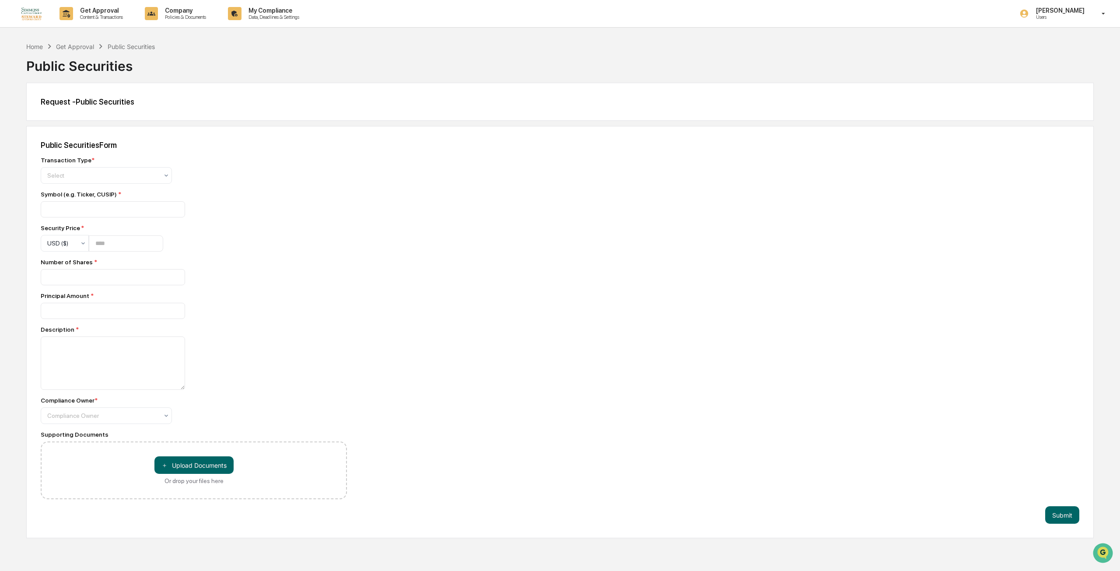
click at [128, 28] on div "Get Approval Content & Transactions Company Policies & Documents My Compliance …" at bounding box center [560, 285] width 1120 height 571
click at [115, 10] on p "Get Approval" at bounding box center [100, 10] width 54 height 7
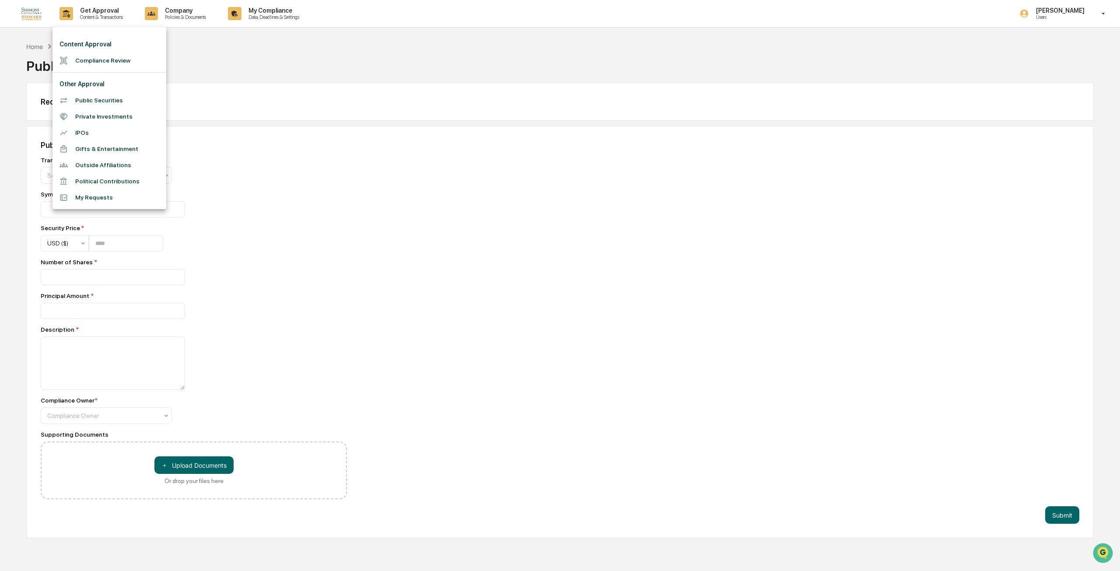
click at [84, 115] on li "Private Investments" at bounding box center [109, 116] width 114 height 16
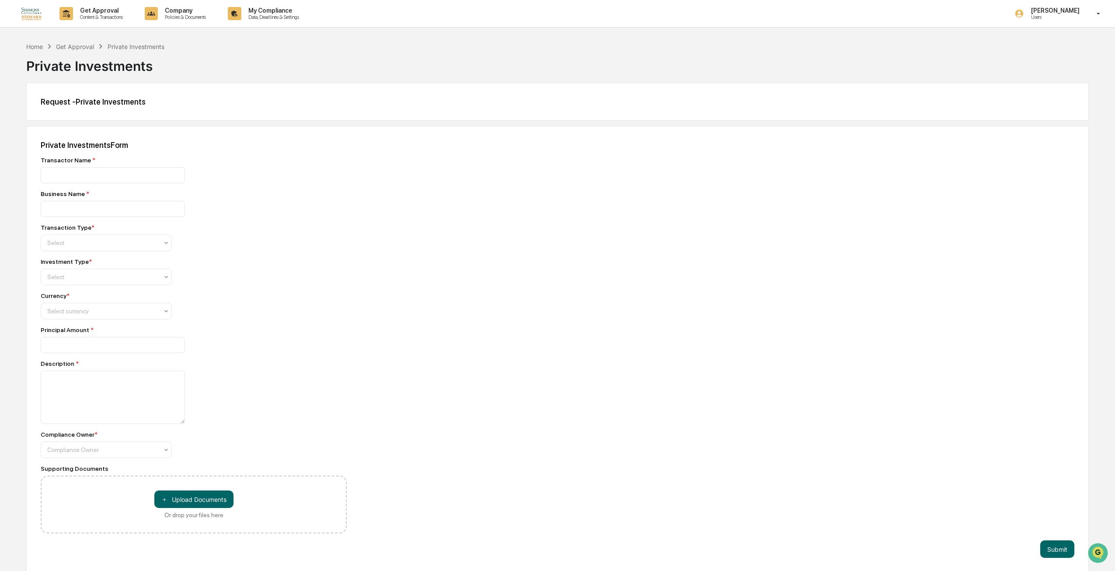
click at [73, 101] on div "Request - Private Investments" at bounding box center [558, 101] width 1034 height 9
click at [93, 10] on p "Get Approval" at bounding box center [100, 10] width 54 height 7
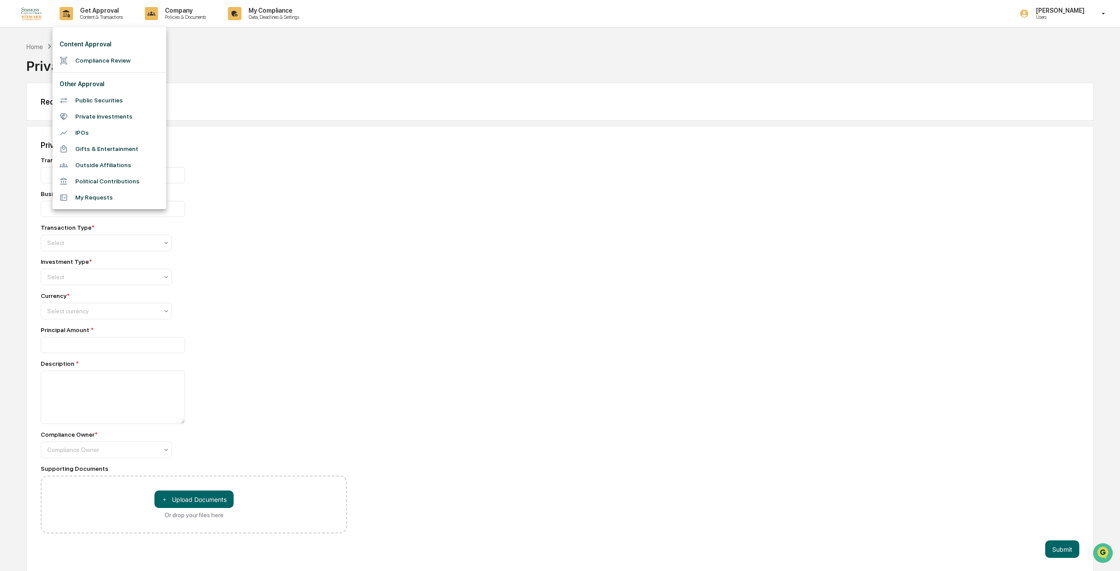
click at [19, 10] on div at bounding box center [560, 285] width 1120 height 571
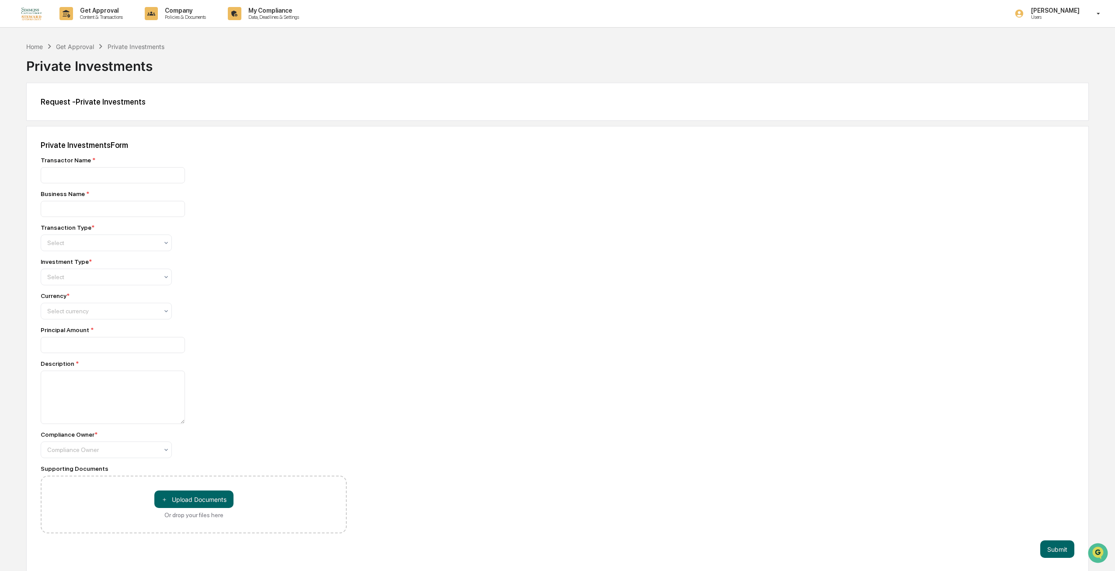
click at [26, 14] on div "Content Approval Compliance Review Other Approval Public Securities Private Inv…" at bounding box center [557, 285] width 1115 height 571
click at [35, 16] on img at bounding box center [31, 14] width 21 height 14
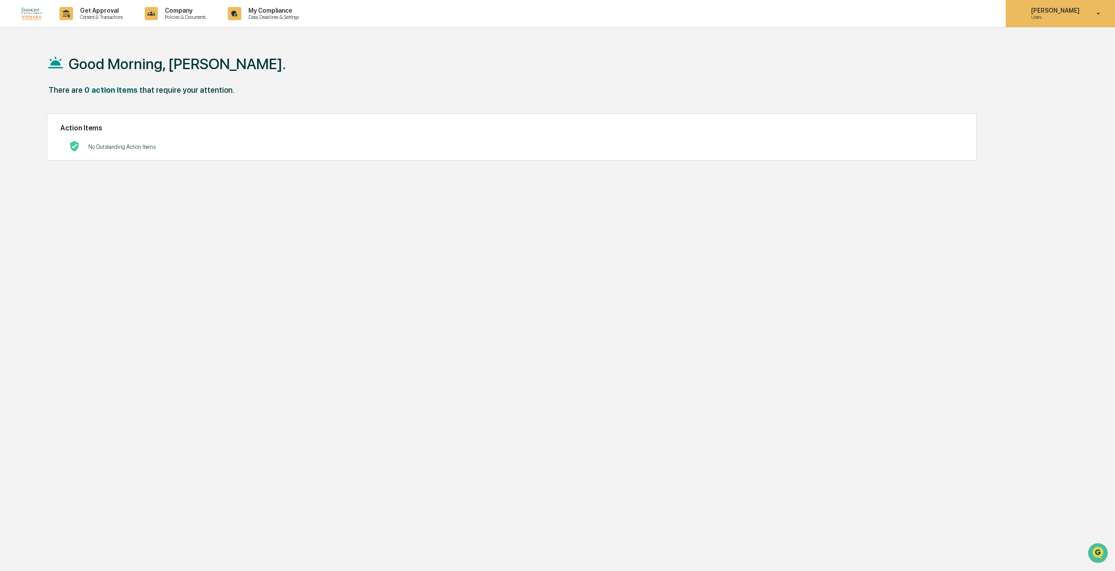
click at [1068, 15] on p "Users" at bounding box center [1054, 17] width 60 height 6
click at [1052, 45] on li "Switch to Admin view..." at bounding box center [1051, 44] width 122 height 16
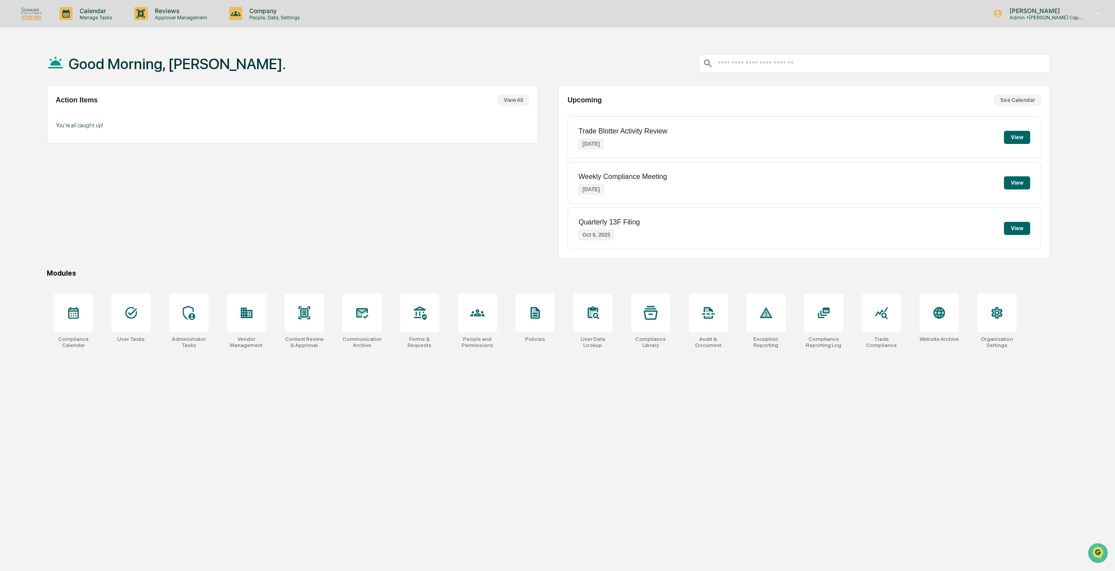
click at [436, 64] on div "Good Morning, [PERSON_NAME]." at bounding box center [549, 64] width 1004 height 44
click at [1007, 98] on button "See Calendar" at bounding box center [1017, 99] width 47 height 11
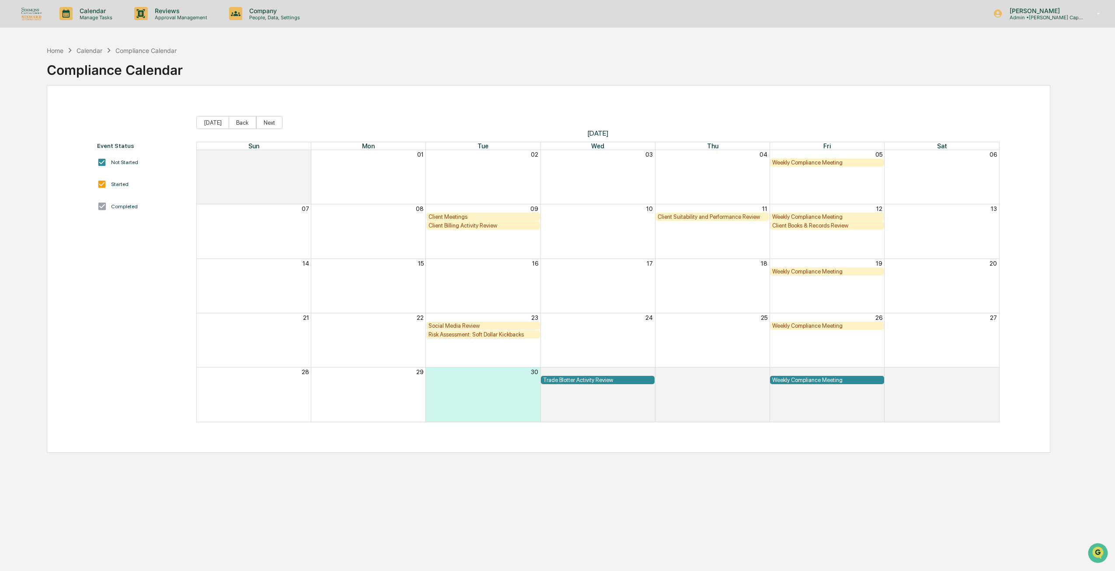
click at [508, 215] on div "Client Meetings" at bounding box center [483, 216] width 109 height 7
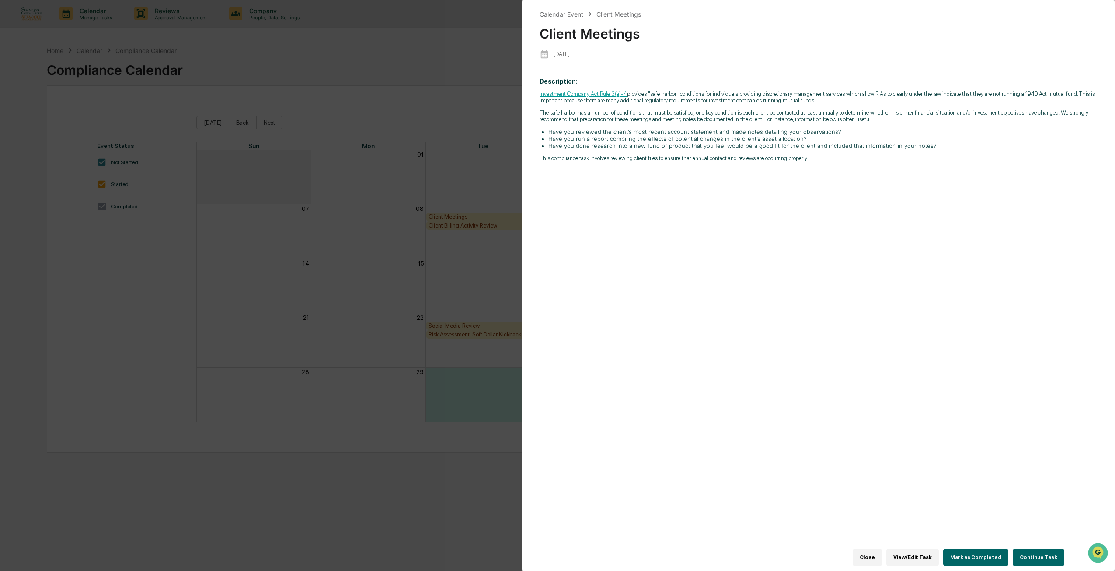
click at [428, 78] on div "Calendar Event Client Meetings Client Meetings [DATE] Description: Investment C…" at bounding box center [557, 285] width 1115 height 571
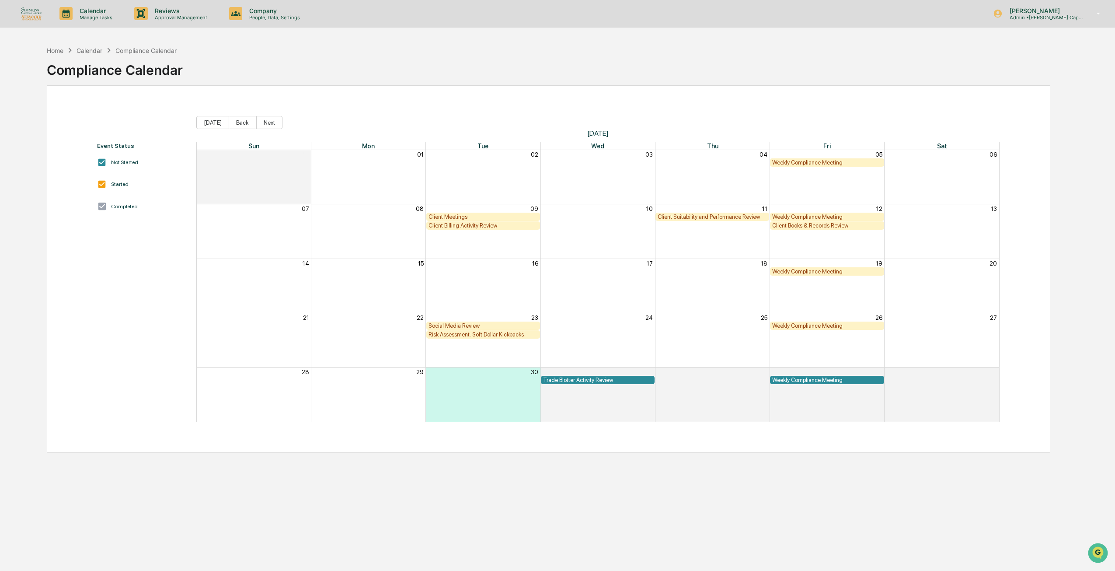
click at [176, 117] on div "Event Status Not Started Started Completed [DATE] Back Next [DATE] Sun Mon Tue …" at bounding box center [548, 269] width 903 height 306
click at [468, 229] on div "Client Billing Activity Review" at bounding box center [483, 225] width 114 height 8
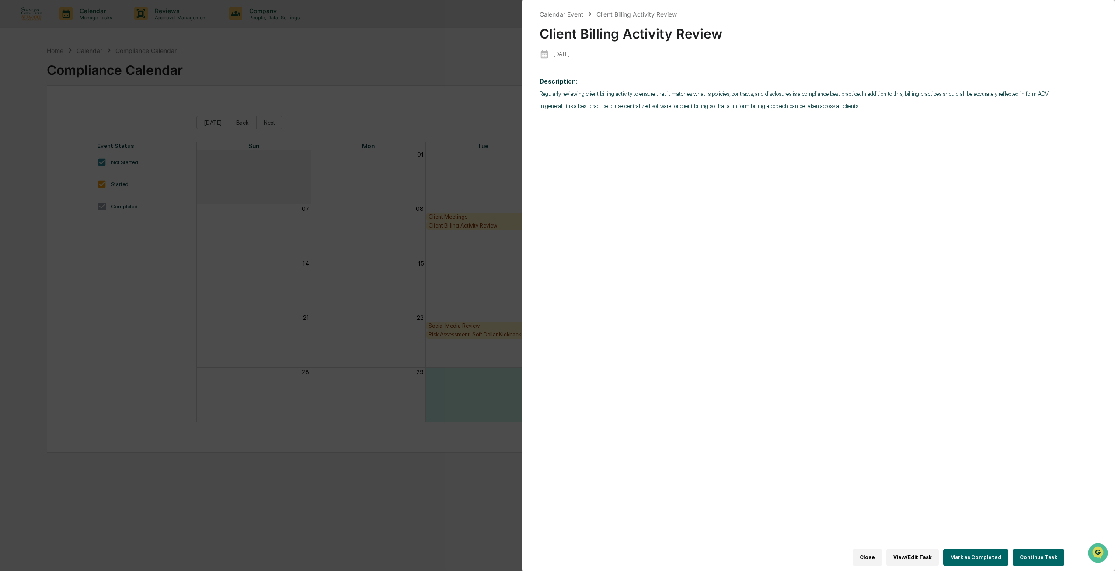
click at [274, 216] on div "Calendar Event Client Billing Activity Review Client Billing Activity Review [D…" at bounding box center [557, 285] width 1115 height 571
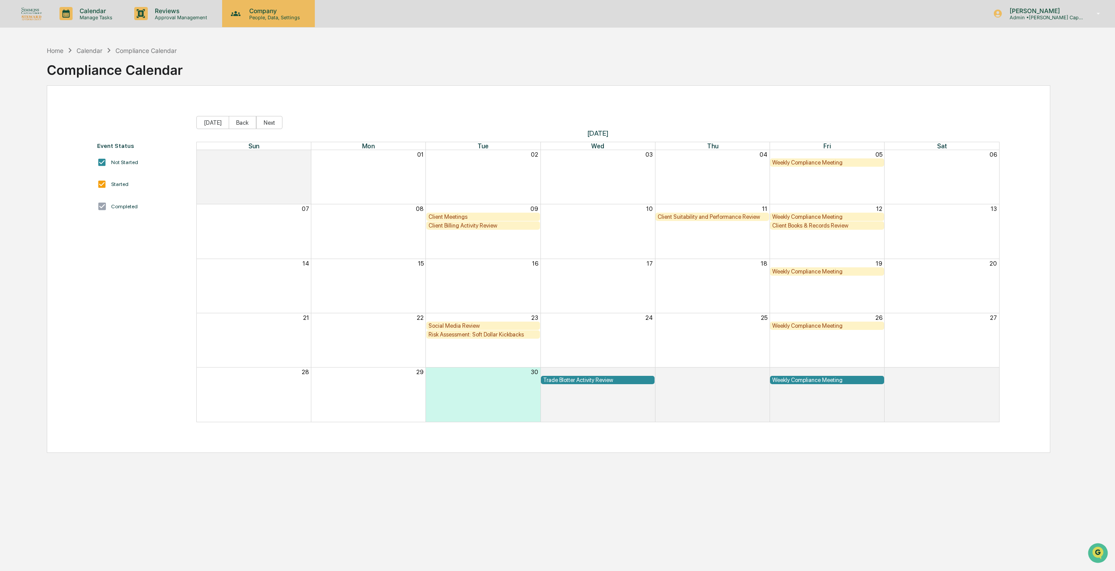
click at [257, 7] on p "Company" at bounding box center [273, 10] width 62 height 7
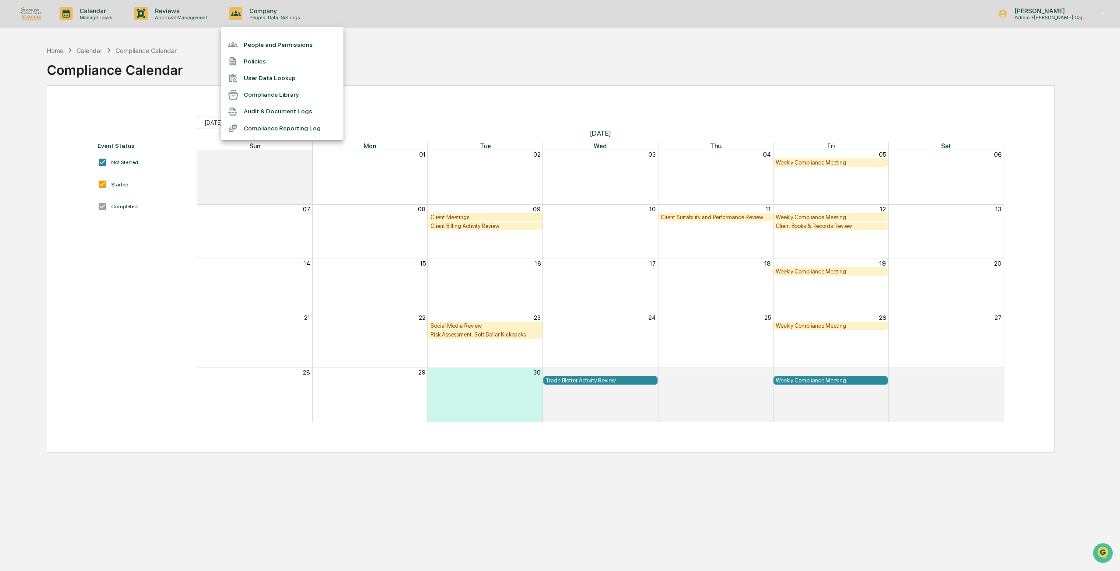
click at [168, 50] on div at bounding box center [560, 285] width 1120 height 571
click at [172, 2] on div "Reviews Approval Management" at bounding box center [174, 13] width 94 height 27
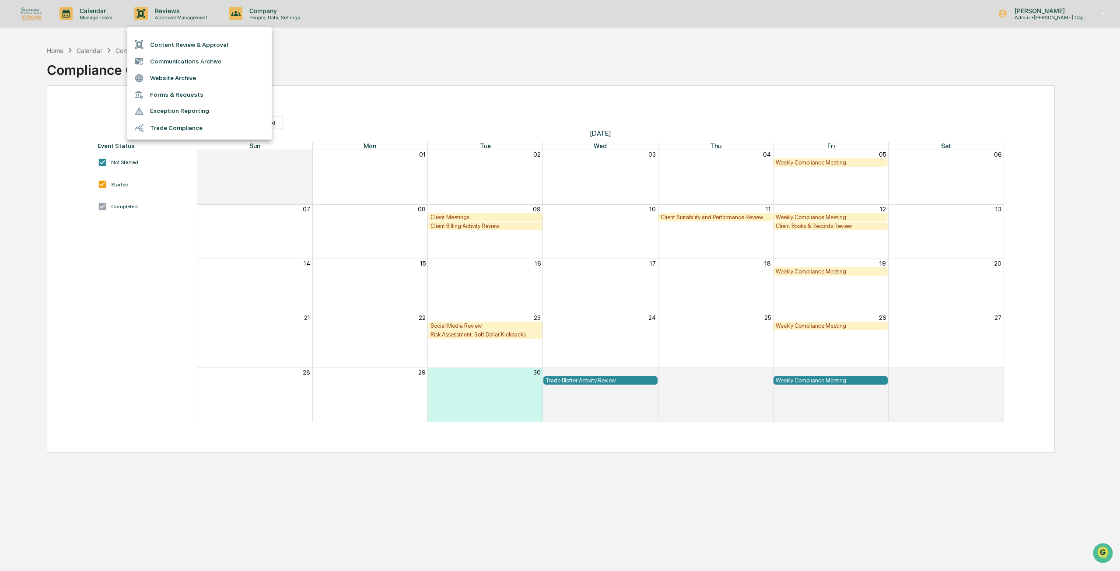
click at [303, 49] on div at bounding box center [560, 285] width 1120 height 571
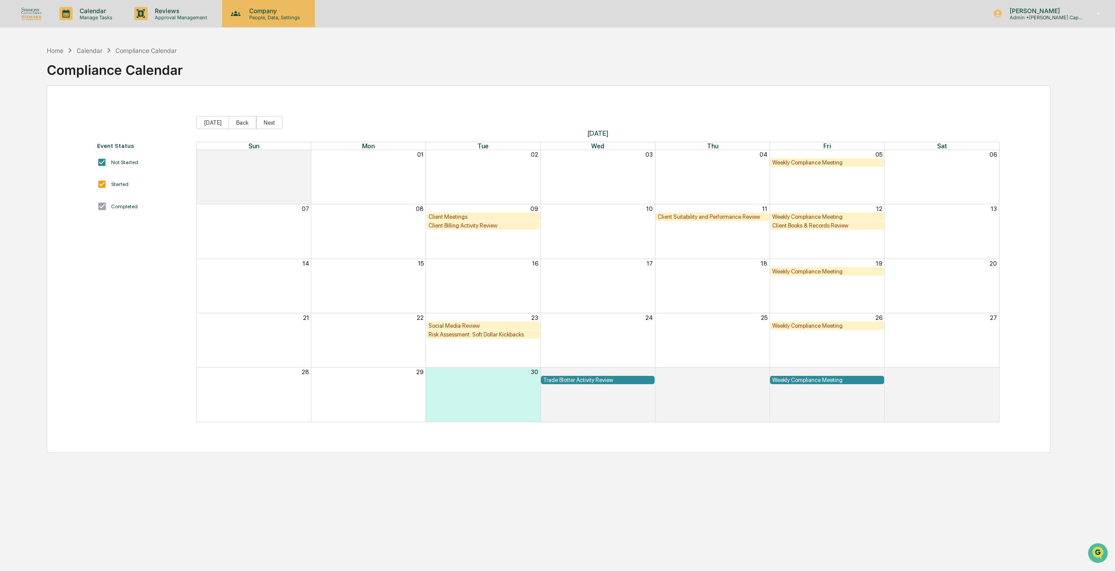
click at [268, 17] on p "People, Data, Settings" at bounding box center [273, 17] width 62 height 6
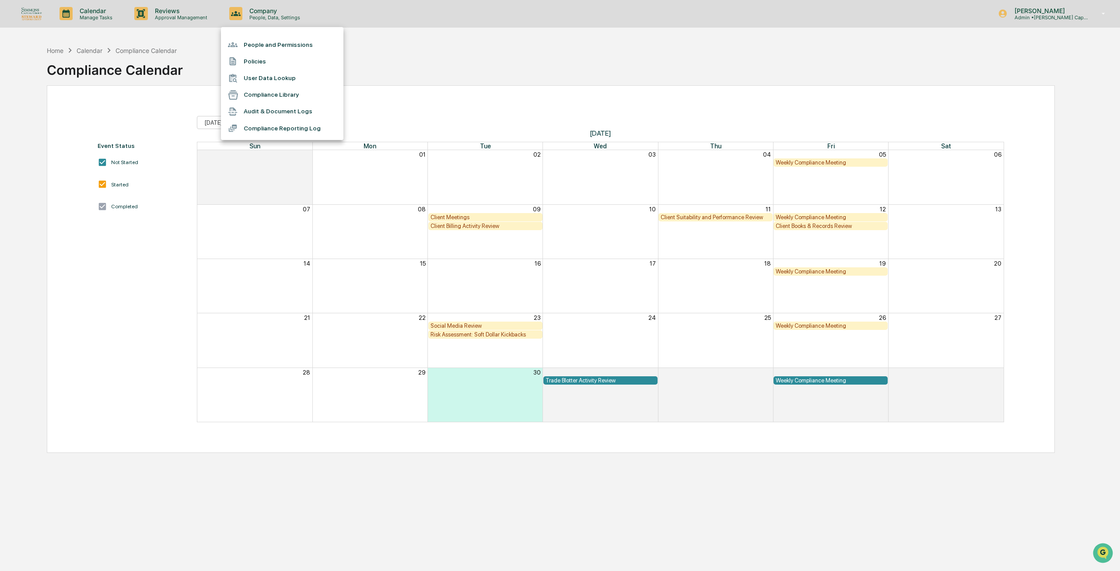
click at [172, 38] on div at bounding box center [560, 285] width 1120 height 571
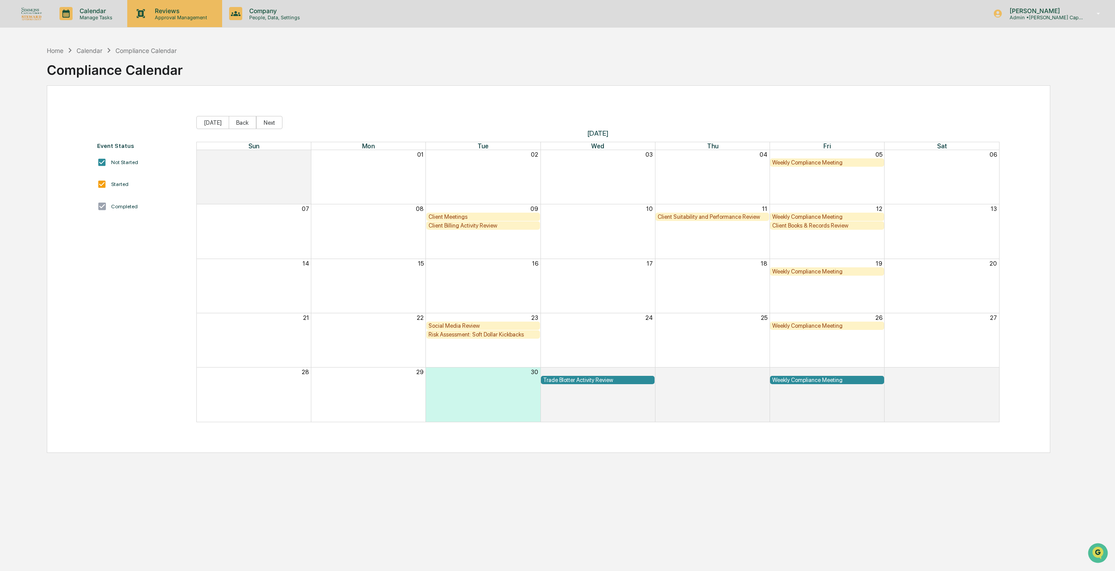
click at [158, 12] on p "Reviews" at bounding box center [180, 10] width 64 height 7
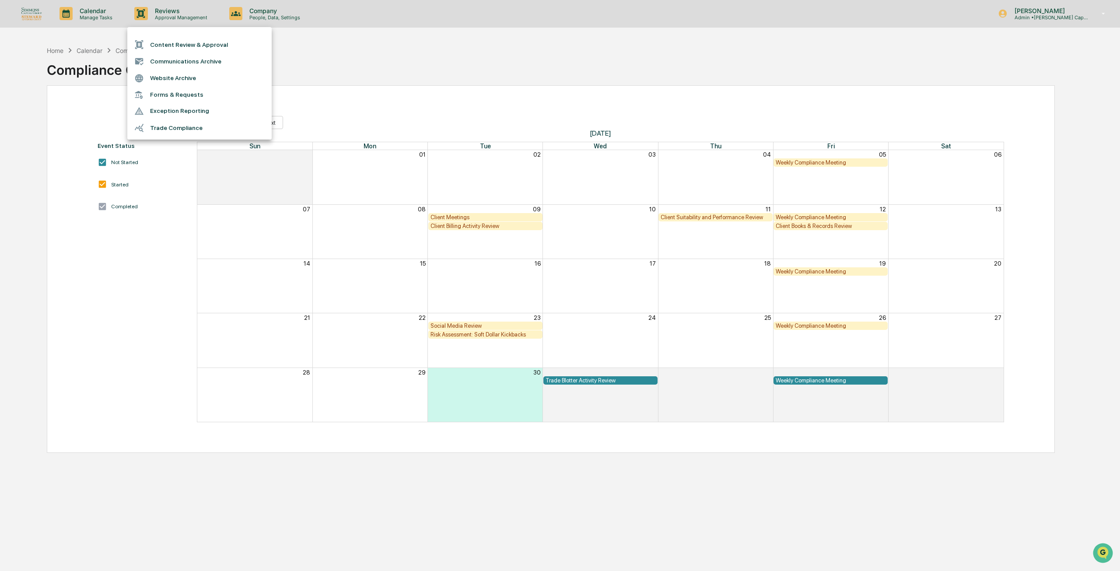
click at [369, 38] on div at bounding box center [560, 285] width 1120 height 571
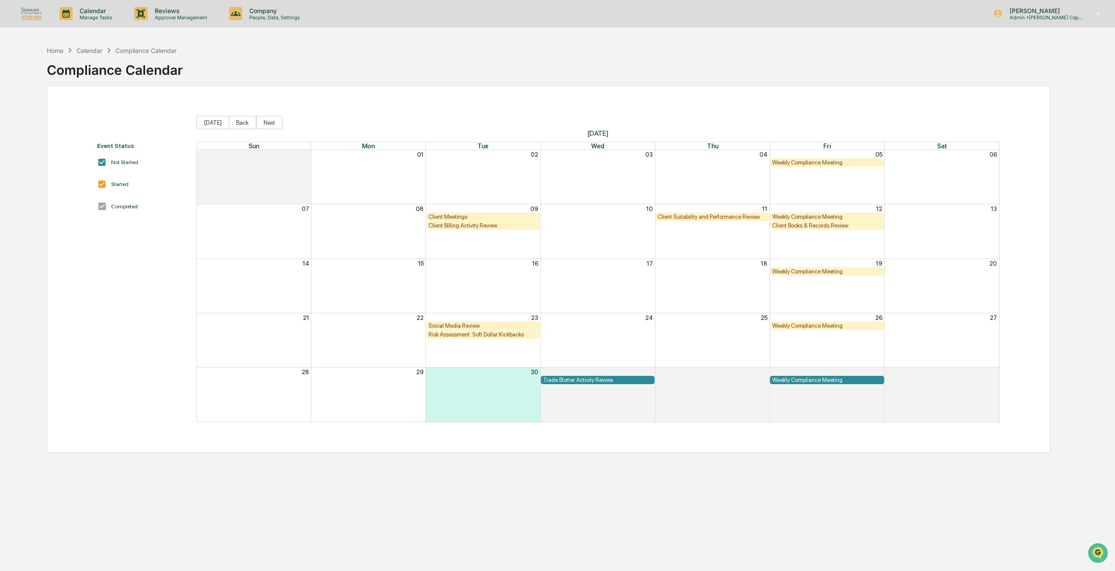
click at [447, 75] on div "Home Calendar Compliance Calendar Compliance Calendar" at bounding box center [549, 64] width 1004 height 44
click at [280, 7] on p "Company" at bounding box center [273, 10] width 62 height 7
click at [175, 13] on div at bounding box center [560, 285] width 1120 height 571
click at [173, 13] on p "Reviews" at bounding box center [180, 10] width 64 height 7
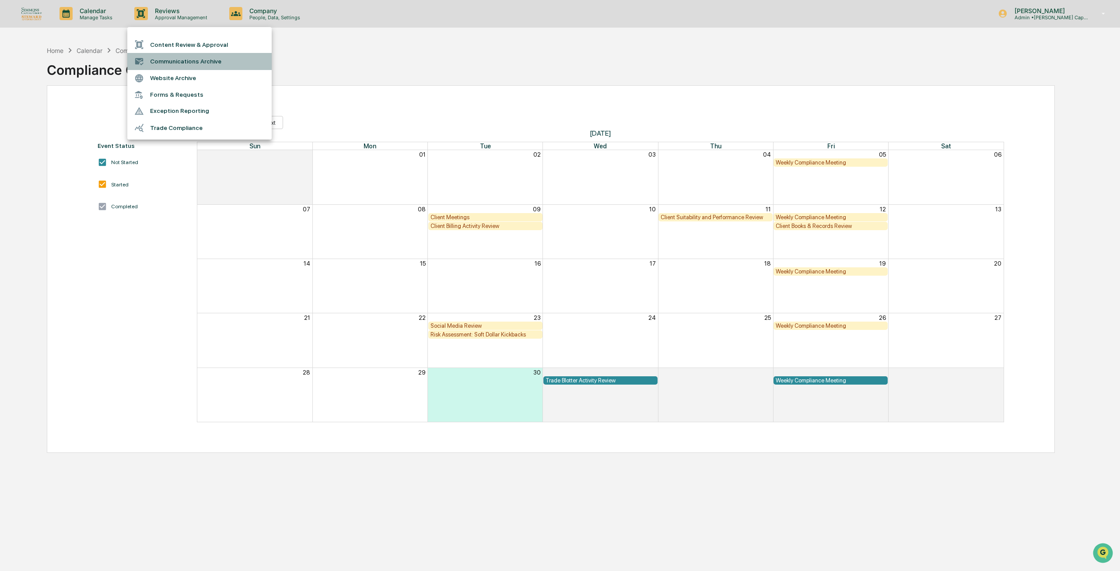
click at [190, 56] on li "Communications Archive" at bounding box center [199, 61] width 144 height 17
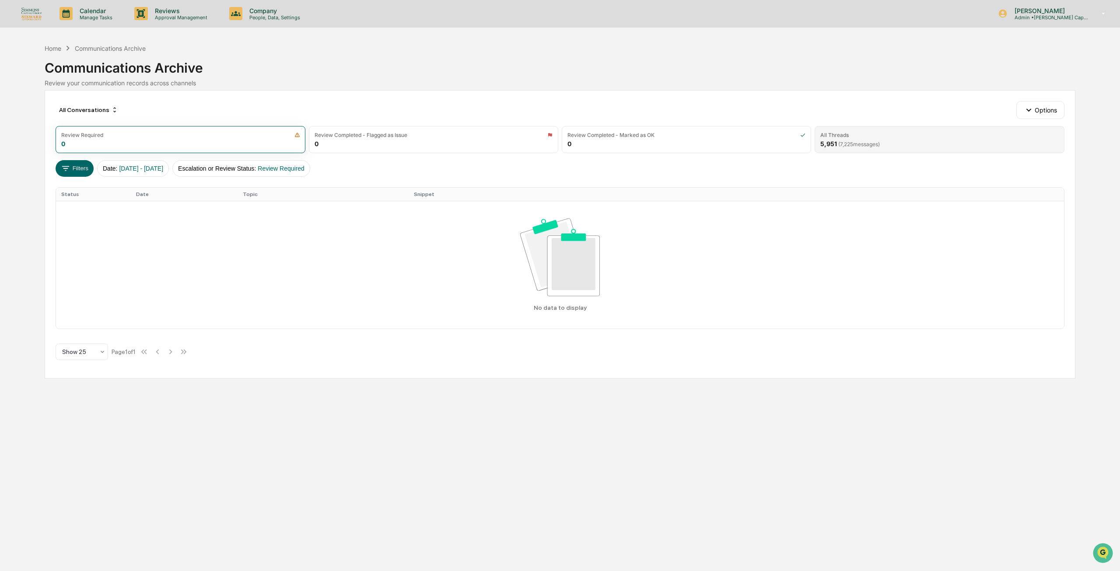
click at [896, 133] on div "All Threads" at bounding box center [939, 135] width 238 height 7
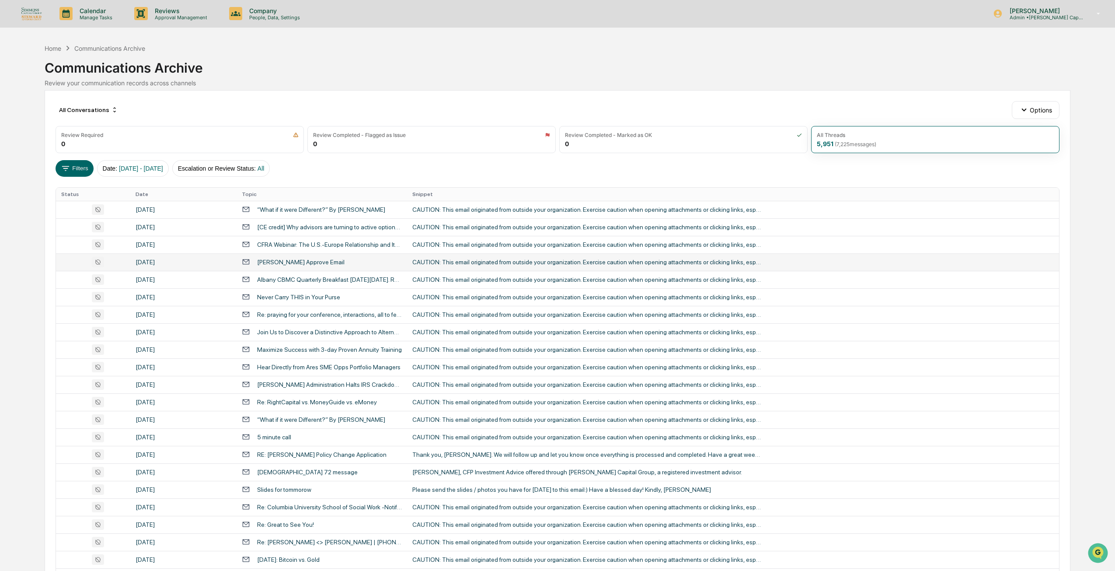
scroll to position [117, 0]
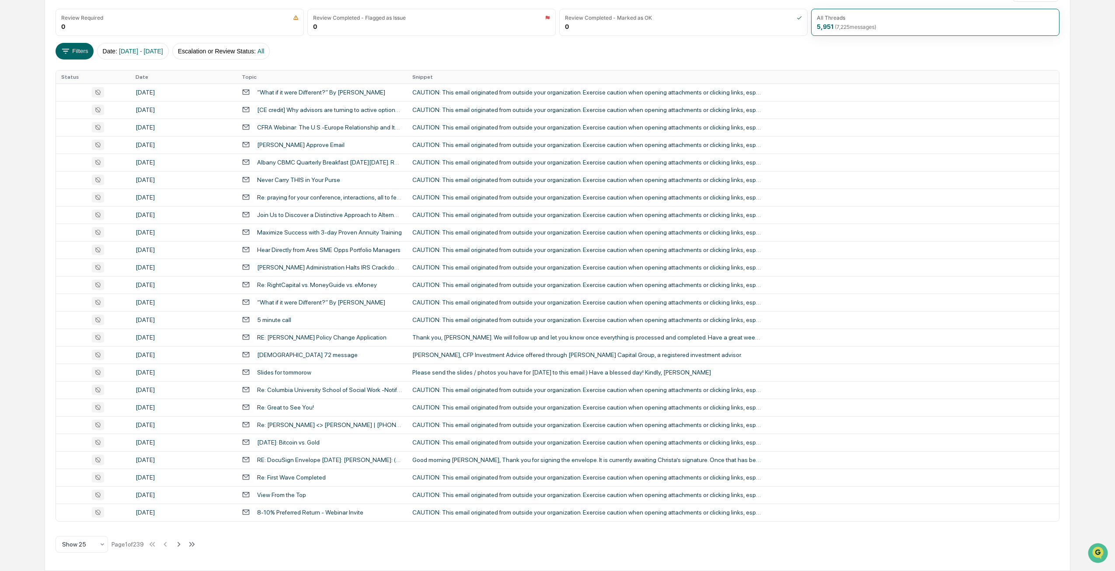
click at [205, 545] on div "All Conversations Options Review Required 0 Review Completed - Flagged as Issue…" at bounding box center [558, 272] width 1026 height 598
click at [196, 545] on icon at bounding box center [192, 544] width 10 height 10
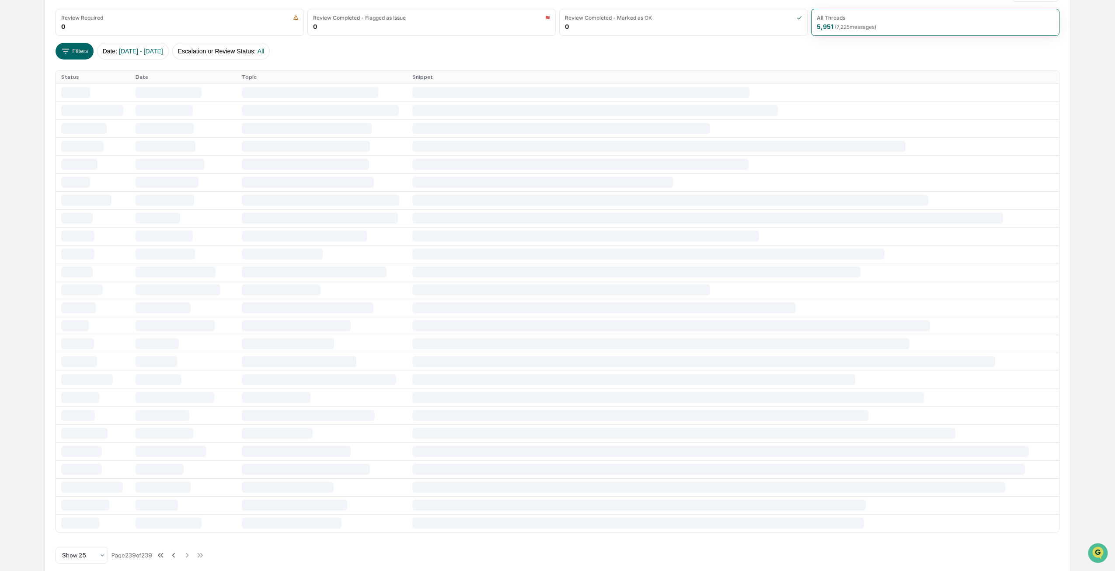
scroll to position [0, 0]
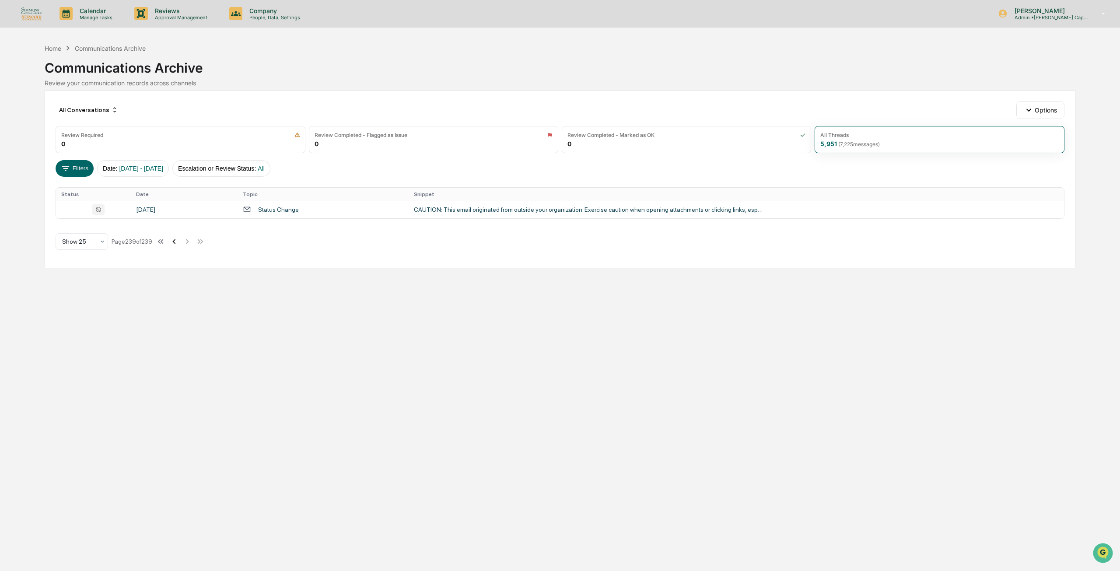
click at [178, 241] on icon at bounding box center [174, 242] width 10 height 10
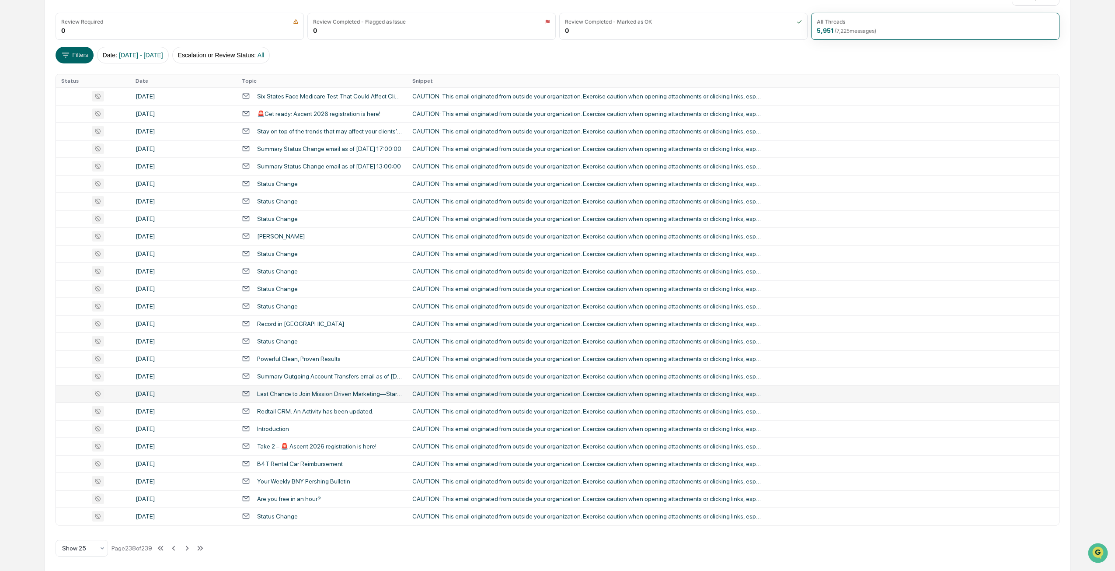
scroll to position [117, 0]
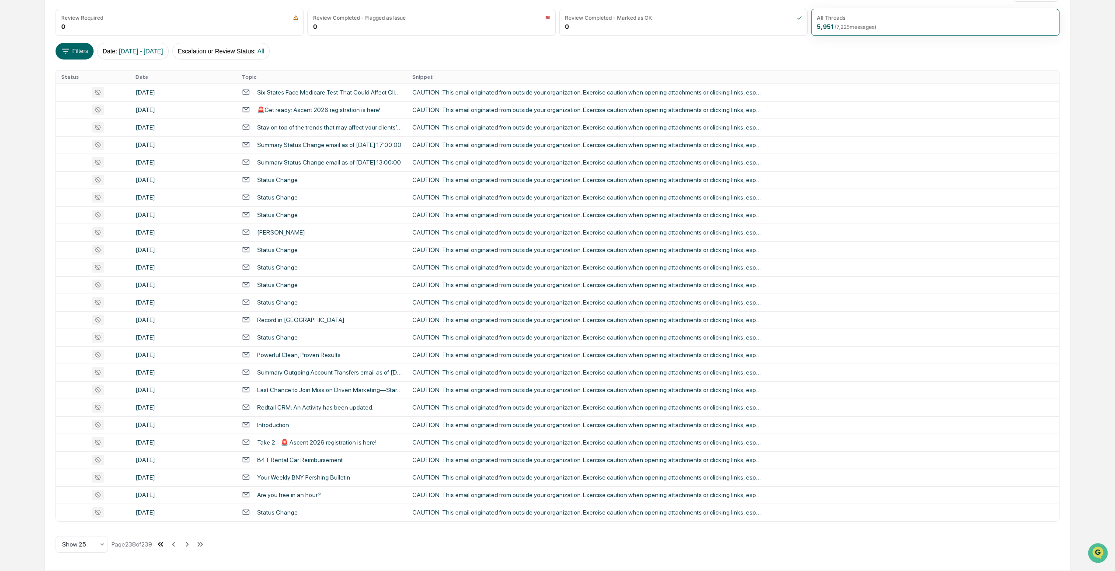
click at [159, 541] on icon at bounding box center [161, 544] width 10 height 10
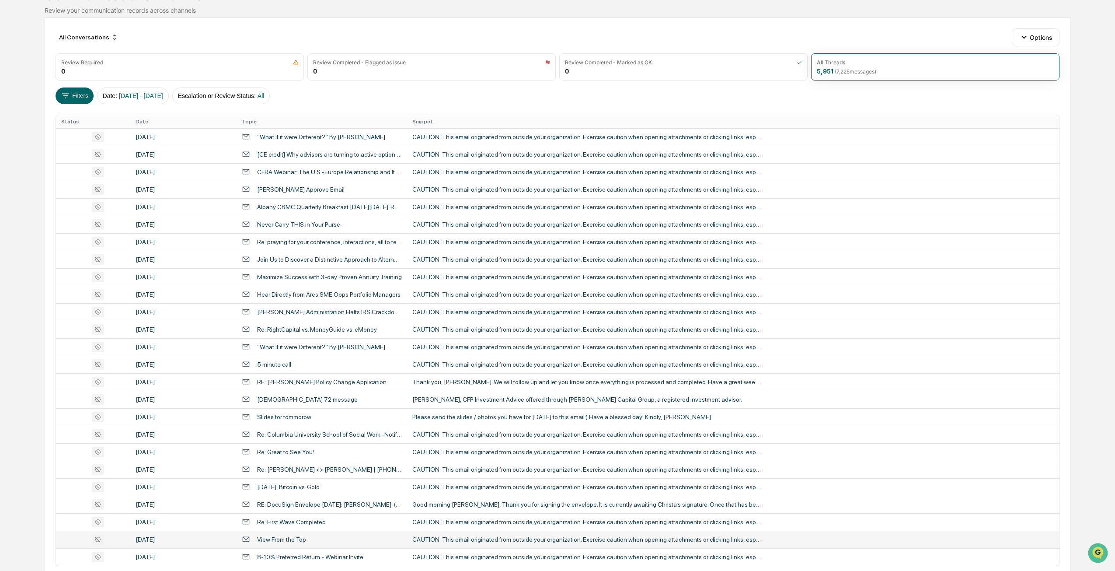
scroll to position [0, 0]
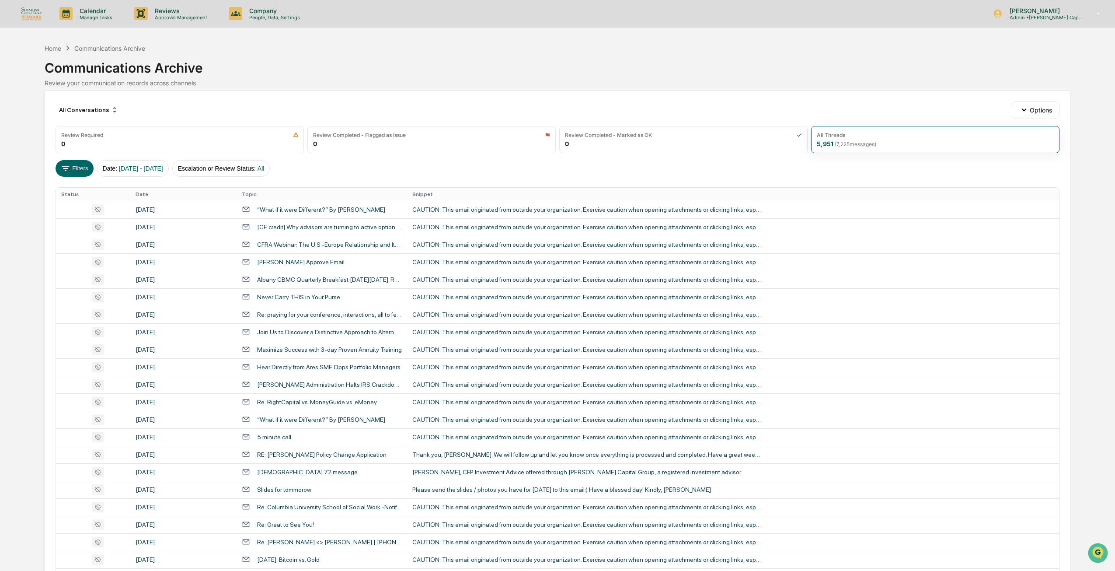
click at [361, 172] on div "Filters Date : [DATE] - [DATE] Escalation or Review Status : All" at bounding box center [558, 168] width 1004 height 17
click at [352, 166] on div "Filters Date : [DATE] - [DATE] Escalation or Review Status : All" at bounding box center [558, 168] width 1004 height 17
click at [265, 16] on p "People, Data, Settings" at bounding box center [273, 17] width 62 height 6
click at [202, 6] on div at bounding box center [560, 285] width 1120 height 571
click at [180, 10] on p "Reviews" at bounding box center [180, 10] width 64 height 7
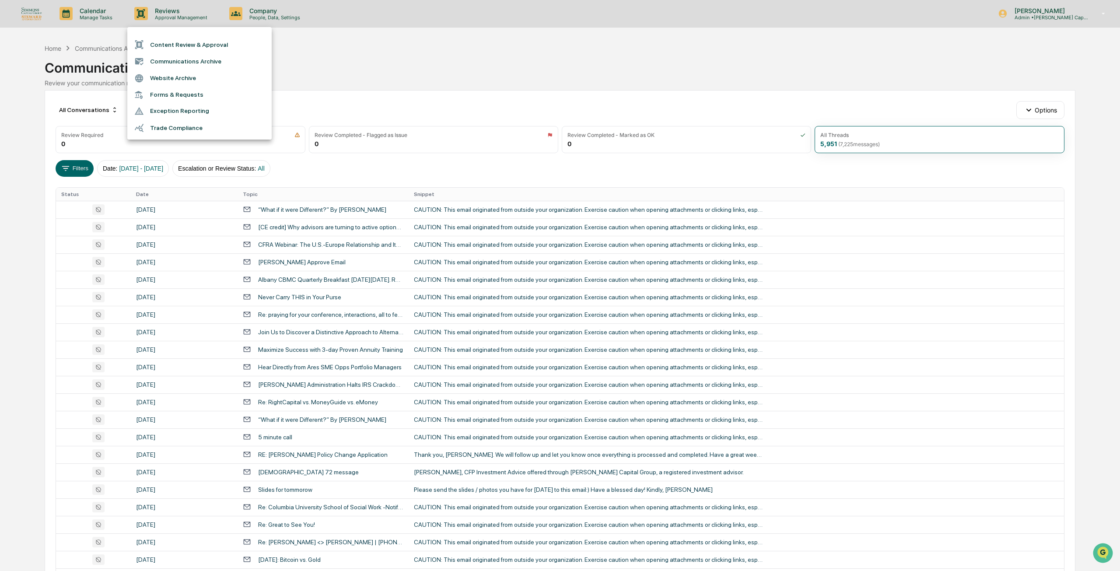
click at [180, 73] on li "Website Archive" at bounding box center [199, 78] width 144 height 17
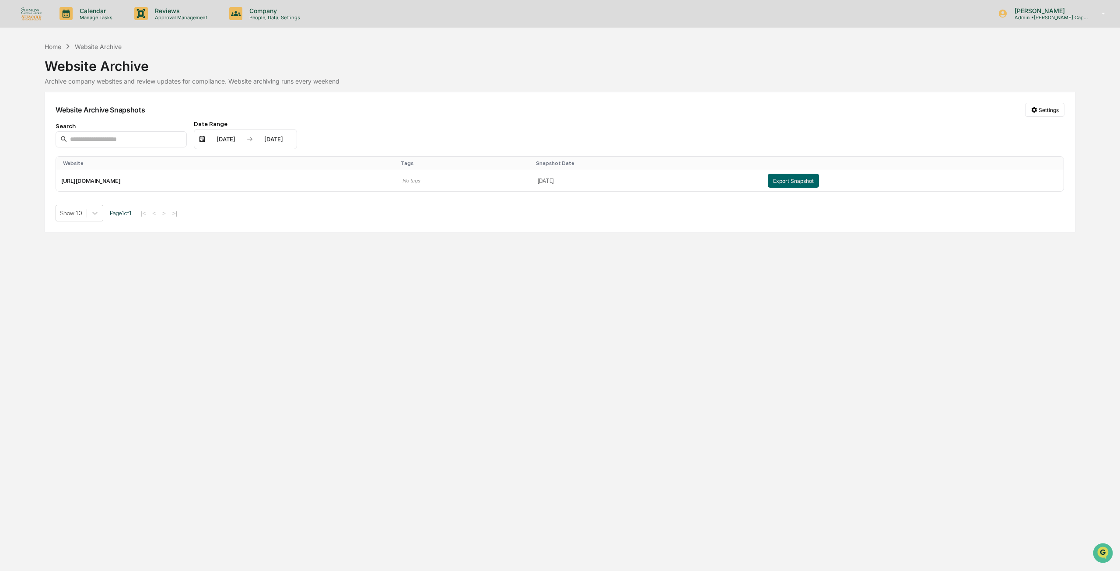
click at [217, 139] on div "[DATE]" at bounding box center [225, 139] width 37 height 7
click at [202, 137] on div at bounding box center [560, 285] width 1120 height 571
click at [222, 113] on div "Website Archive Snapshots Settings" at bounding box center [560, 110] width 1008 height 14
click at [230, 95] on div "Website Archive Snapshots Settings Search Date Range [DATE] [DATE] Website Tags…" at bounding box center [560, 162] width 1030 height 140
click at [112, 131] on input at bounding box center [121, 139] width 131 height 16
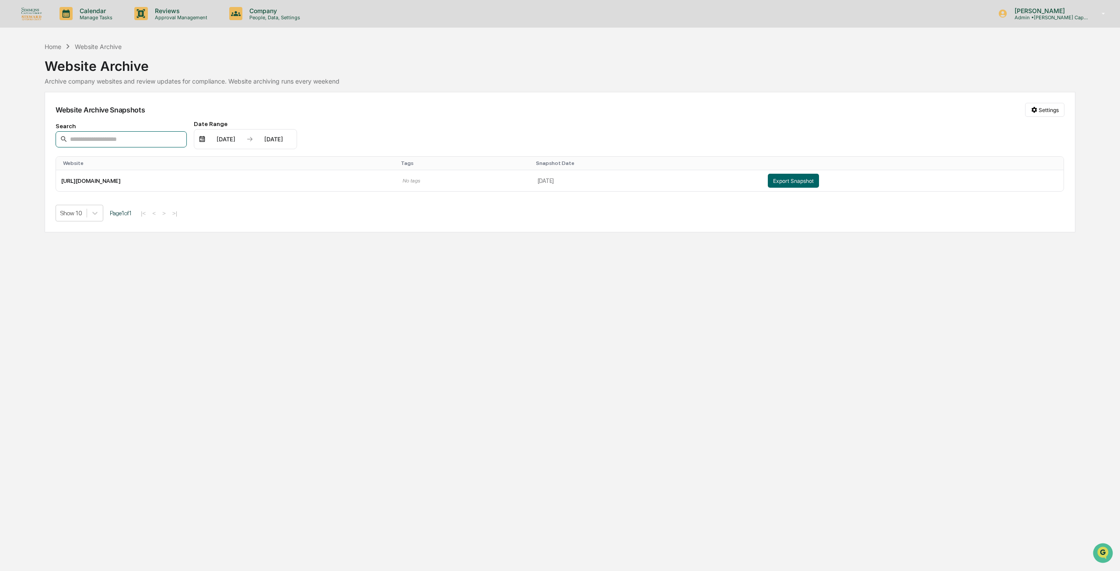
click at [112, 140] on input at bounding box center [121, 139] width 131 height 16
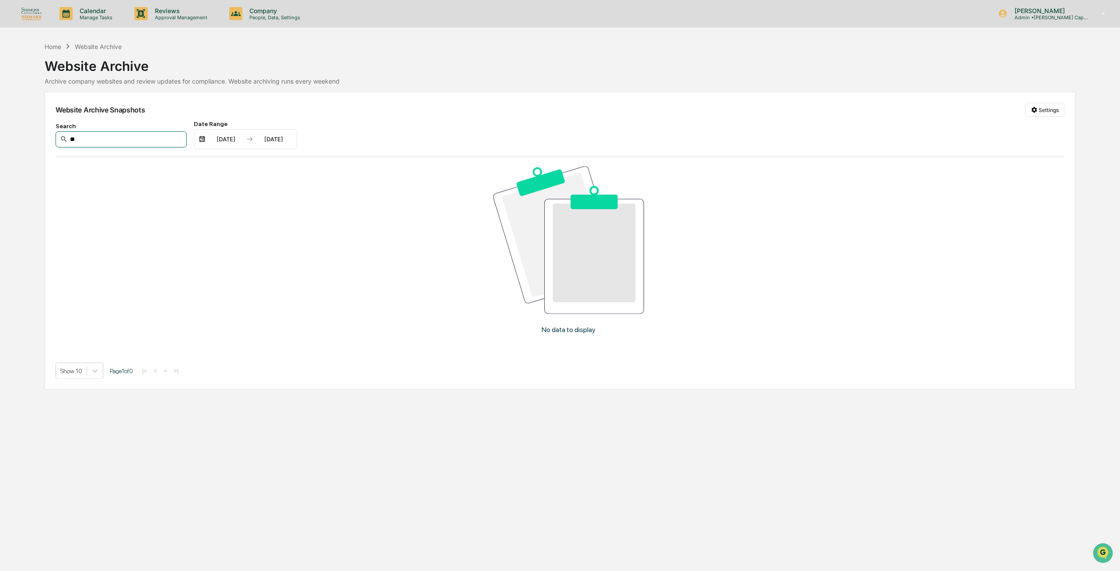
type input "*"
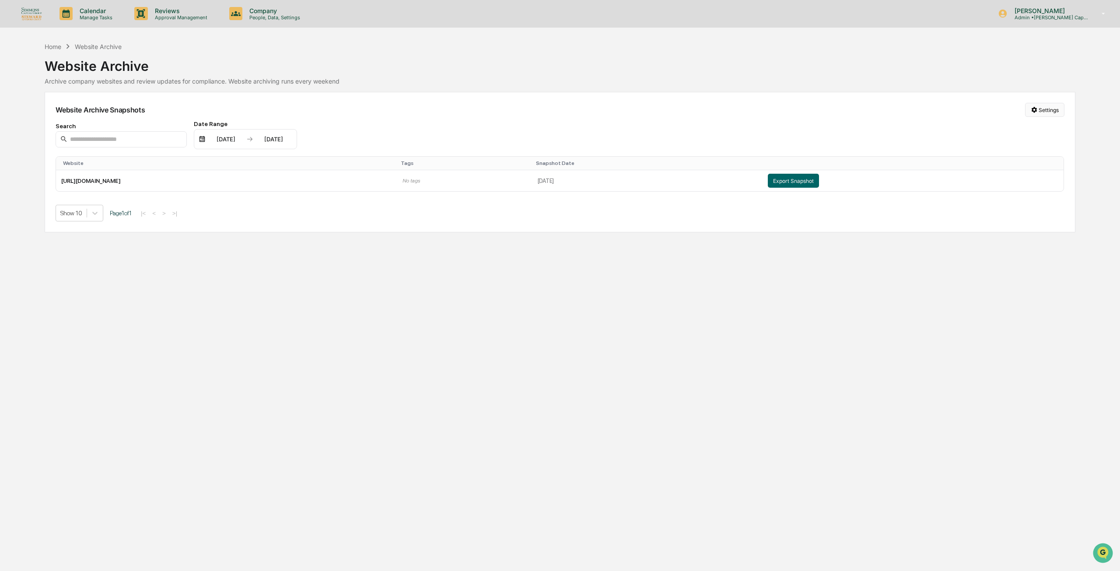
click at [1045, 105] on html "Calendar Manage Tasks Reviews Approval Management Company People, Data, Setting…" at bounding box center [560, 285] width 1120 height 571
click at [1044, 126] on div "Manage Archived Websites" at bounding box center [1046, 128] width 98 height 14
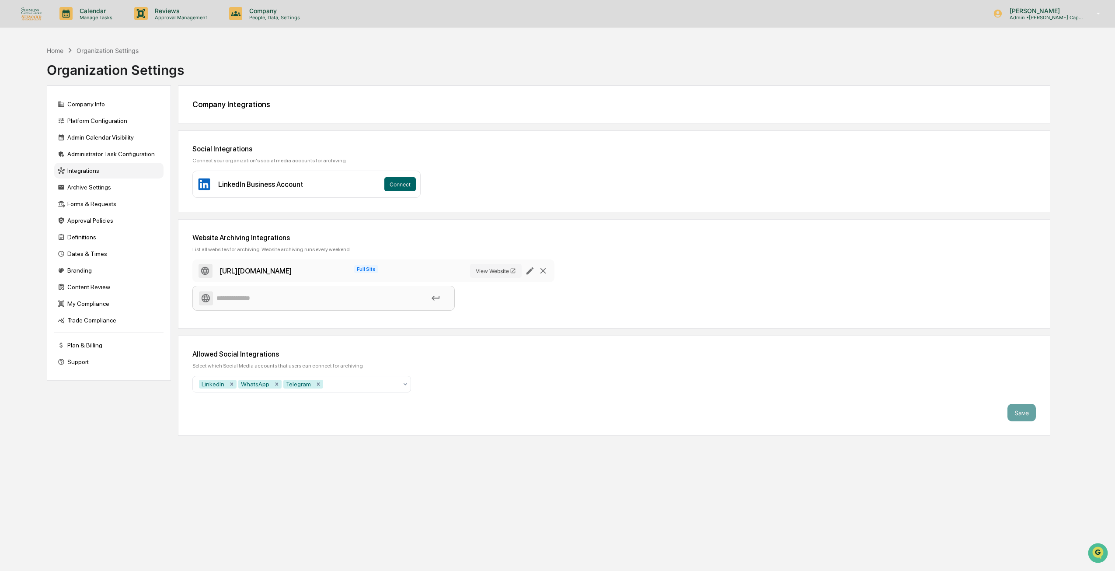
click at [232, 298] on input at bounding box center [323, 297] width 249 height 15
click at [412, 239] on div "Website Archiving Integrations" at bounding box center [614, 238] width 844 height 8
click at [52, 52] on div "Home" at bounding box center [55, 50] width 17 height 7
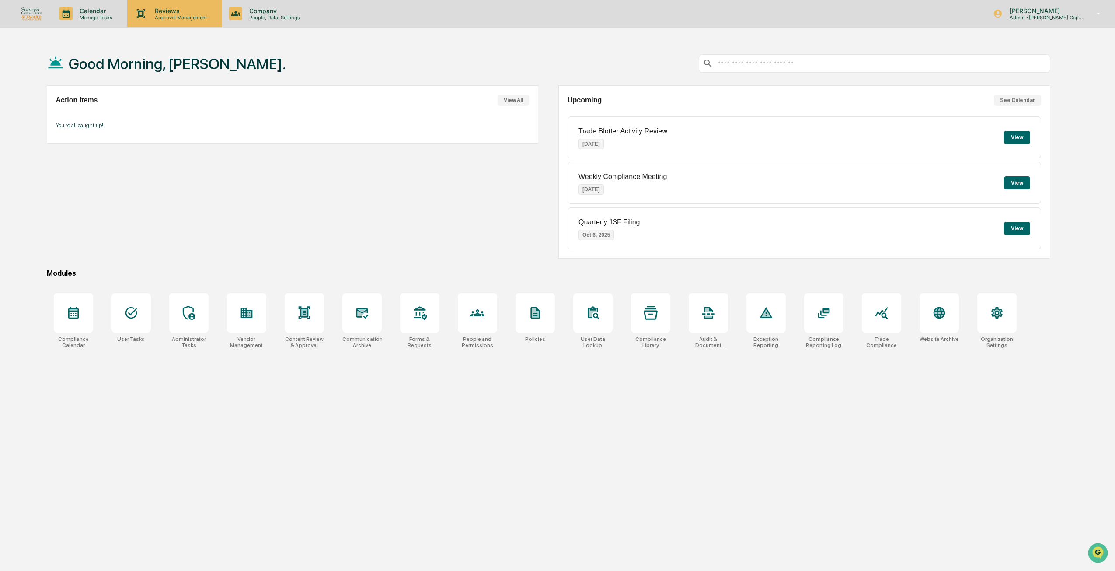
click at [189, 16] on p "Approval Management" at bounding box center [180, 17] width 64 height 6
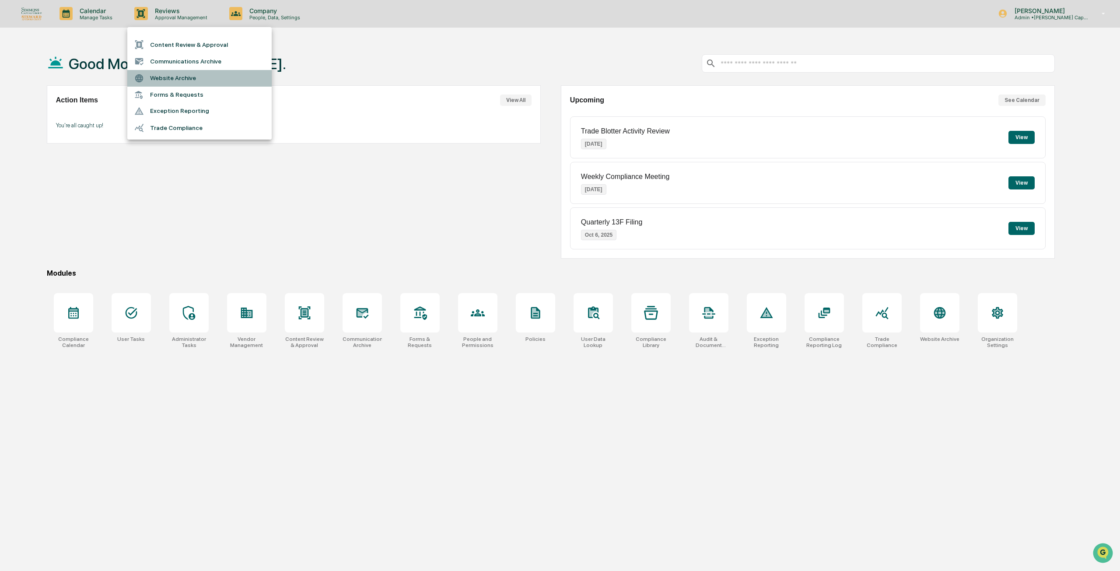
click at [187, 75] on li "Website Archive" at bounding box center [199, 78] width 144 height 17
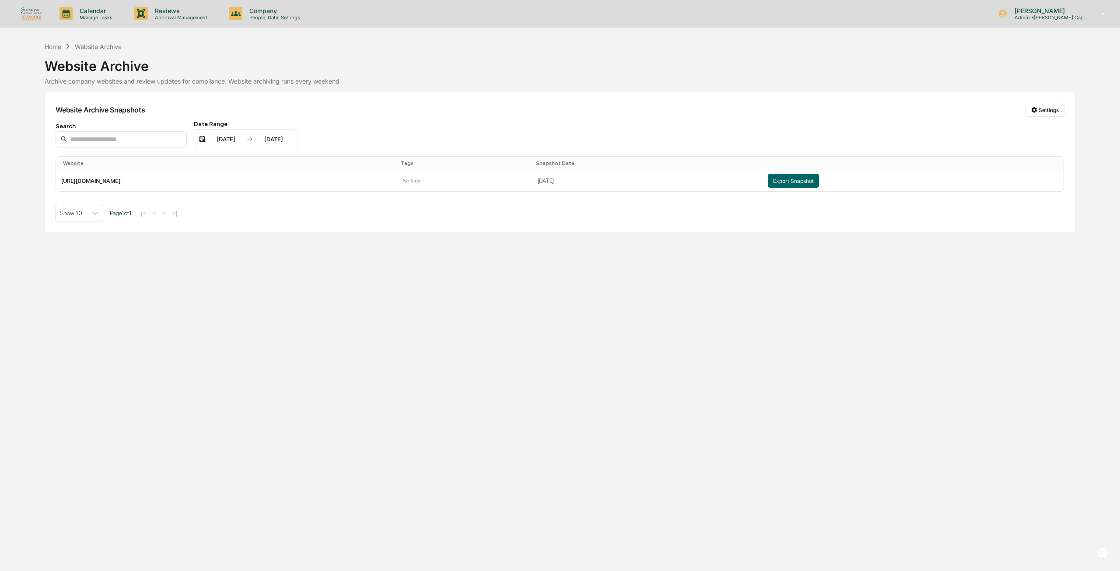
click at [322, 122] on div "Search Date Range 01/01/2025 12/31/2025" at bounding box center [560, 134] width 1008 height 29
click at [97, 18] on p "Manage Tasks" at bounding box center [95, 17] width 44 height 6
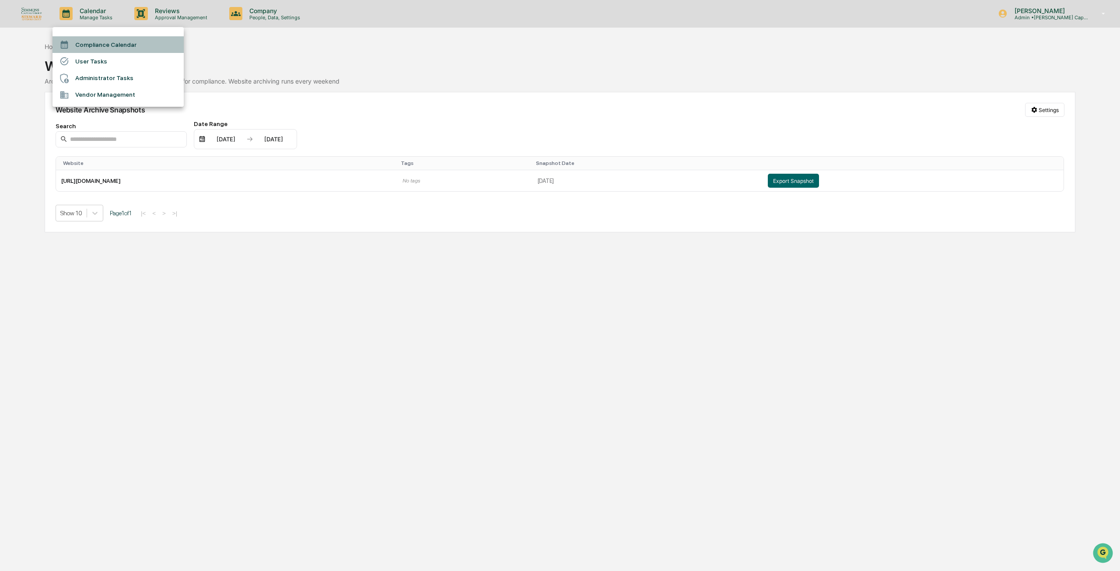
click at [104, 45] on li "Compliance Calendar" at bounding box center [117, 44] width 131 height 17
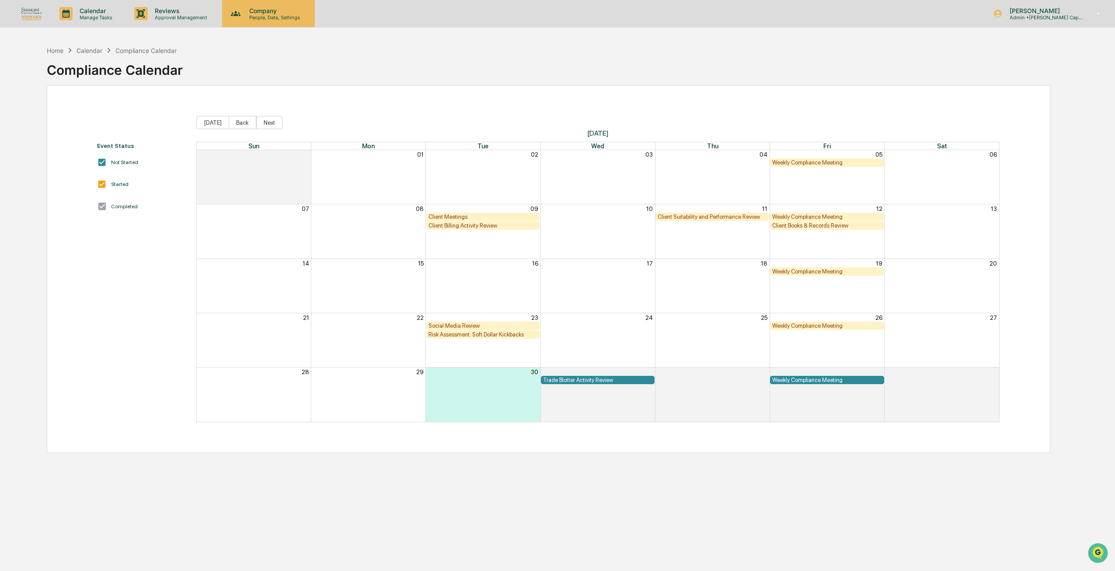
click at [242, 16] on p "People, Data, Settings" at bounding box center [273, 17] width 62 height 6
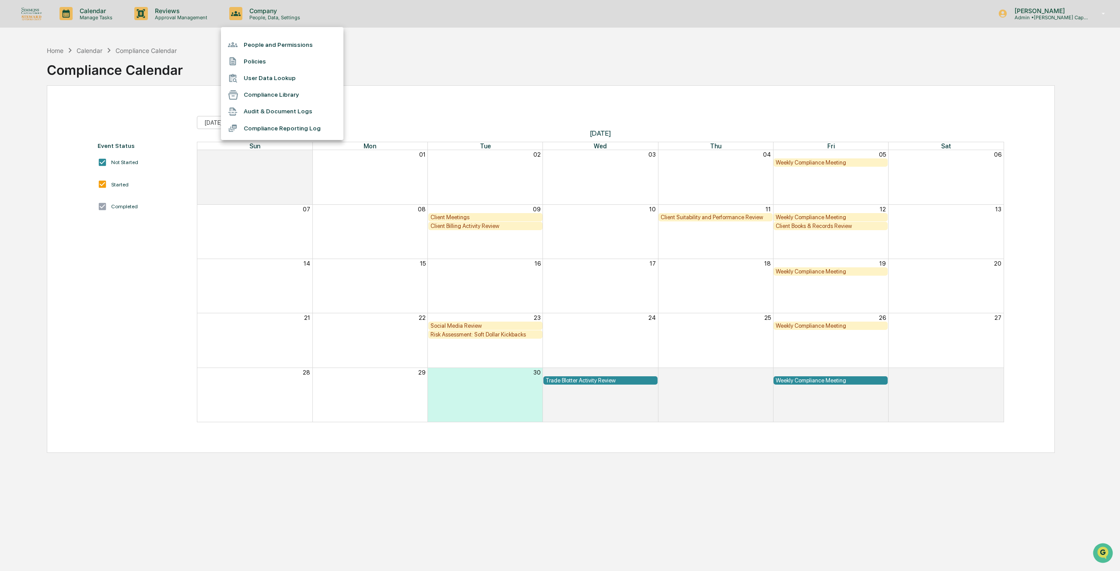
click at [388, 47] on div at bounding box center [560, 285] width 1120 height 571
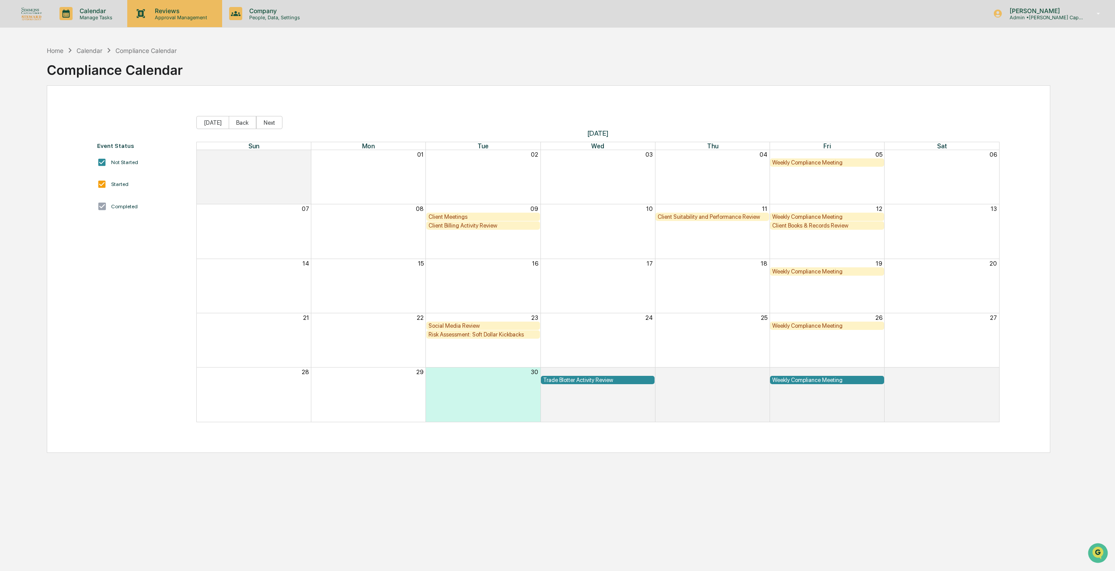
click at [171, 13] on p "Reviews" at bounding box center [180, 10] width 64 height 7
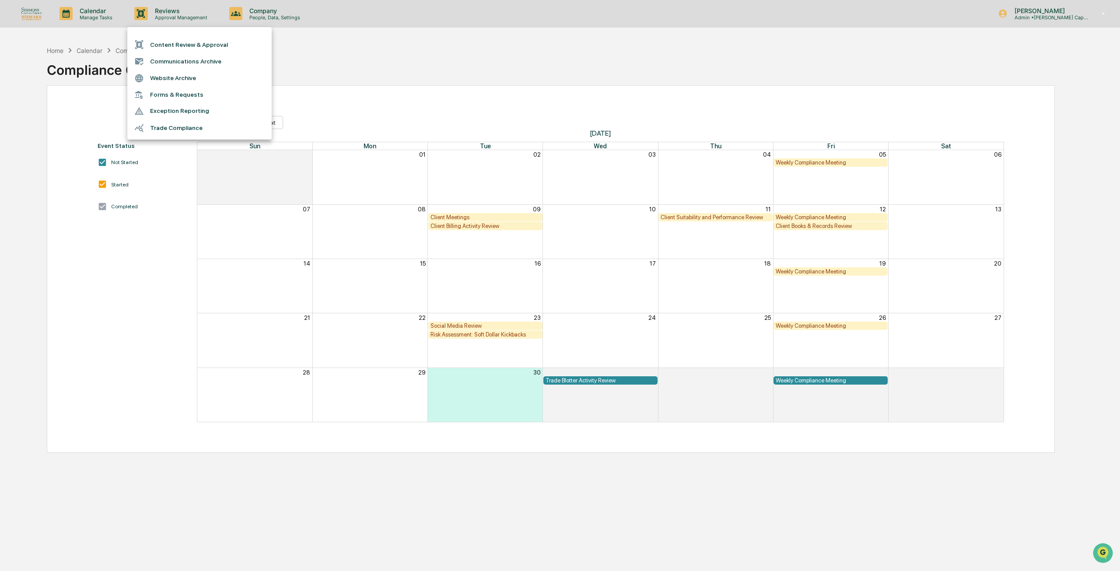
click at [358, 38] on div at bounding box center [560, 285] width 1120 height 571
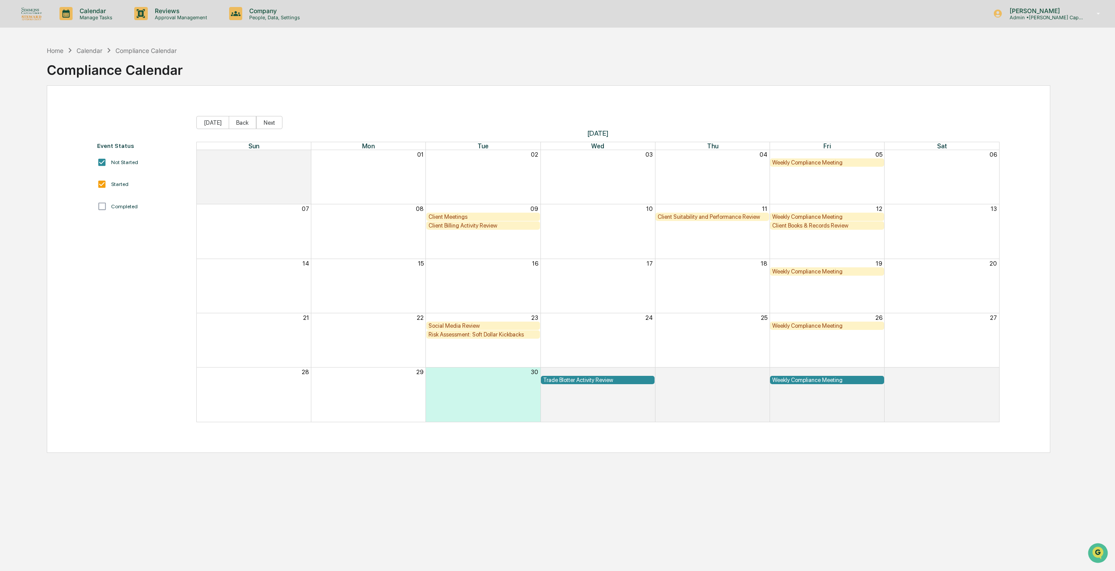
click at [104, 195] on div "Event Status Not Started Started Completed" at bounding box center [142, 282] width 90 height 280
click at [224, 122] on button "[DATE]" at bounding box center [212, 122] width 33 height 13
click at [233, 122] on button "Back" at bounding box center [243, 122] width 28 height 13
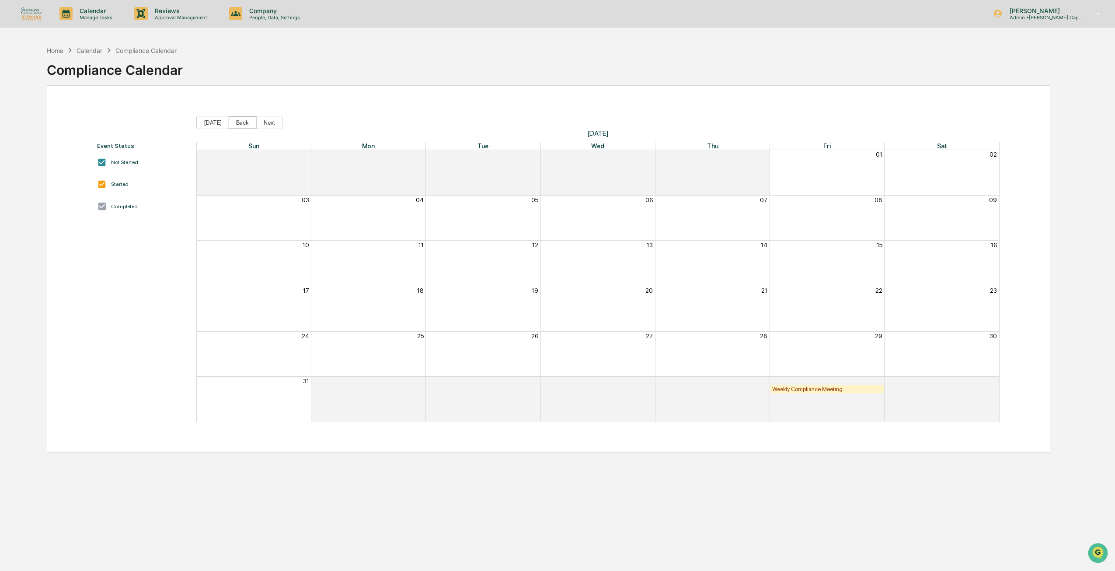
click at [233, 122] on button "Back" at bounding box center [243, 122] width 28 height 13
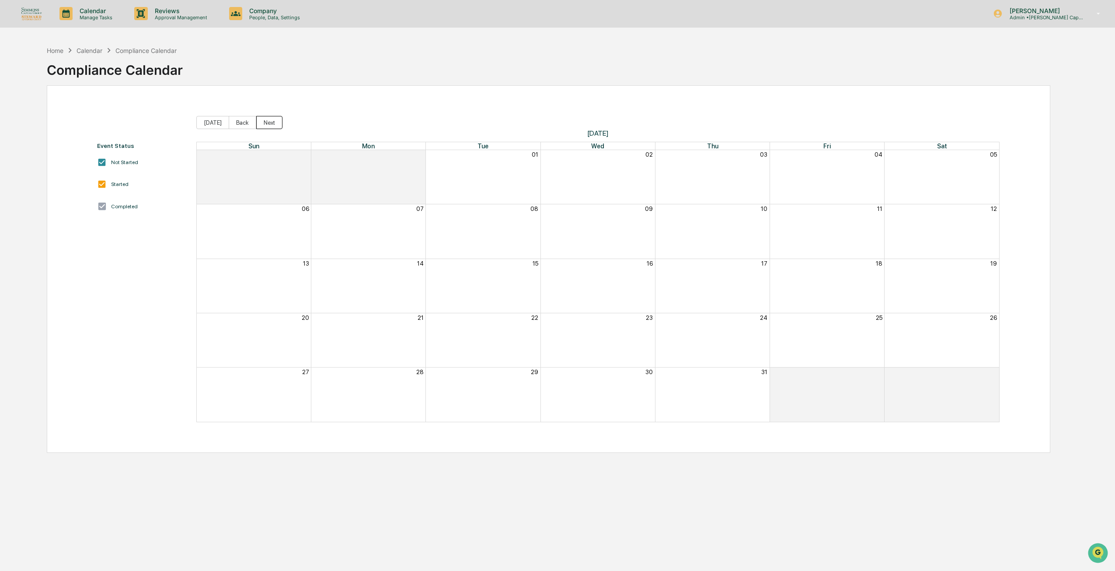
click at [256, 125] on button "Next" at bounding box center [269, 122] width 26 height 13
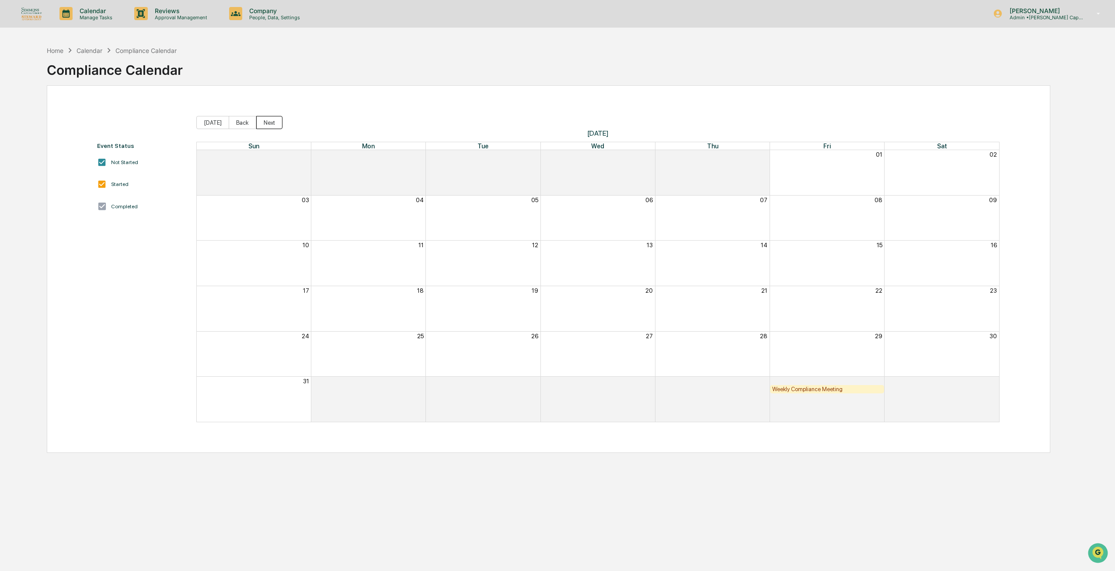
click at [256, 125] on button "Next" at bounding box center [269, 122] width 26 height 13
